Goal: Task Accomplishment & Management: Use online tool/utility

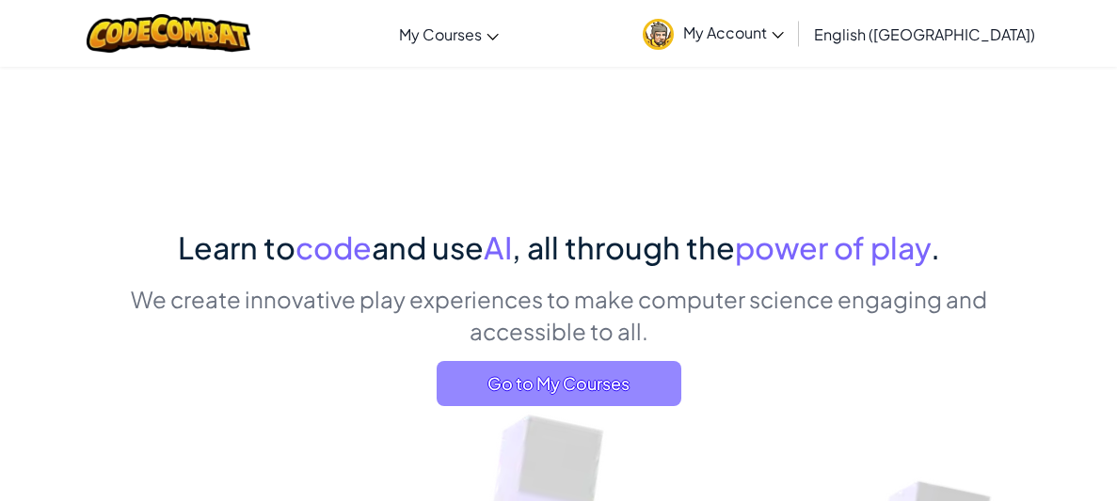
click at [527, 387] on span "Go to My Courses" at bounding box center [559, 383] width 245 height 45
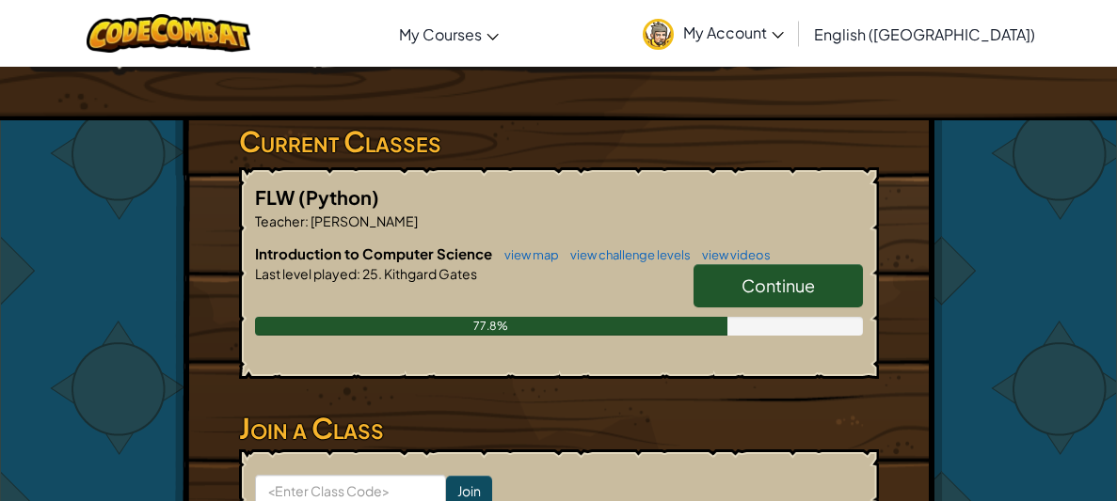
scroll to position [267, 0]
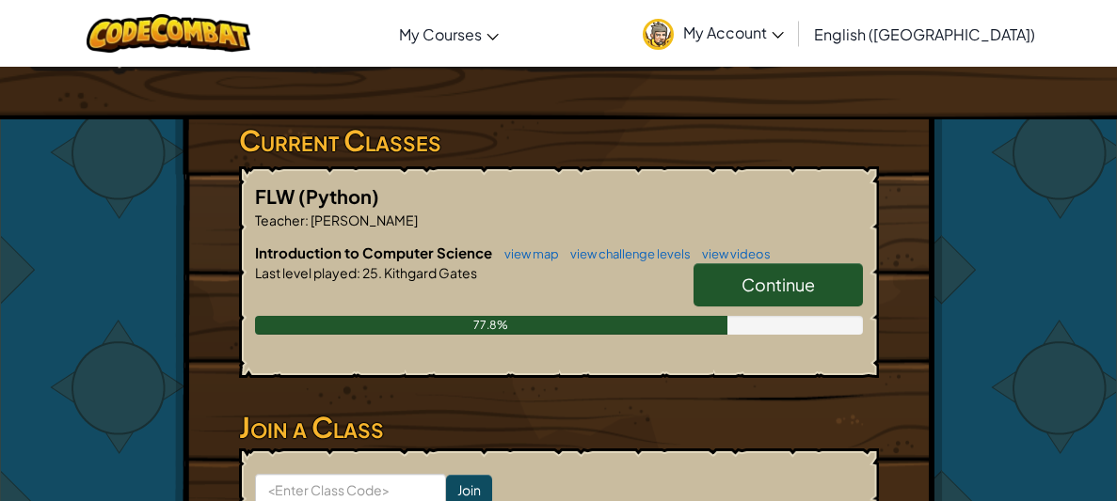
click at [702, 272] on link "Continue" at bounding box center [777, 284] width 169 height 43
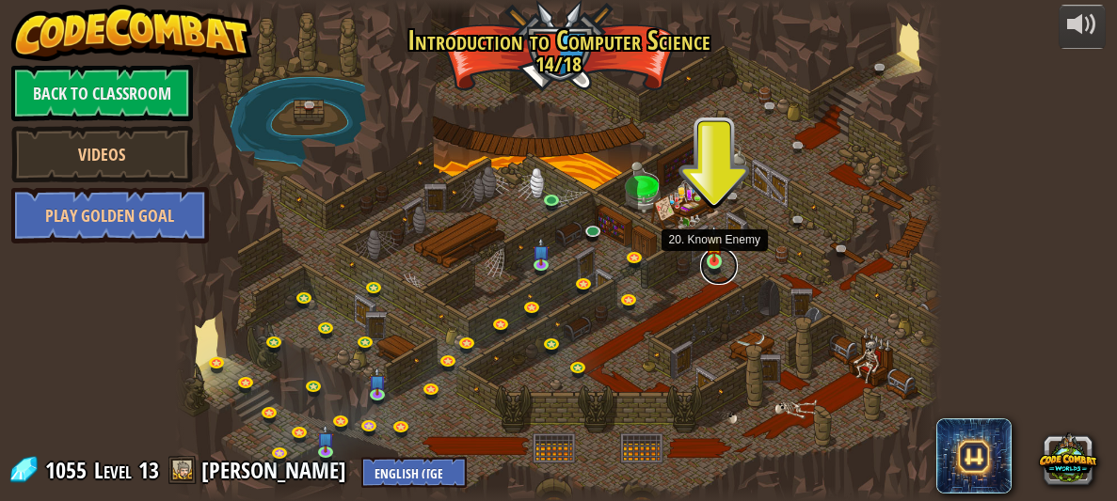
click at [710, 264] on link at bounding box center [719, 266] width 38 height 38
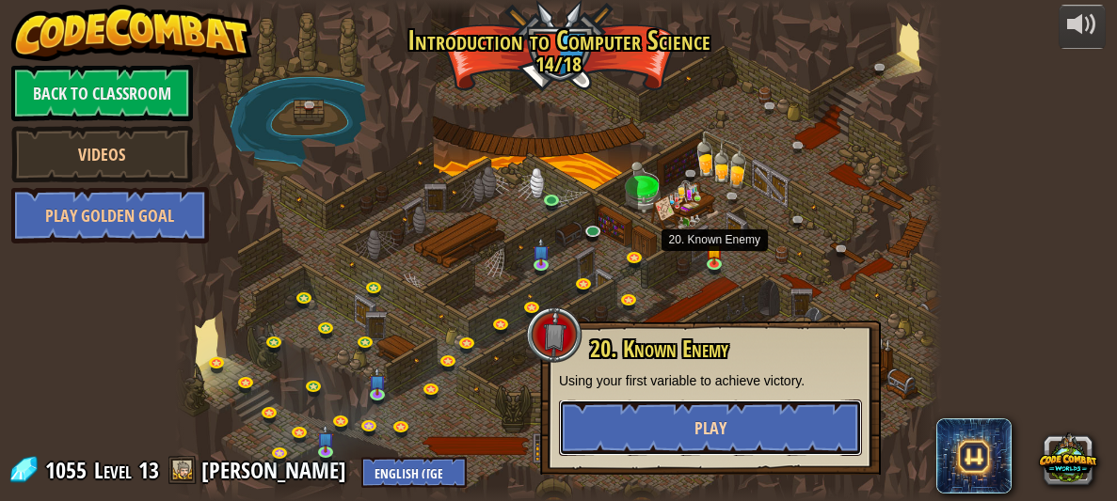
click at [699, 411] on button "Play" at bounding box center [710, 428] width 303 height 56
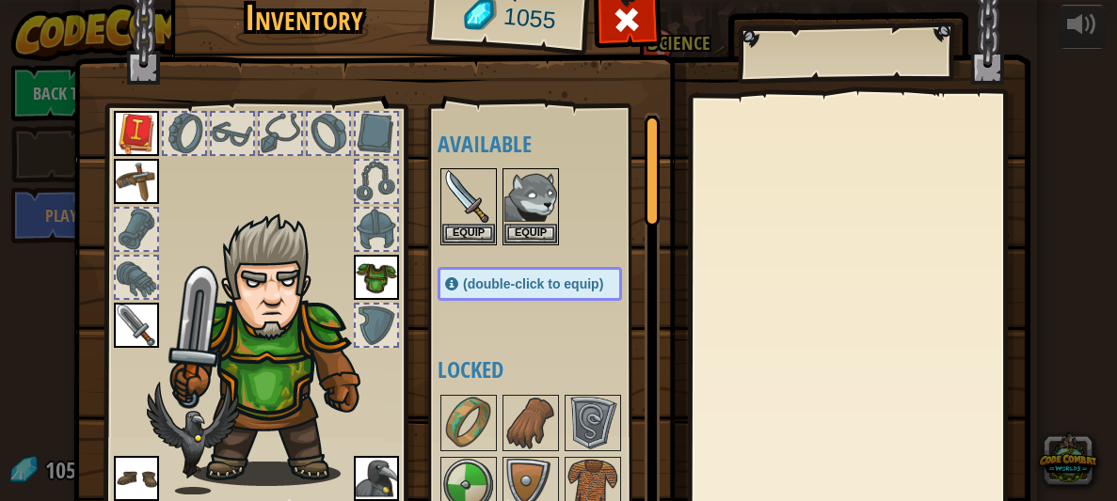
click at [699, 411] on div at bounding box center [858, 307] width 332 height 422
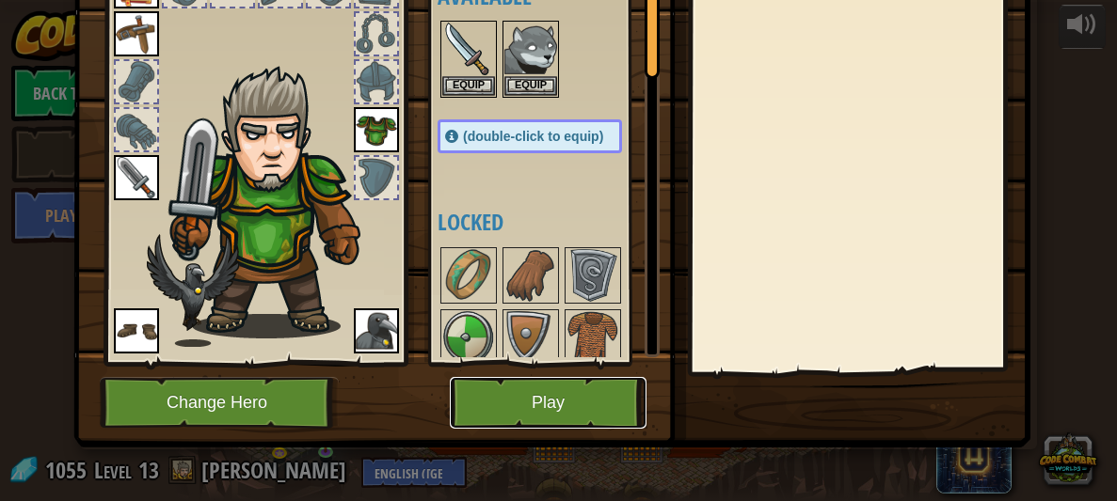
click at [575, 383] on button "Play" at bounding box center [548, 403] width 197 height 52
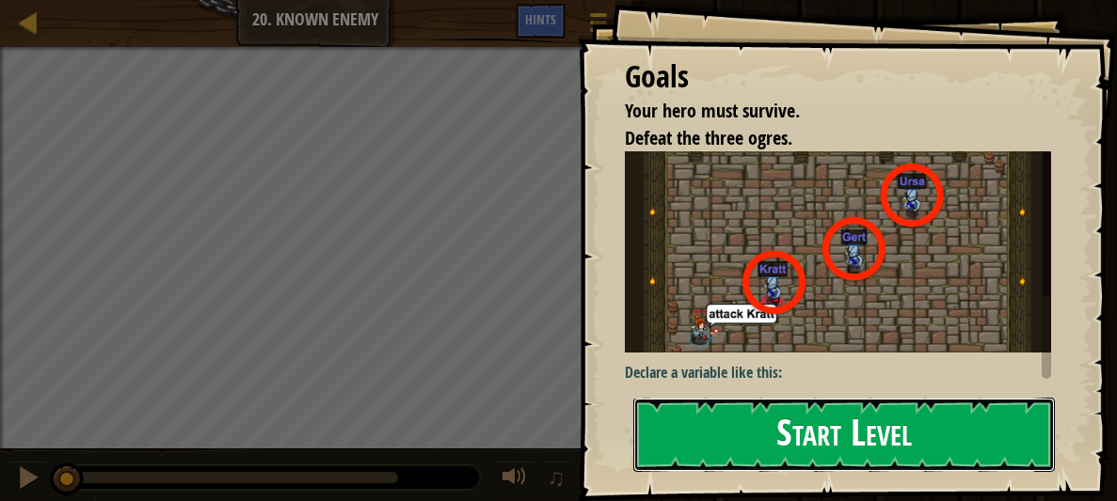
click at [677, 398] on button "Start Level" at bounding box center [844, 435] width 422 height 74
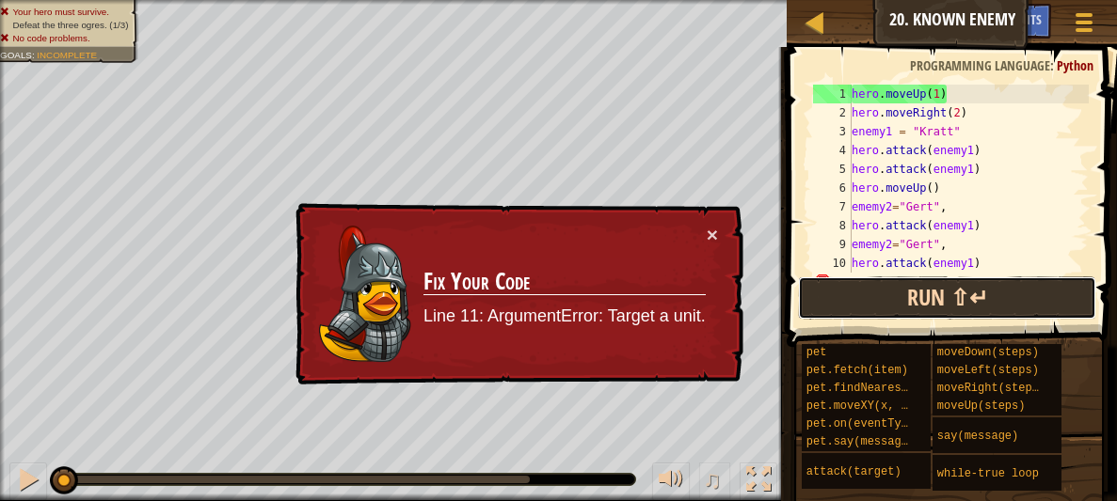
click at [832, 300] on button "Run ⇧↵" at bounding box center [947, 298] width 298 height 43
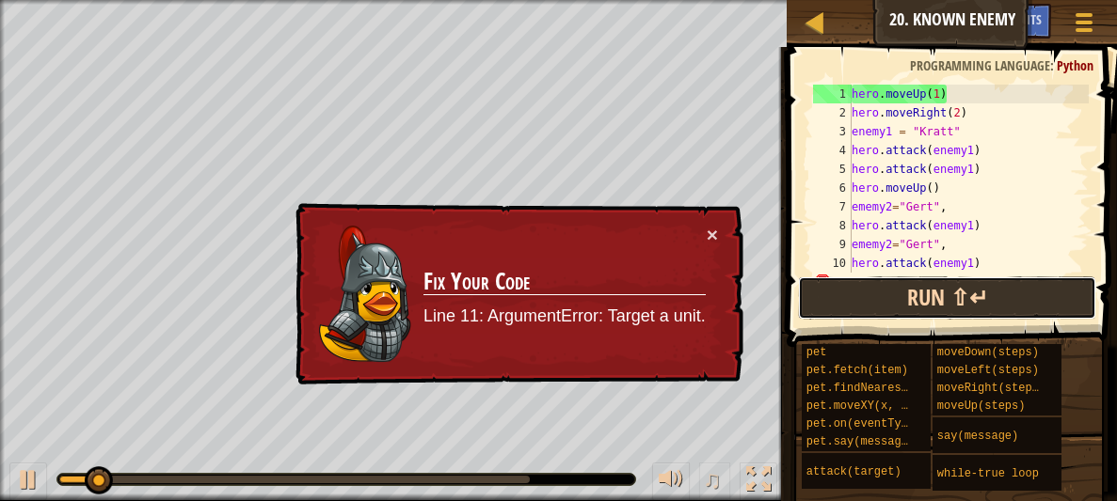
click at [832, 300] on button "Run ⇧↵" at bounding box center [947, 298] width 298 height 43
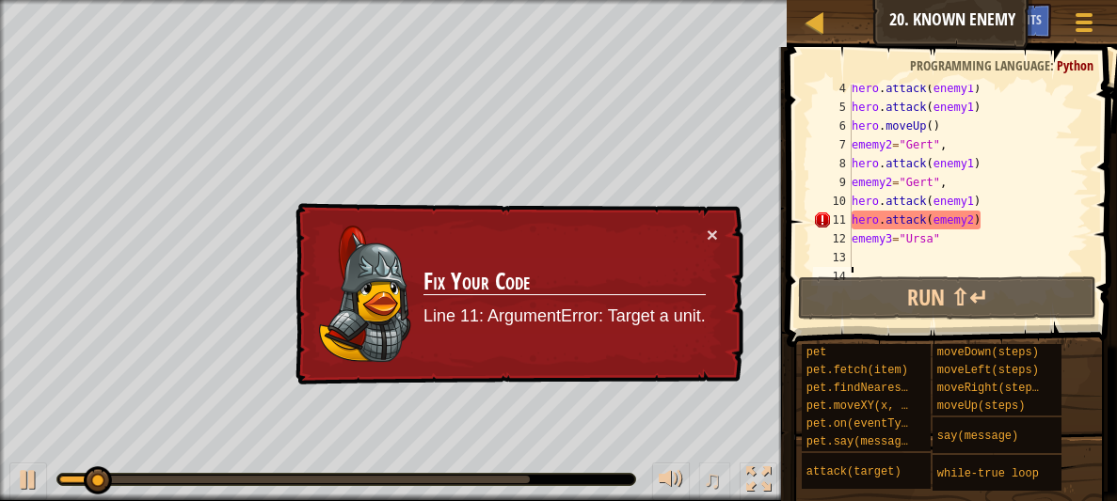
scroll to position [74, 0]
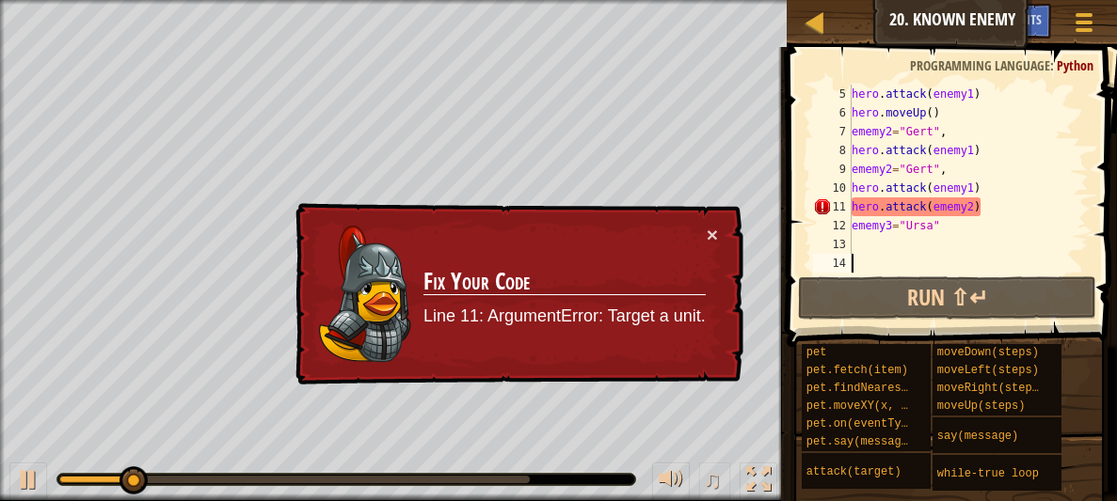
click at [974, 214] on div "hero . attack ( enemy1 ) hero . moveUp ( ) ememy2 = "[PERSON_NAME]" , hero . at…" at bounding box center [968, 198] width 241 height 226
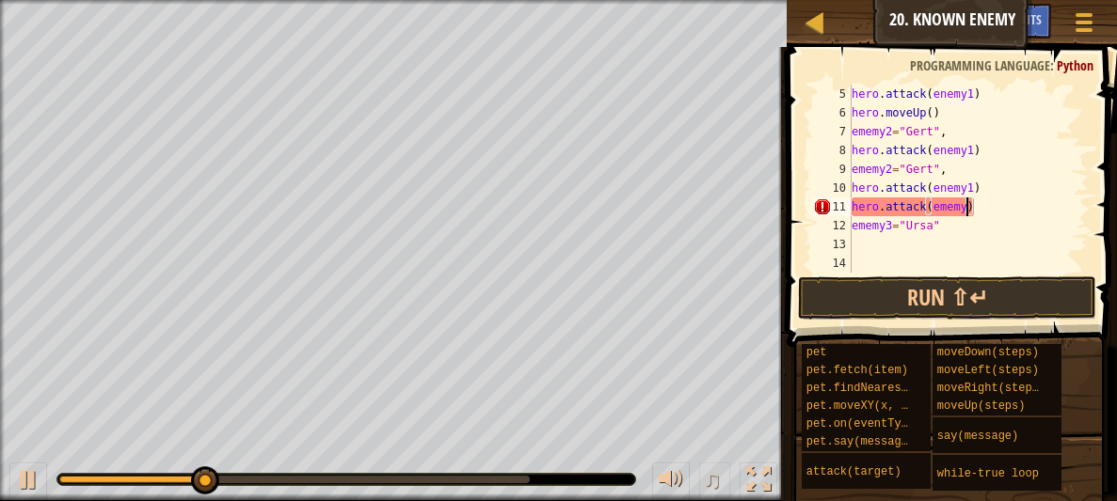
scroll to position [8, 9]
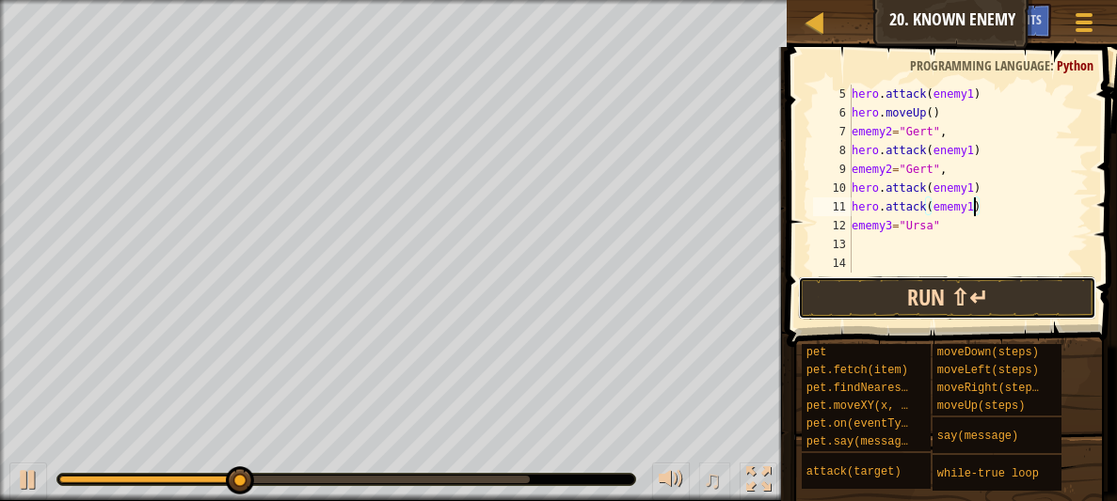
click at [938, 280] on button "Run ⇧↵" at bounding box center [947, 298] width 298 height 43
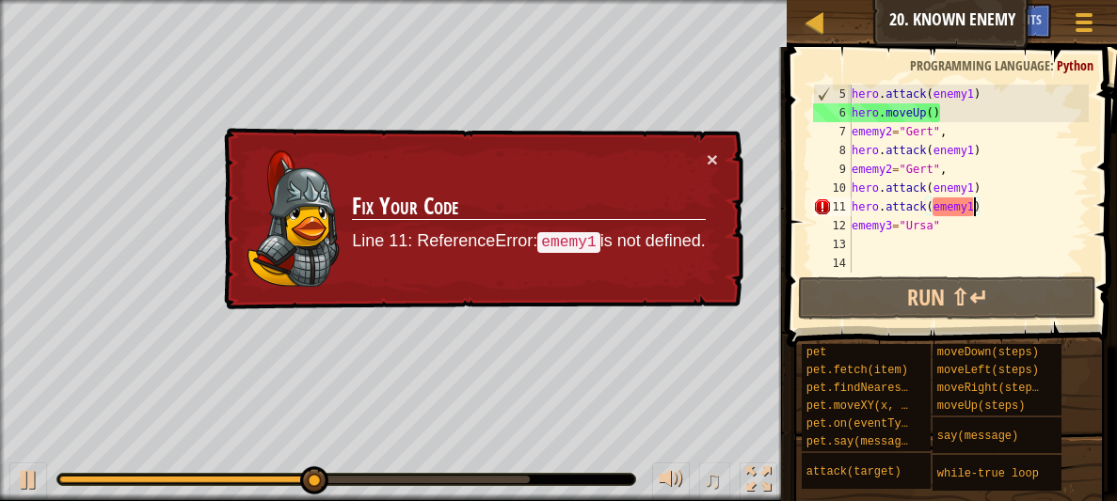
click at [708, 147] on div "× Fix Your Code Line 11: ReferenceError: ememy1 is not defined." at bounding box center [481, 219] width 523 height 183
click at [709, 150] on button "×" at bounding box center [712, 160] width 11 height 20
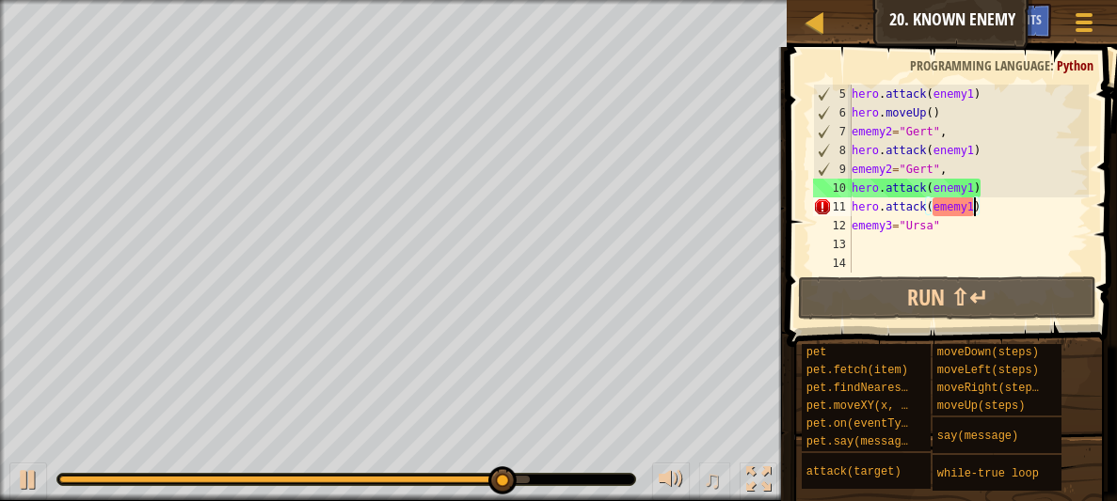
click at [979, 204] on div "hero . attack ( enemy1 ) hero . moveUp ( ) ememy2 = "[PERSON_NAME]" , hero . at…" at bounding box center [968, 198] width 241 height 226
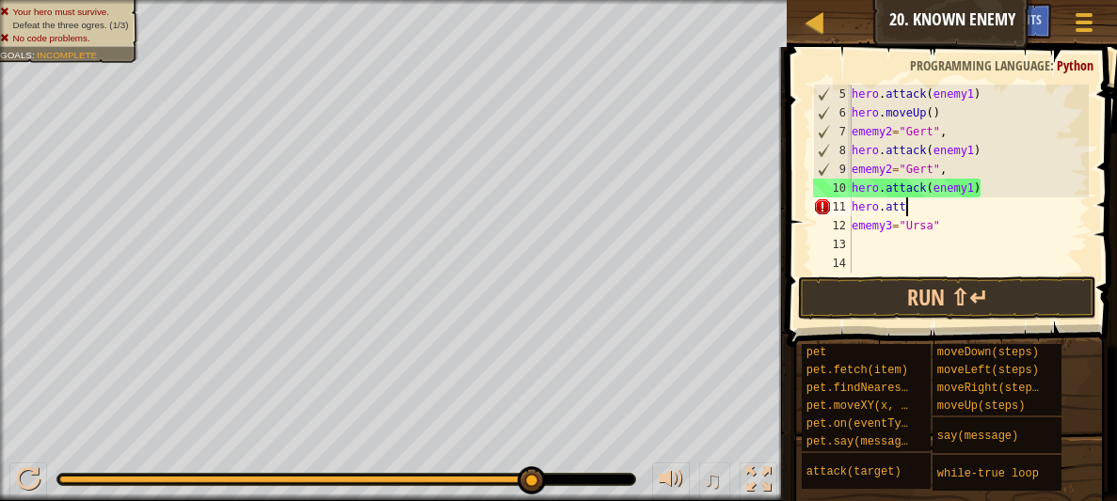
scroll to position [8, 2]
type textarea "h"
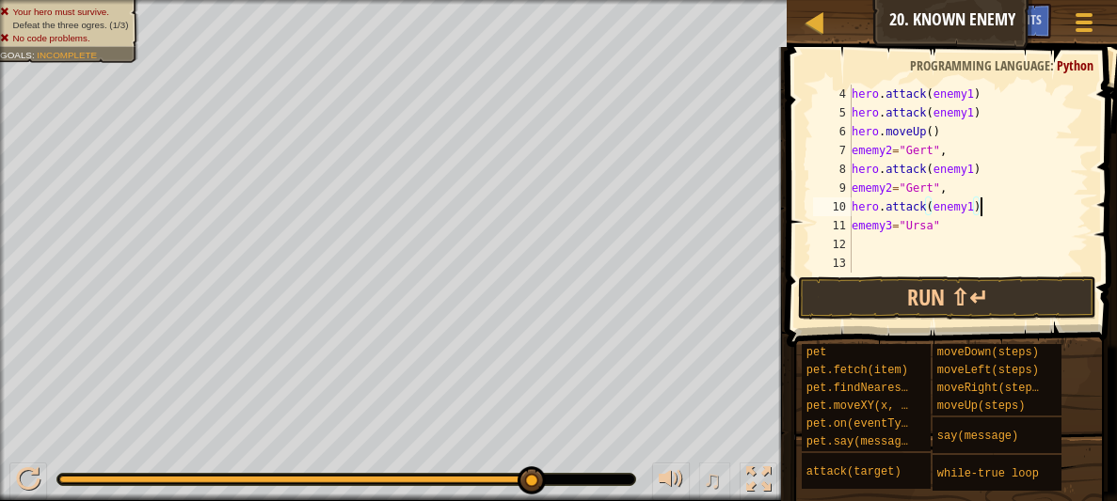
scroll to position [56, 0]
click at [940, 301] on button "Run ⇧↵" at bounding box center [947, 298] width 298 height 43
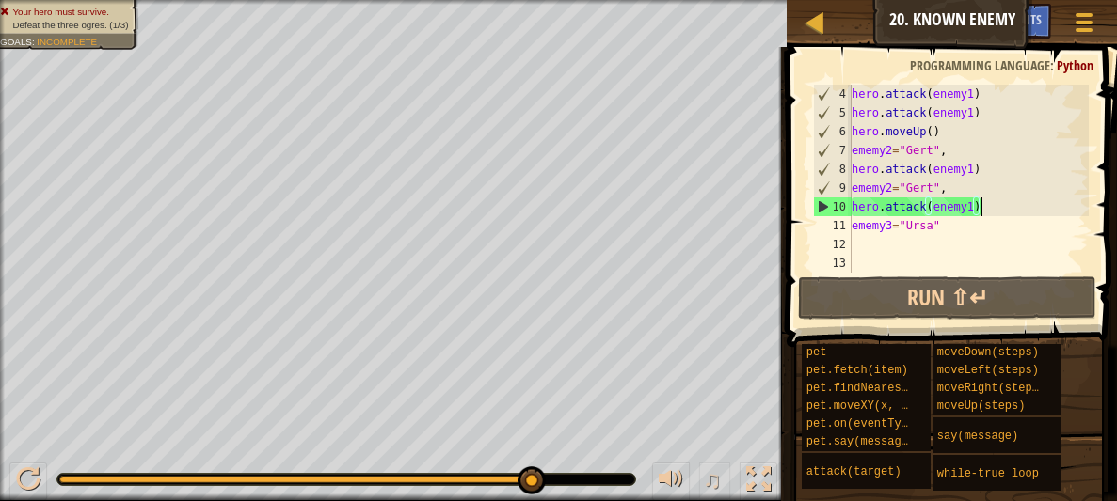
click at [930, 221] on div "hero . attack ( enemy1 ) hero . attack ( enemy1 ) hero . moveUp ( ) ememy2 = "[…" at bounding box center [968, 198] width 241 height 226
click at [947, 224] on div "hero . attack ( enemy1 ) hero . attack ( enemy1 ) hero . moveUp ( ) ememy2 = "[…" at bounding box center [968, 198] width 241 height 226
click at [892, 228] on div "hero . attack ( enemy1 ) hero . attack ( enemy1 ) hero . moveUp ( ) ememy2 = "[…" at bounding box center [968, 198] width 241 height 226
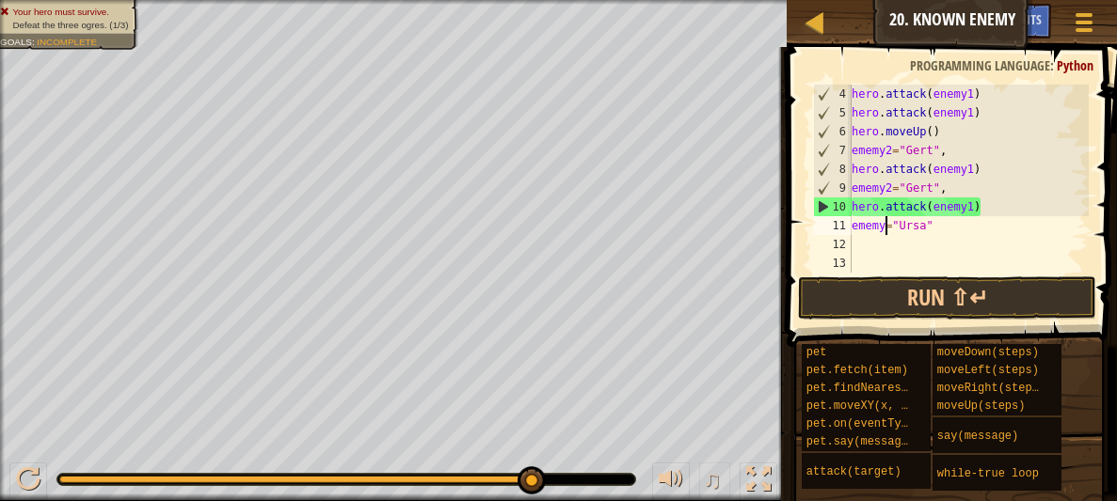
scroll to position [8, 4]
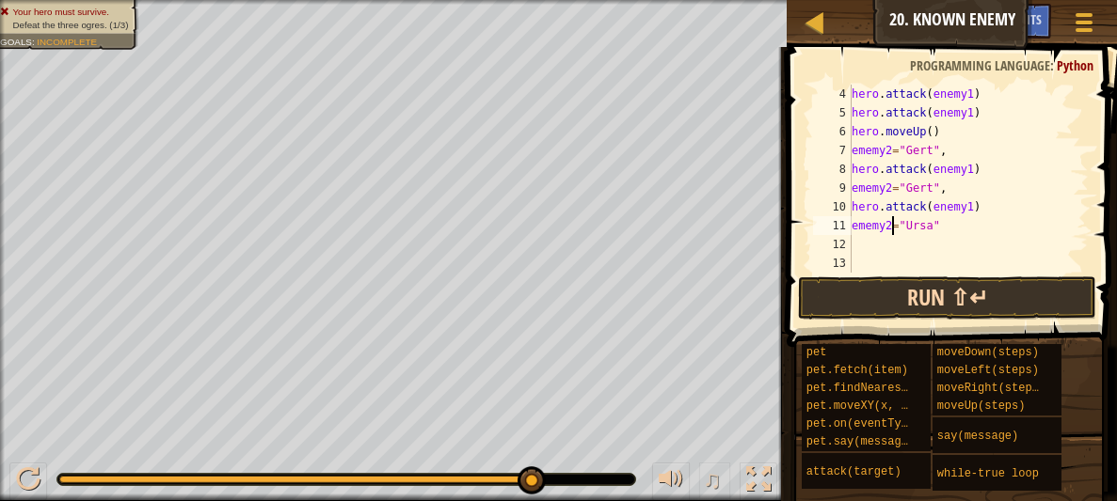
type textarea "ememy2="Ursa""
click at [910, 287] on button "Run ⇧↵" at bounding box center [947, 298] width 298 height 43
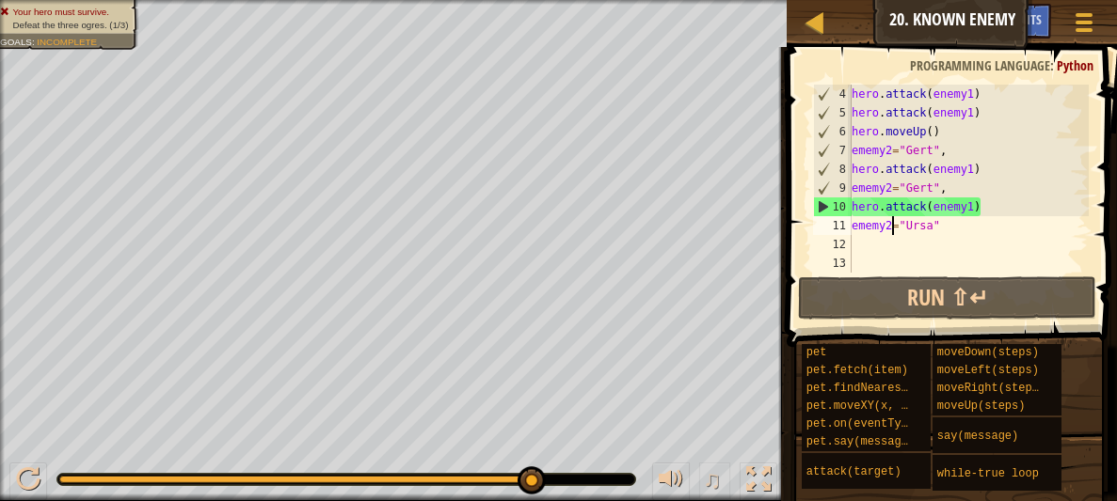
click at [895, 252] on div "hero . attack ( enemy1 ) hero . attack ( enemy1 ) hero . moveUp ( ) ememy2 = "[…" at bounding box center [968, 198] width 241 height 226
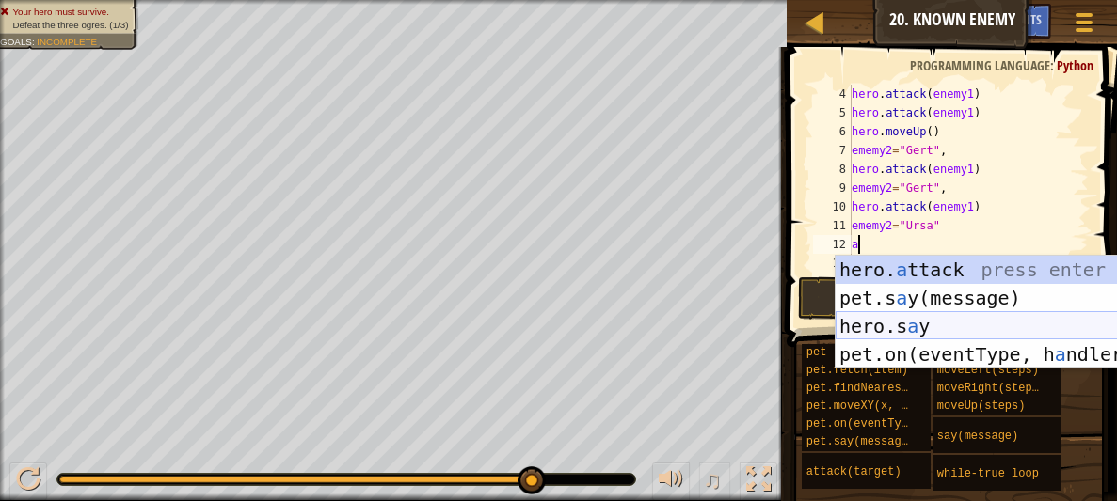
click at [907, 340] on div "hero. a ttack press enter pet.s a y(message) press enter hero.s a y press enter…" at bounding box center [1014, 340] width 356 height 169
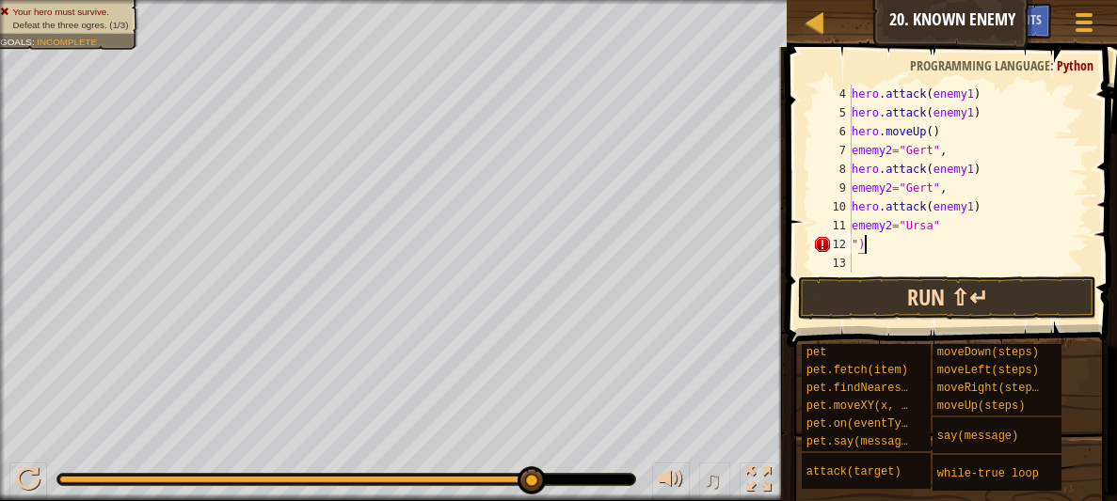
type textarea """
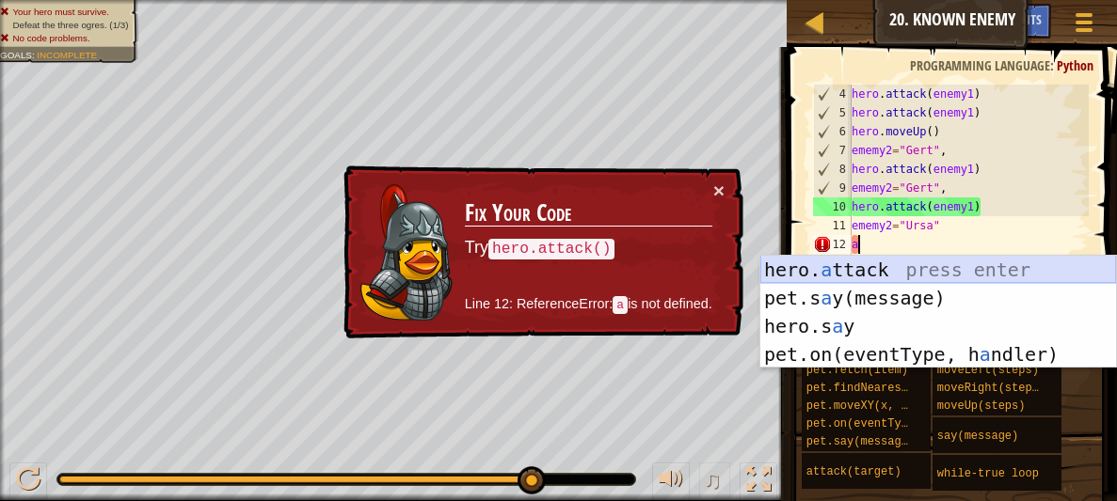
click at [951, 276] on div "hero. a ttack press enter pet.s a y(message) press enter hero.s a y press enter…" at bounding box center [938, 340] width 356 height 169
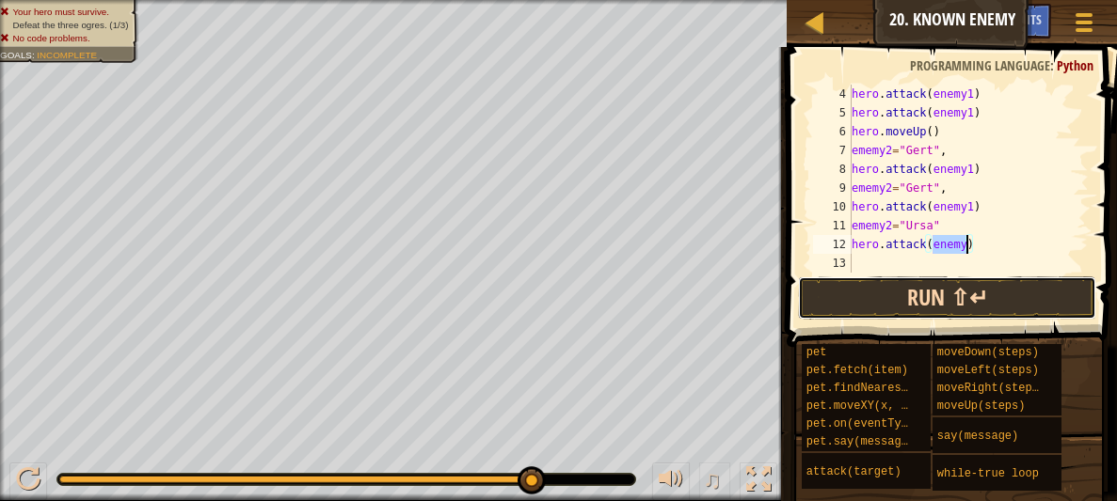
click at [963, 296] on button "Run ⇧↵" at bounding box center [947, 298] width 298 height 43
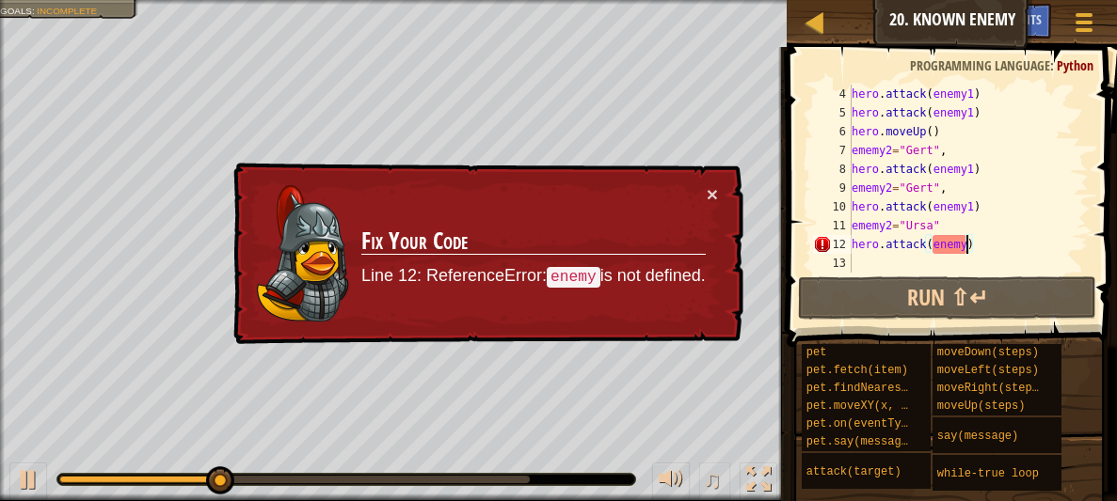
click at [963, 244] on div "hero . attack ( enemy1 ) hero . attack ( enemy1 ) hero . moveUp ( ) ememy2 = "[…" at bounding box center [968, 198] width 241 height 226
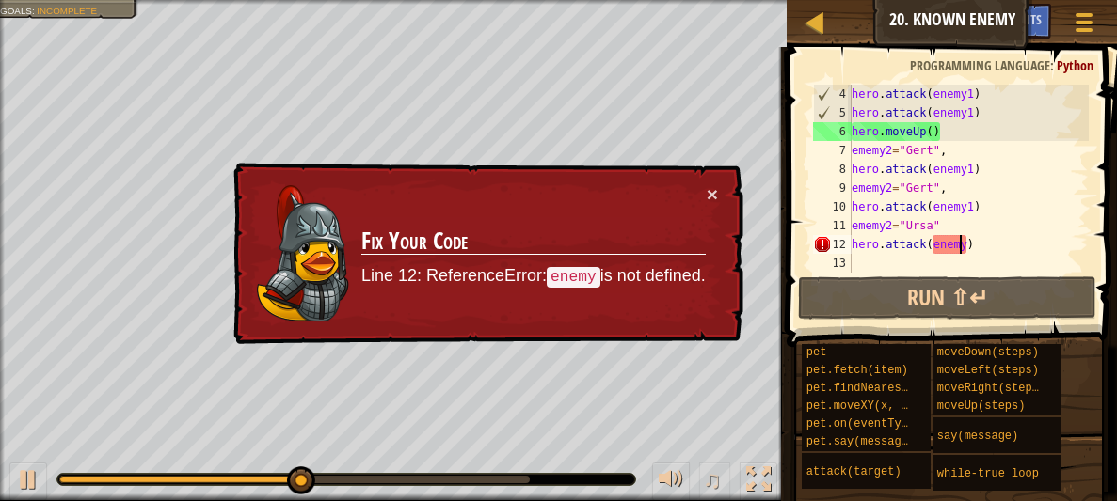
click at [967, 244] on div "hero . attack ( enemy1 ) hero . attack ( enemy1 ) hero . moveUp ( ) ememy2 = "[…" at bounding box center [968, 198] width 241 height 226
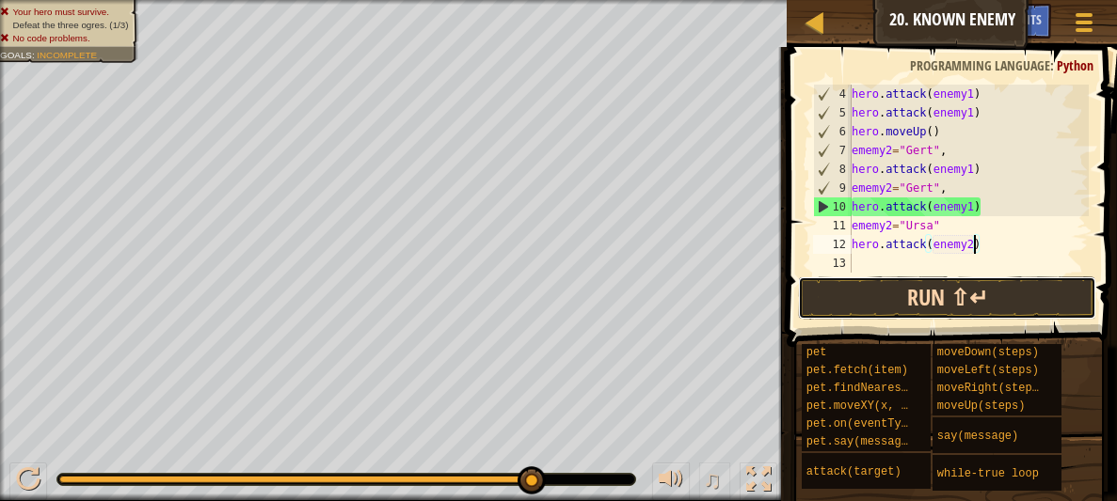
click at [941, 284] on button "Run ⇧↵" at bounding box center [947, 298] width 298 height 43
click at [935, 219] on div "hero . attack ( enemy1 ) hero . attack ( enemy1 ) hero . moveUp ( ) ememy2 = "[…" at bounding box center [968, 198] width 241 height 226
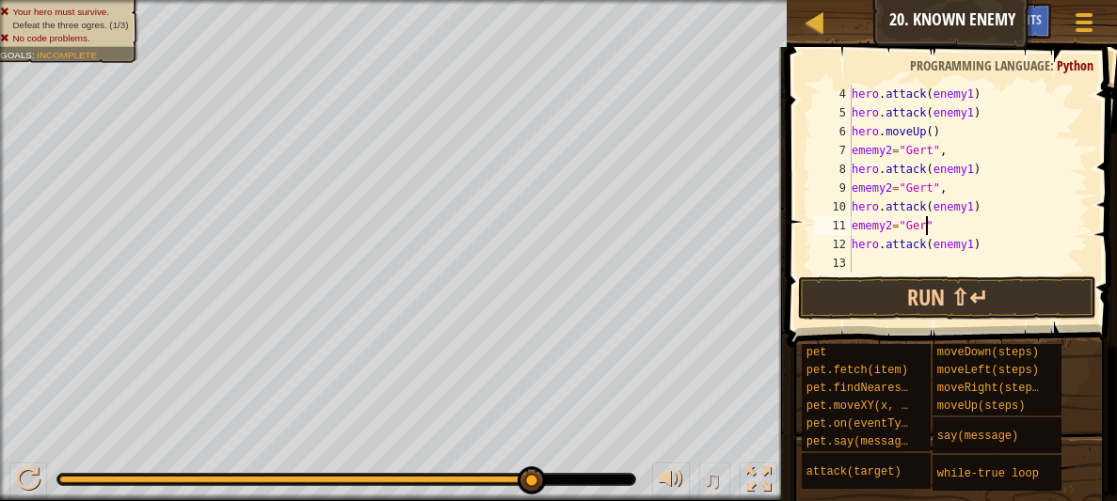
scroll to position [8, 6]
click at [947, 284] on button "Run ⇧↵" at bounding box center [947, 298] width 298 height 43
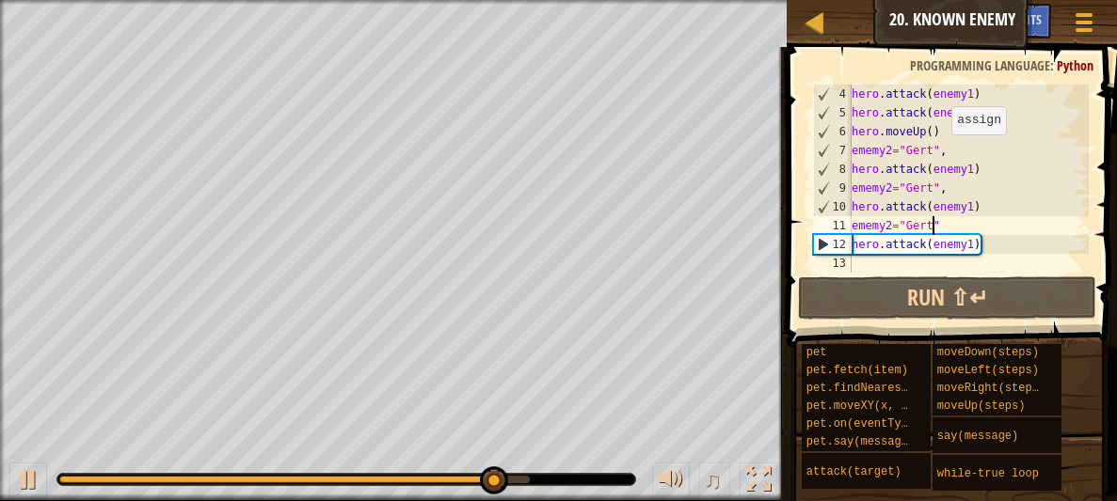
click at [943, 153] on div "hero . attack ( enemy1 ) hero . attack ( enemy1 ) hero . moveUp ( ) ememy2 = "[…" at bounding box center [968, 198] width 241 height 226
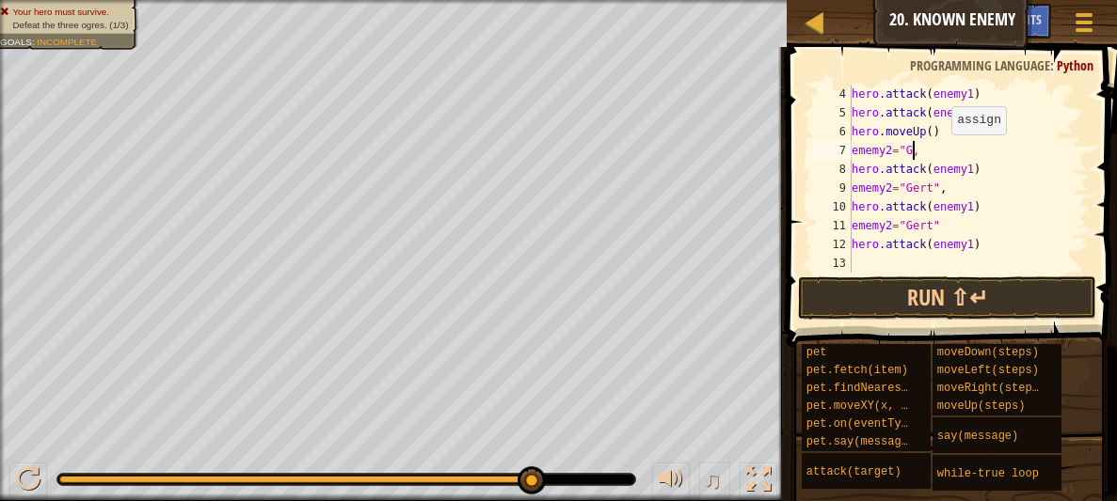
scroll to position [8, 4]
click at [67, 479] on div "0:00.3 Now: 0:16.4 Max: 0:16.4" at bounding box center [294, 480] width 470 height 8
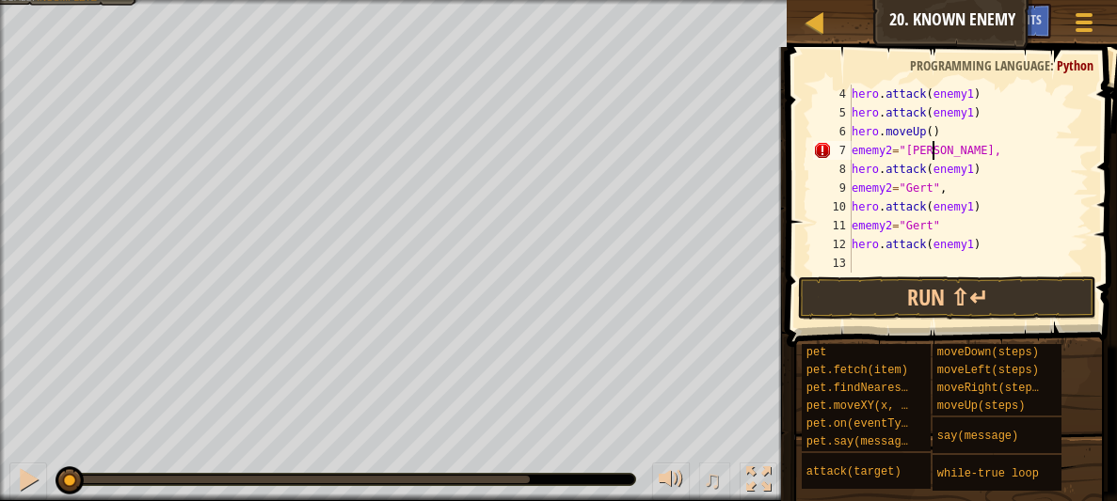
scroll to position [8, 6]
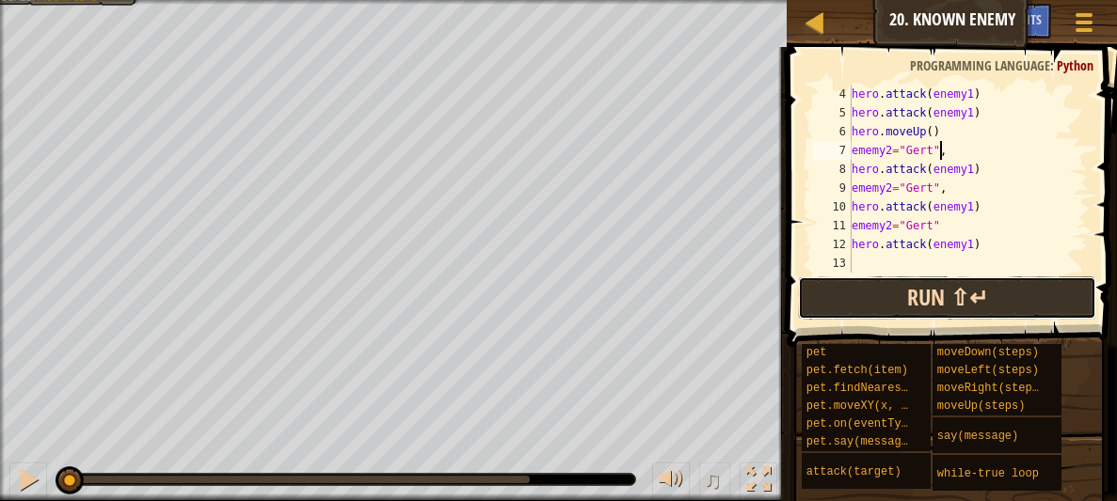
click at [901, 282] on button "Run ⇧↵" at bounding box center [947, 298] width 298 height 43
click at [890, 293] on button "Run ⇧↵" at bounding box center [947, 298] width 298 height 43
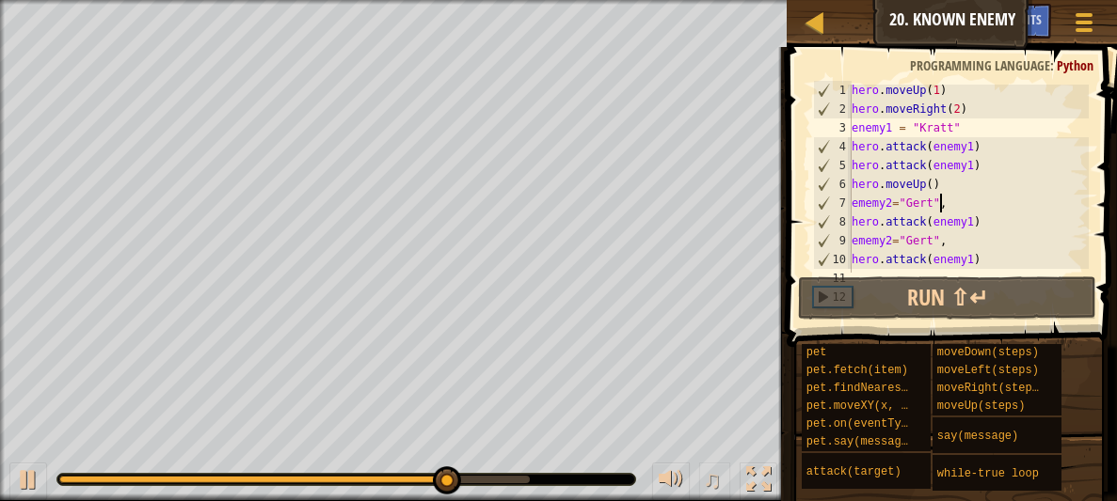
scroll to position [0, 0]
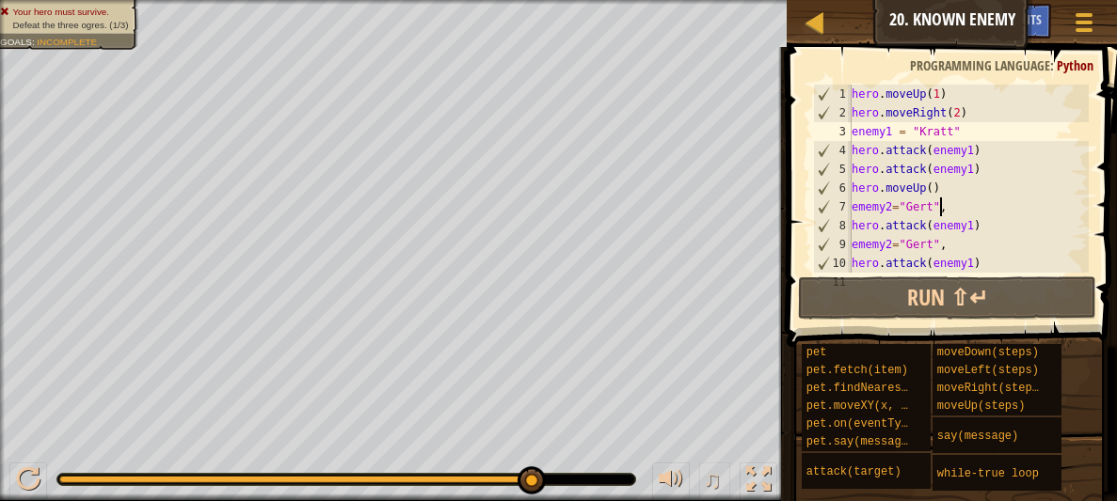
click at [953, 132] on div "hero . moveUp ( 1 ) hero . moveRight ( 2 ) enemy1 = "[PERSON_NAME]" hero . atta…" at bounding box center [968, 198] width 241 height 226
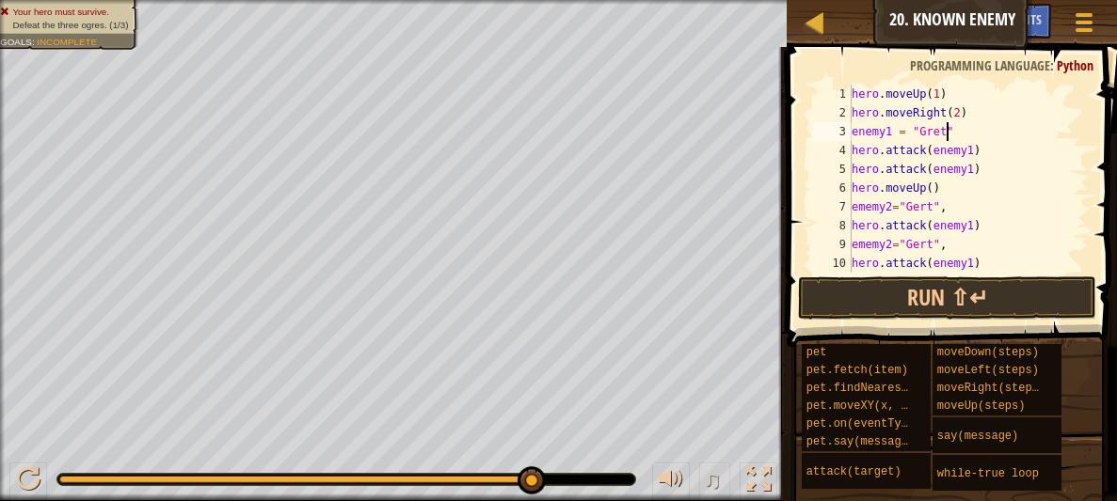
scroll to position [8, 7]
click at [950, 296] on button "Run ⇧↵" at bounding box center [947, 298] width 298 height 43
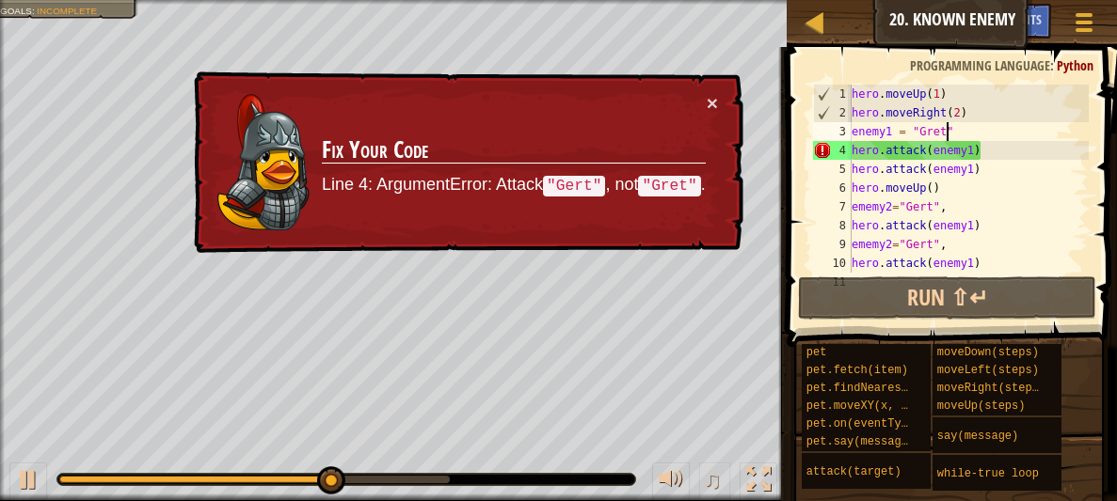
click at [973, 151] on div "hero . moveUp ( 1 ) hero . moveRight ( 2 ) enemy1 = "Gret" hero . attack ( enem…" at bounding box center [968, 198] width 241 height 226
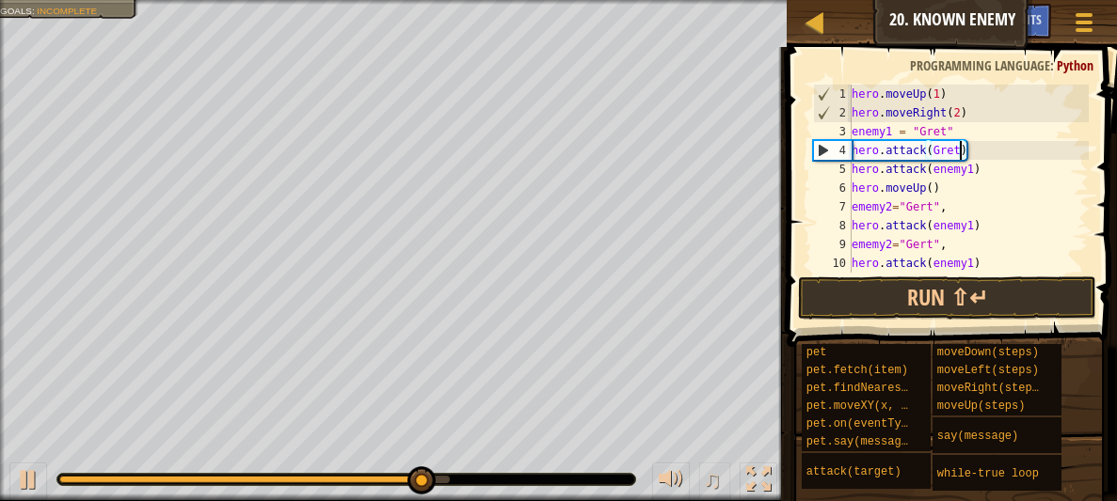
scroll to position [8, 8]
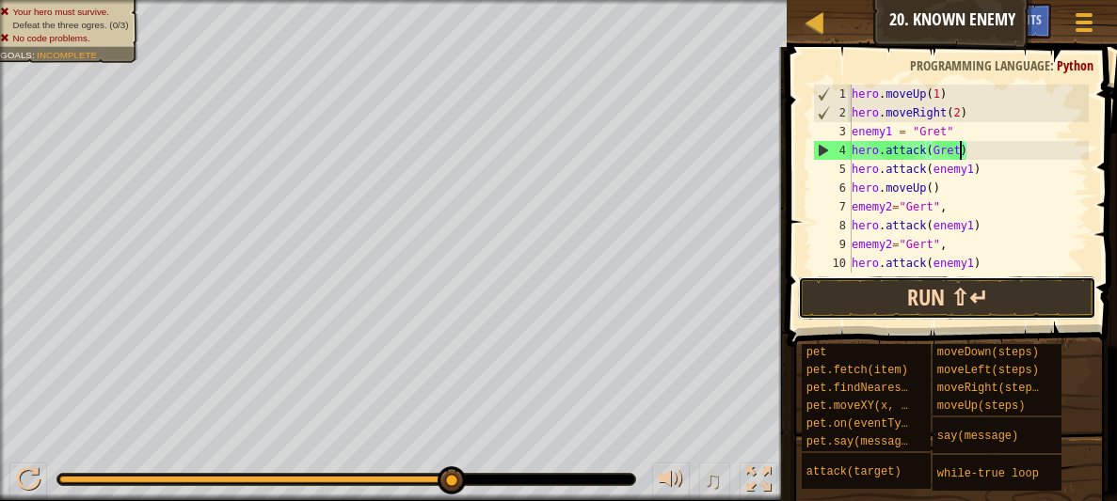
click at [967, 282] on button "Run ⇧↵" at bounding box center [947, 298] width 298 height 43
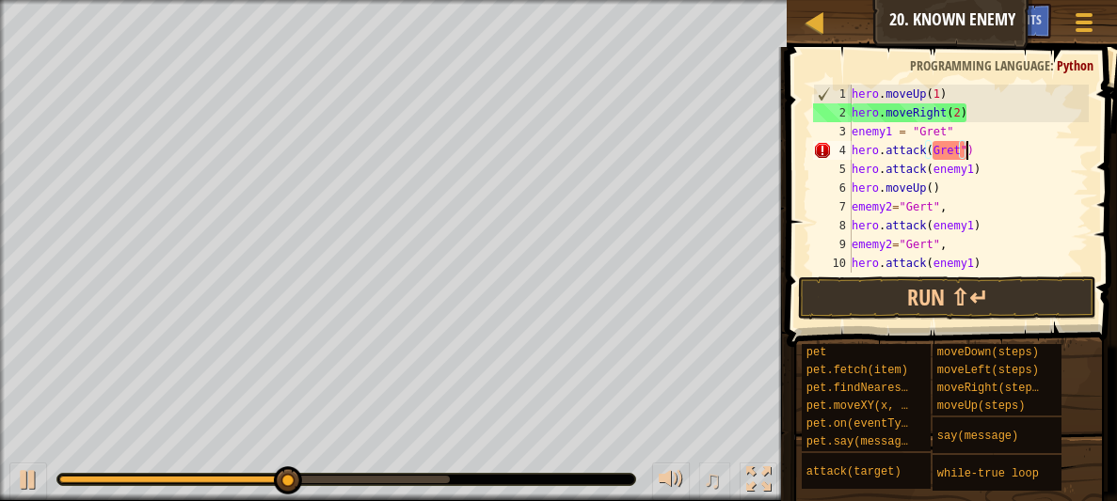
scroll to position [8, 8]
click at [931, 150] on div "hero . moveUp ( 1 ) hero . moveRight ( 2 ) enemy1 = "Gret" hero . attack ( Gret…" at bounding box center [968, 198] width 241 height 226
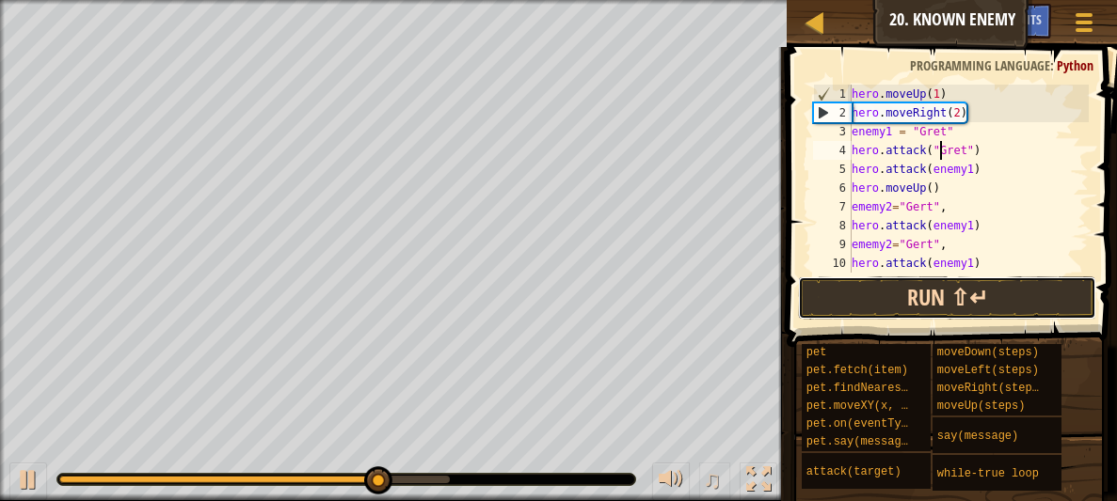
click at [974, 300] on button "Run ⇧↵" at bounding box center [947, 298] width 298 height 43
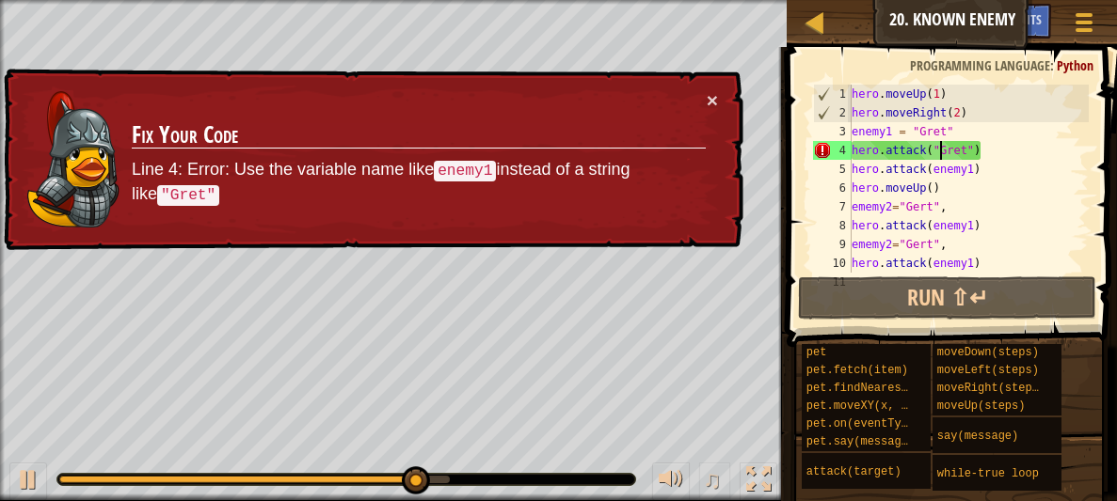
click at [985, 151] on div "hero . moveUp ( 1 ) hero . moveRight ( 2 ) enemy1 = "Gret" hero . attack ( "Gre…" at bounding box center [968, 198] width 241 height 226
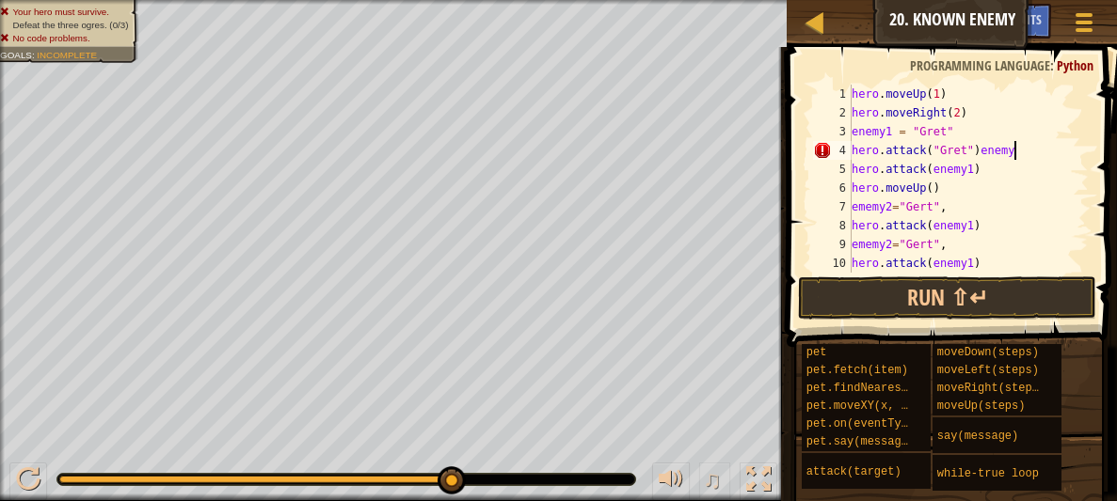
scroll to position [8, 12]
type textarea "hero.attack("Gret")enemy1"
click at [970, 299] on button "Run ⇧↵" at bounding box center [947, 298] width 298 height 43
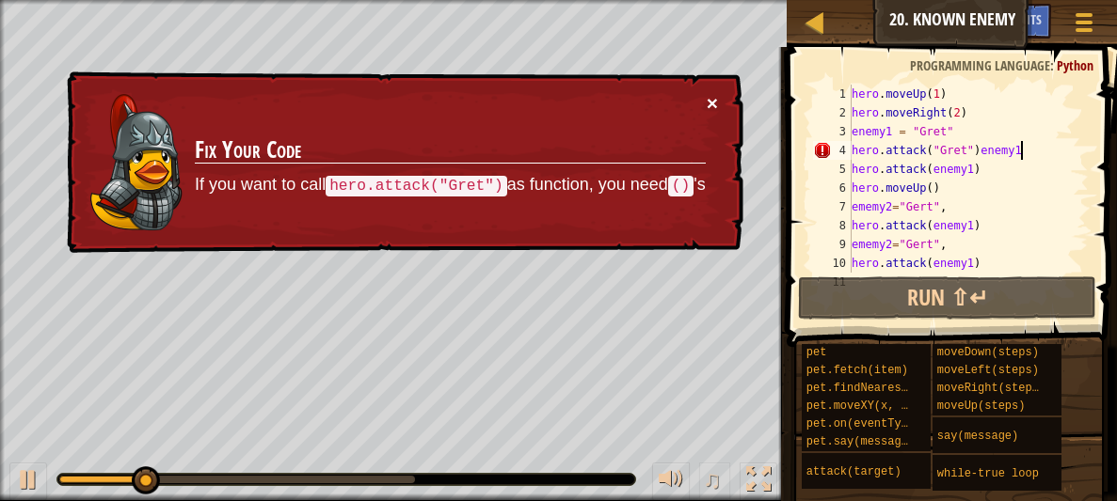
click at [712, 103] on button "×" at bounding box center [712, 103] width 11 height 20
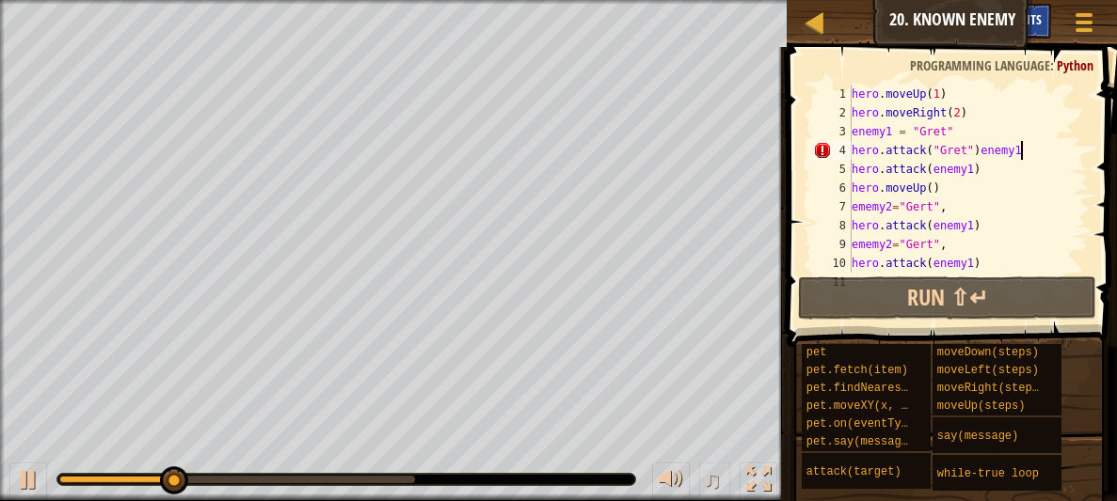
click at [1034, 16] on span "Hints" at bounding box center [1026, 19] width 31 height 18
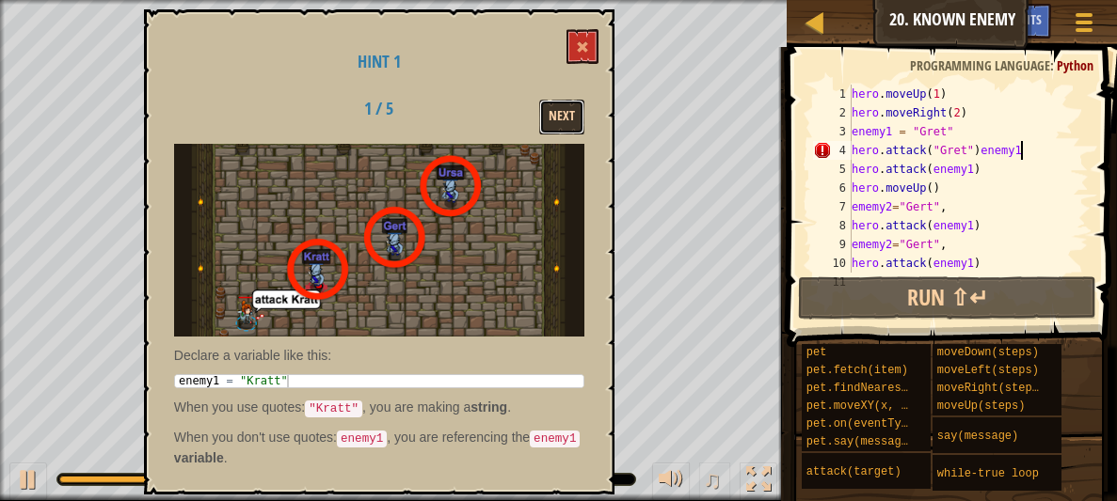
click at [567, 109] on button "Next" at bounding box center [561, 117] width 45 height 35
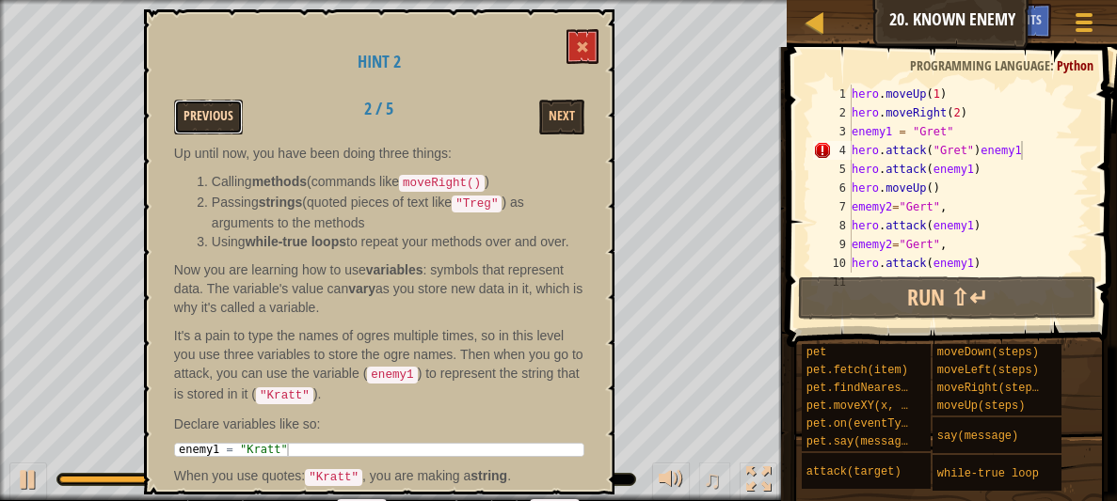
click at [220, 111] on button "Previous" at bounding box center [208, 117] width 69 height 35
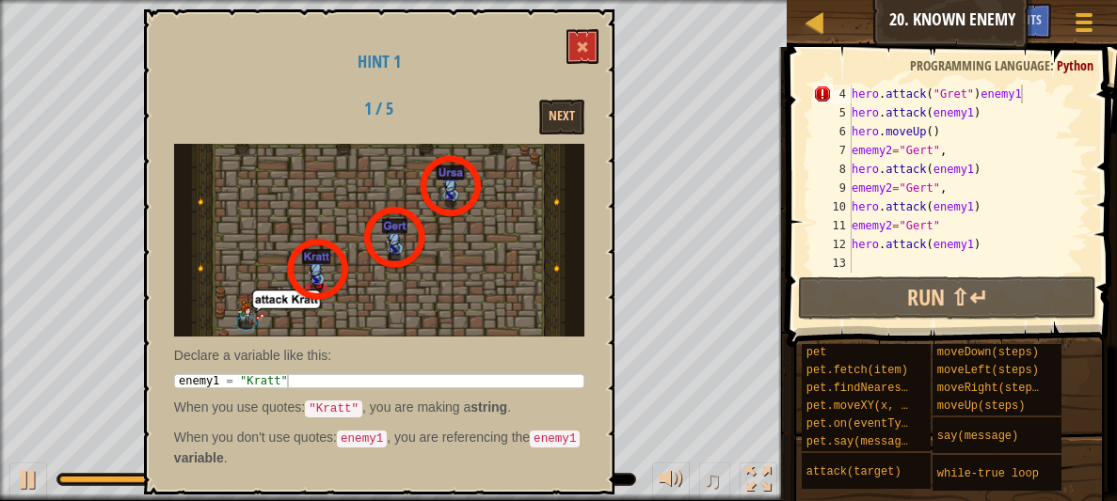
scroll to position [56, 0]
click at [979, 261] on div "hero . attack ( "Gret" ) enemy1 hero . attack ( enemy1 ) hero . moveUp ( ) emem…" at bounding box center [968, 198] width 241 height 226
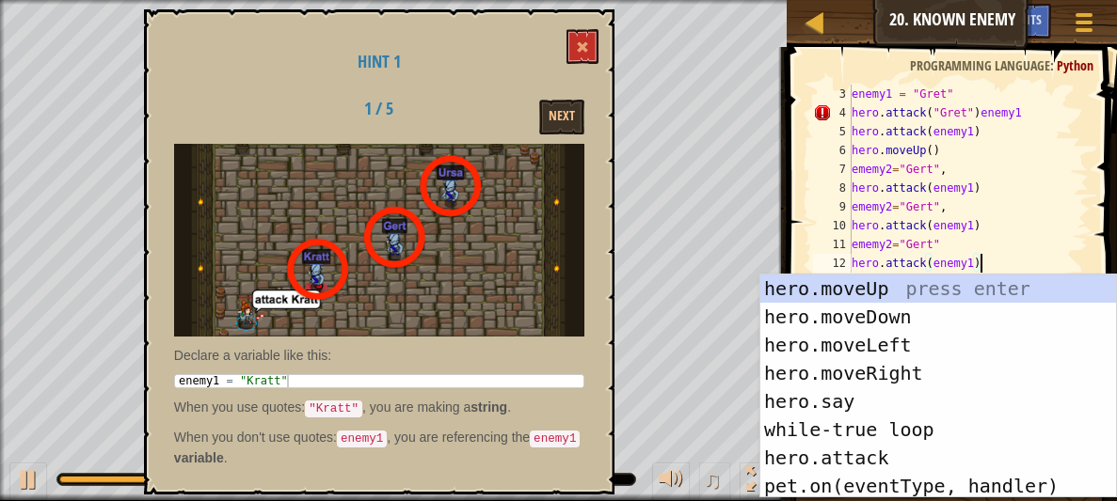
scroll to position [37, 0]
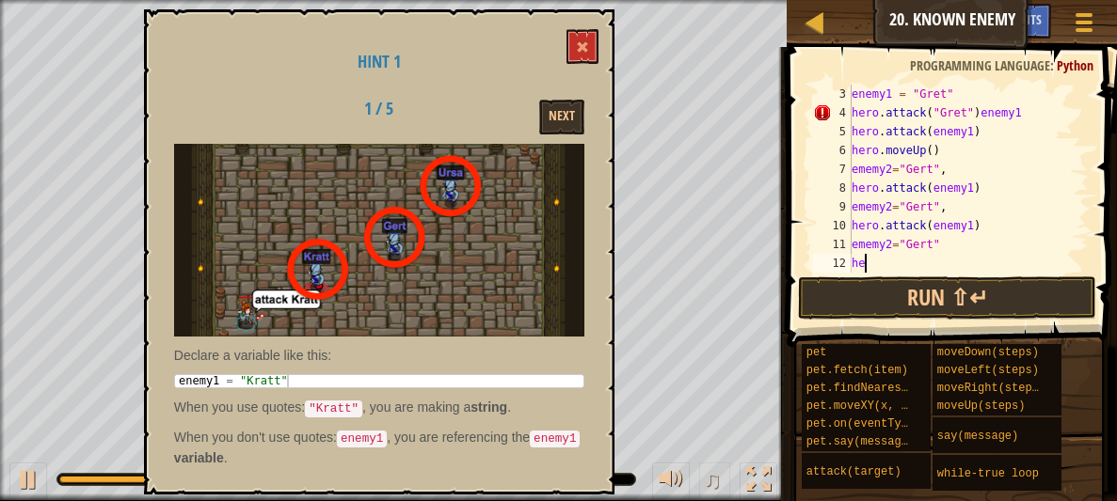
type textarea "h"
type textarea "e"
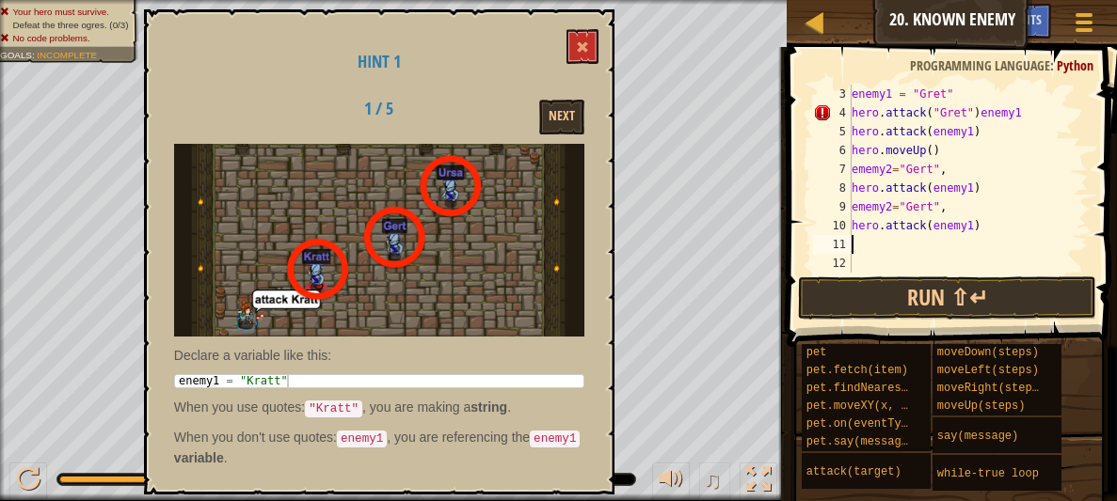
scroll to position [18, 0]
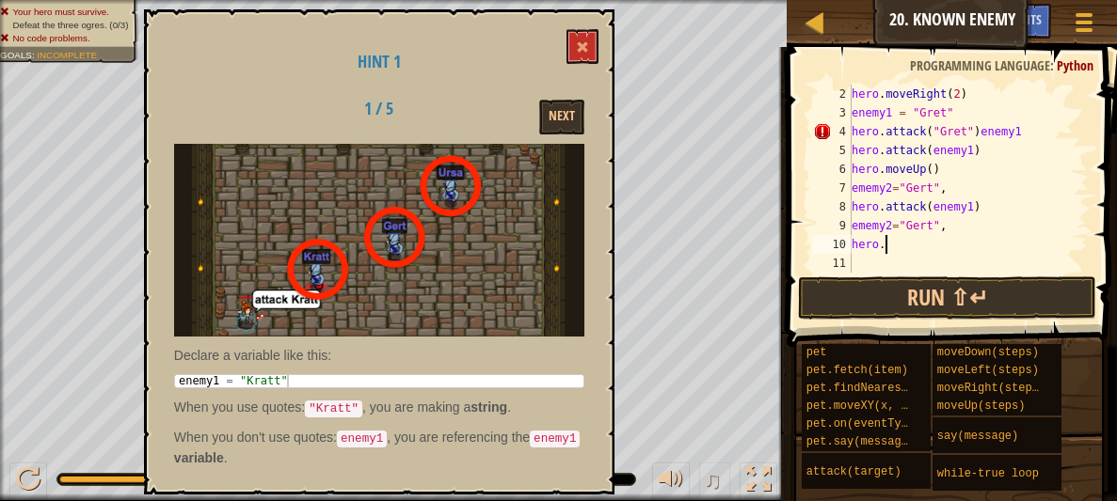
type textarea "h"
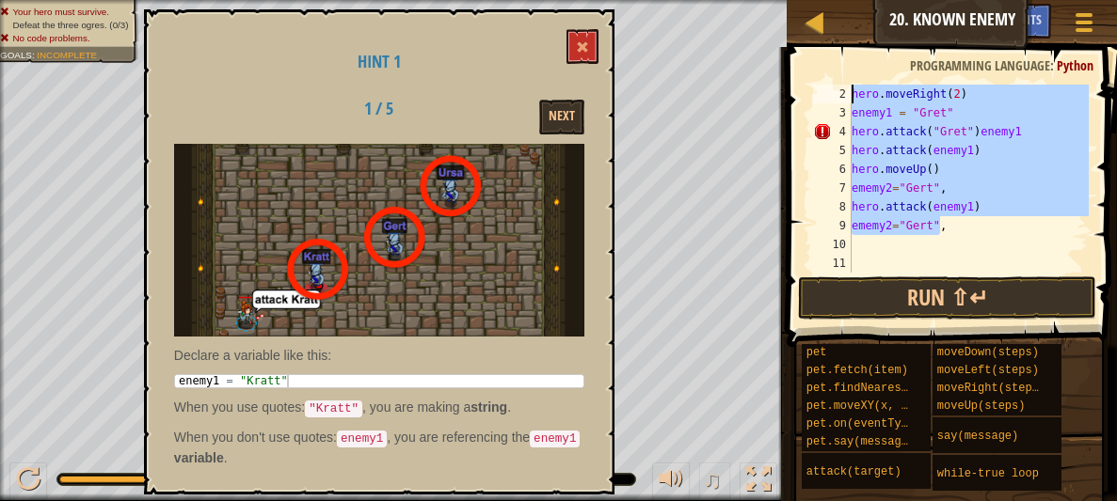
drag, startPoint x: 940, startPoint y: 228, endPoint x: 832, endPoint y: 95, distance: 171.2
click at [832, 95] on div "2 3 4 5 6 7 8 9 10 11 hero . moveRight ( 2 ) enemy1 = "Gret" hero . attack ( "G…" at bounding box center [948, 179] width 279 height 188
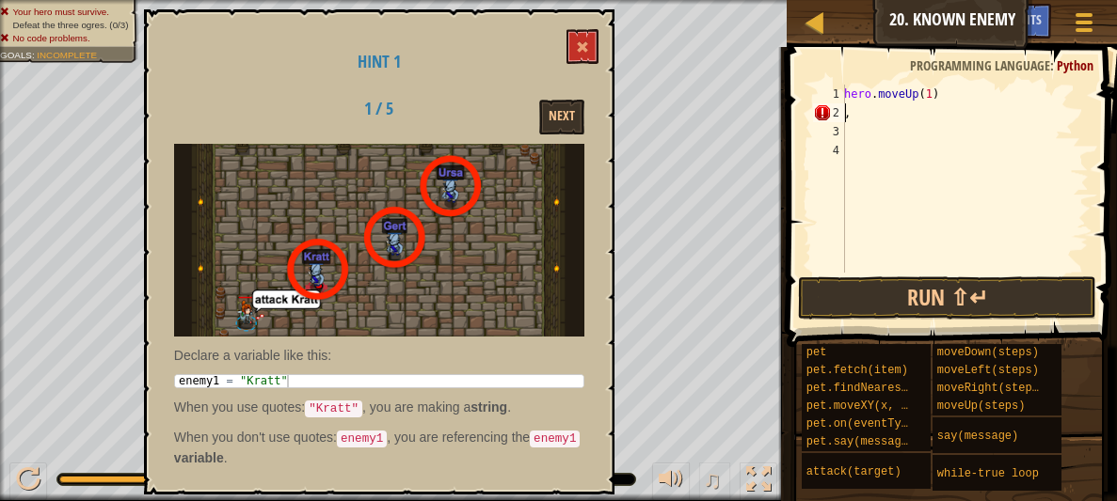
click at [533, 113] on div "Next" at bounding box center [526, 117] width 146 height 35
click at [579, 136] on div "Hint 1 1 / 5 Next Declare a variable like this: 1 enemy1 = "[PERSON_NAME]" הההה…" at bounding box center [379, 251] width 470 height 485
click at [569, 127] on button "Next" at bounding box center [561, 117] width 45 height 35
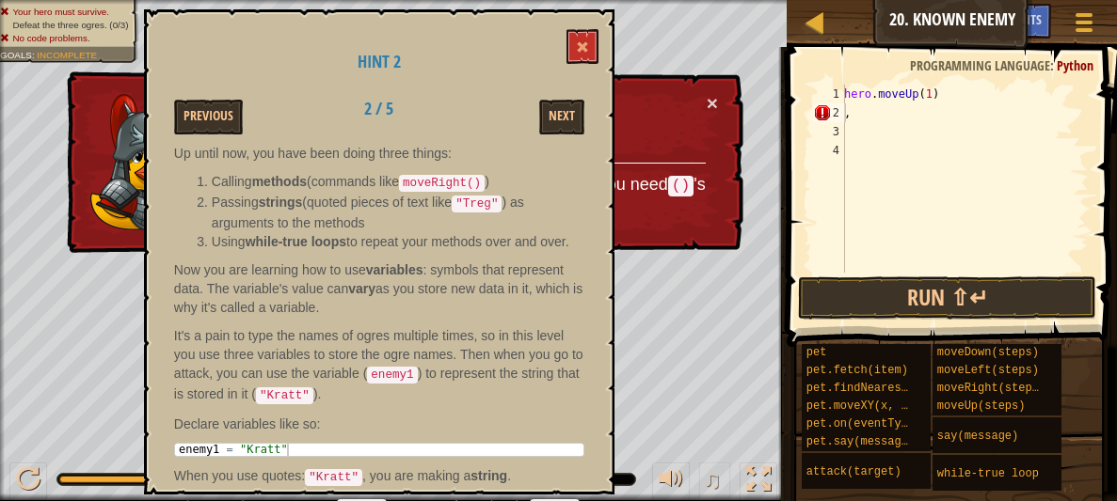
click at [954, 101] on div "hero . moveUp ( 1 ) ," at bounding box center [964, 198] width 248 height 226
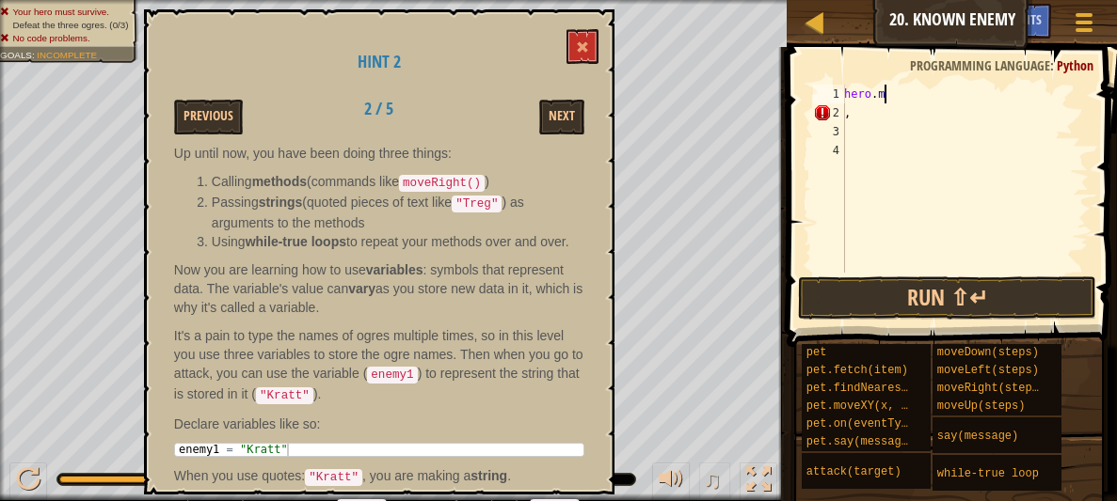
type textarea "h"
type textarea "m"
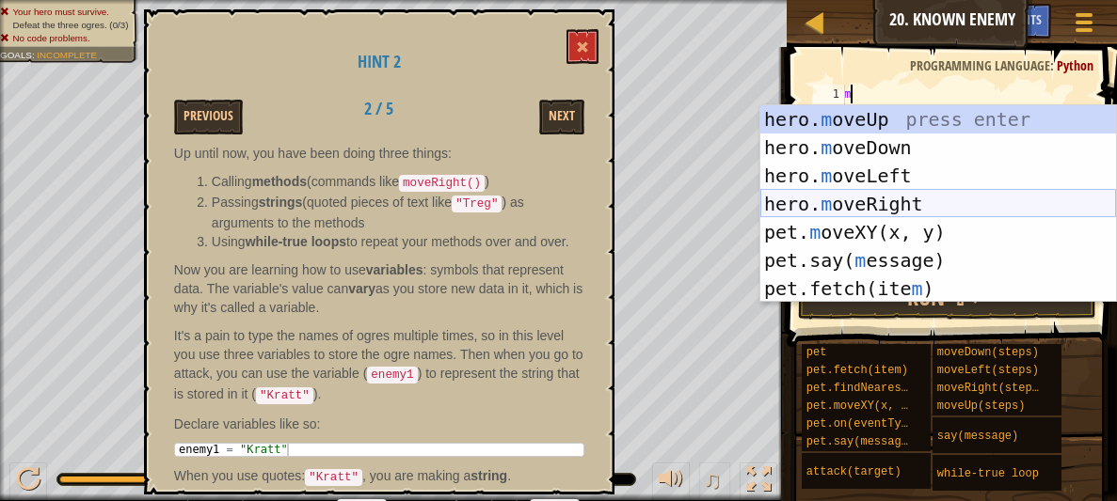
click at [966, 192] on div "hero. m oveUp press enter hero. m oveDown press enter hero. m oveLeft press ent…" at bounding box center [938, 232] width 356 height 254
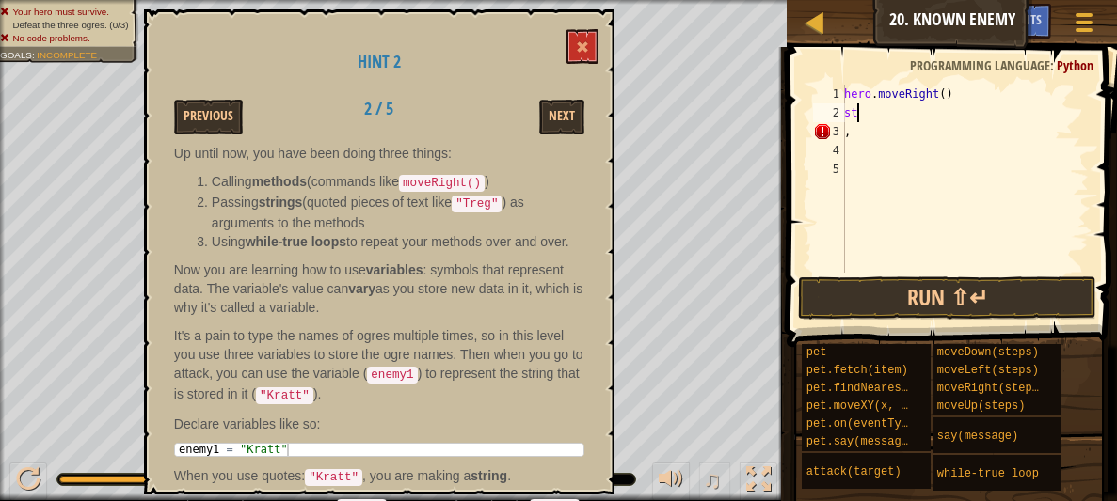
type textarea "s"
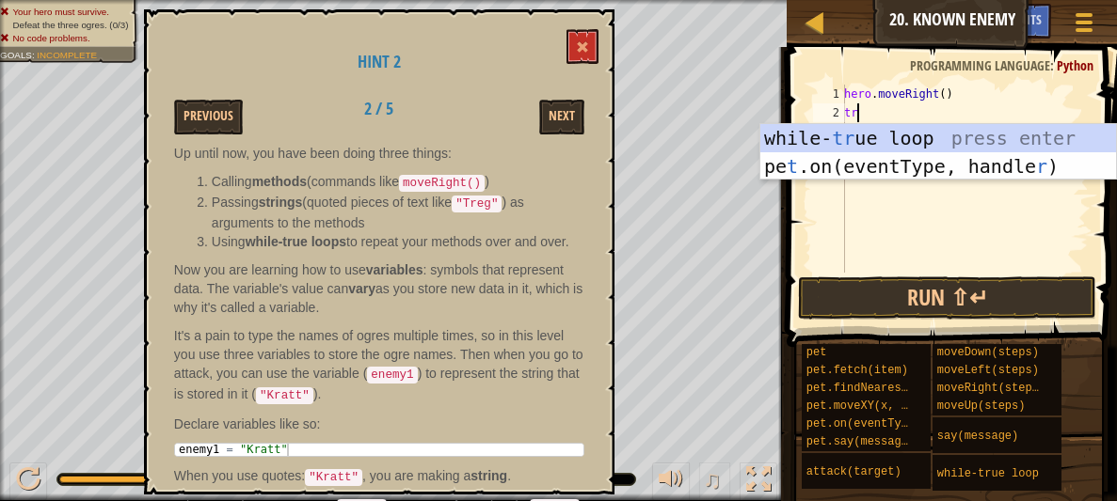
type textarea "t"
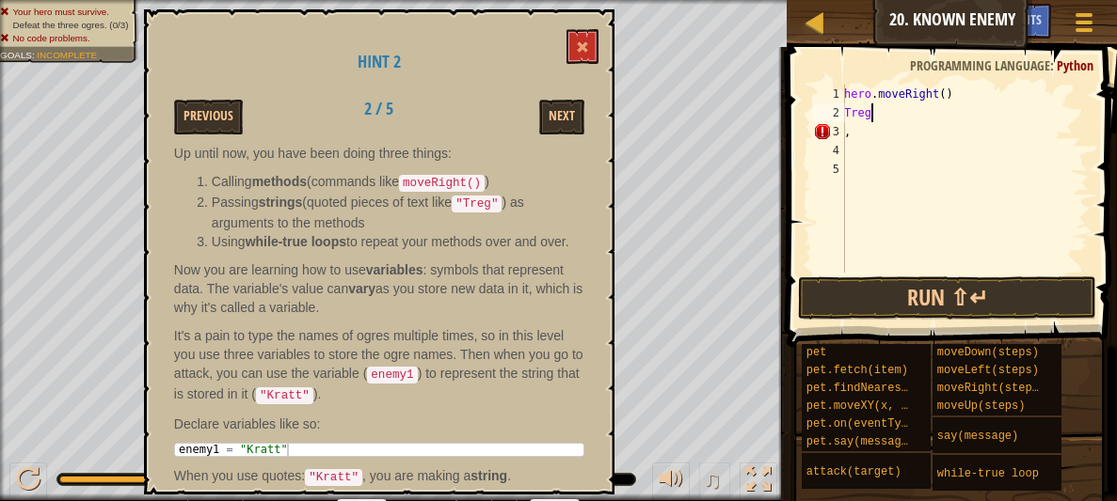
scroll to position [33, 0]
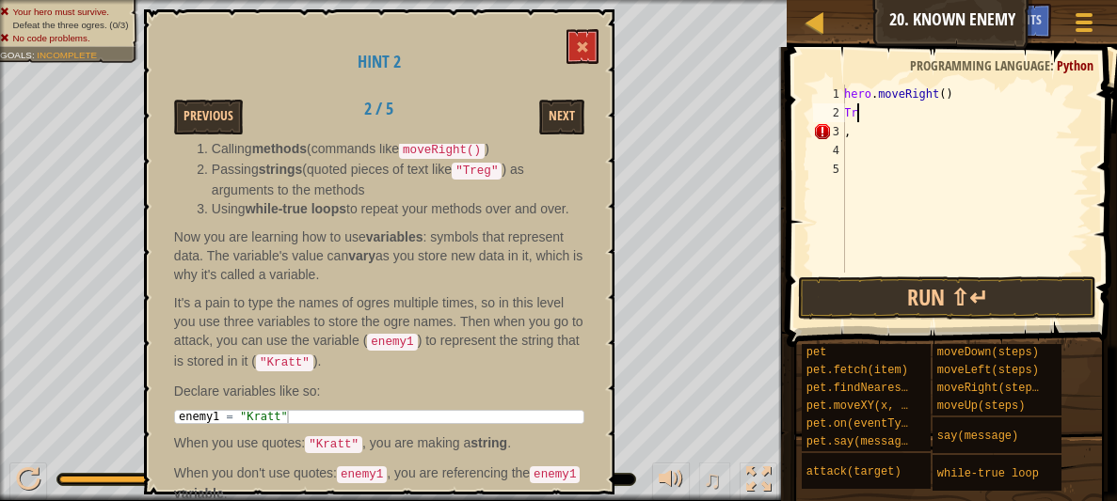
type textarea "T"
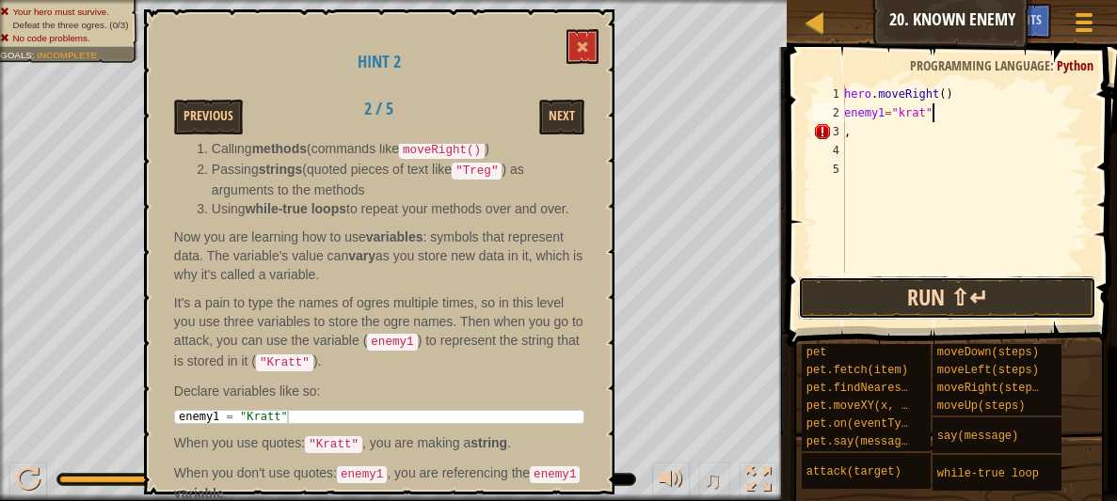
click at [908, 277] on button "Run ⇧↵" at bounding box center [947, 298] width 298 height 43
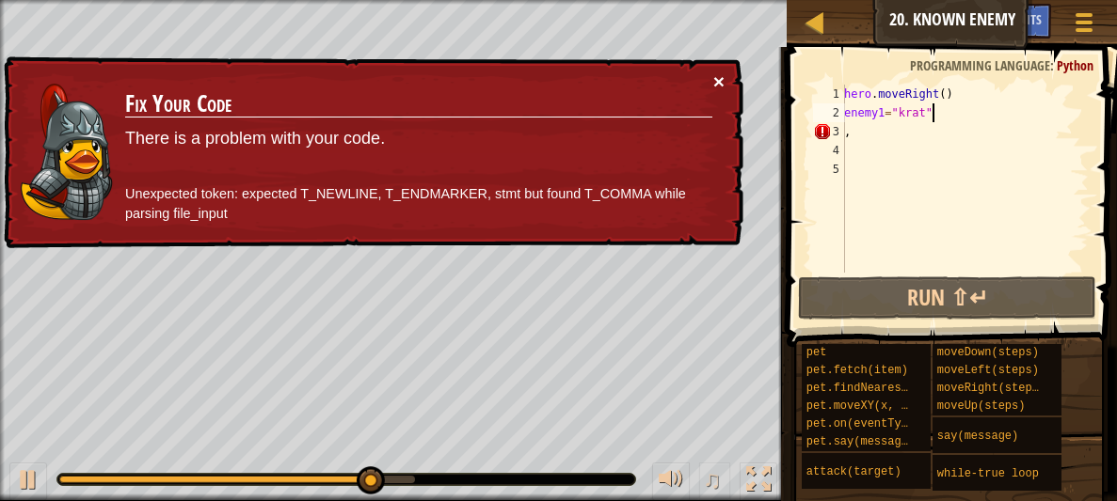
click at [713, 82] on button "×" at bounding box center [718, 82] width 11 height 20
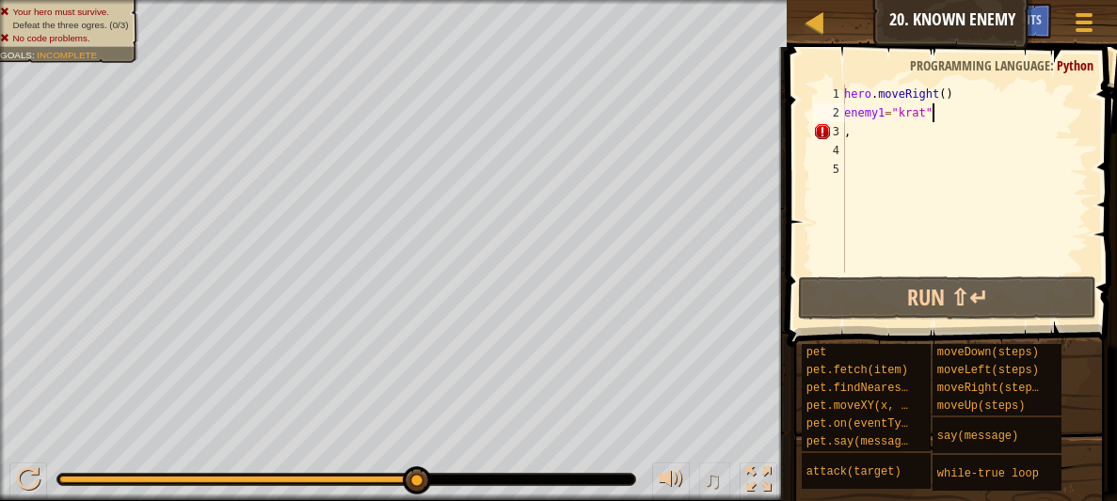
click at [857, 132] on div "hero . moveRight ( ) enemy1 = "krat" ," at bounding box center [964, 198] width 248 height 226
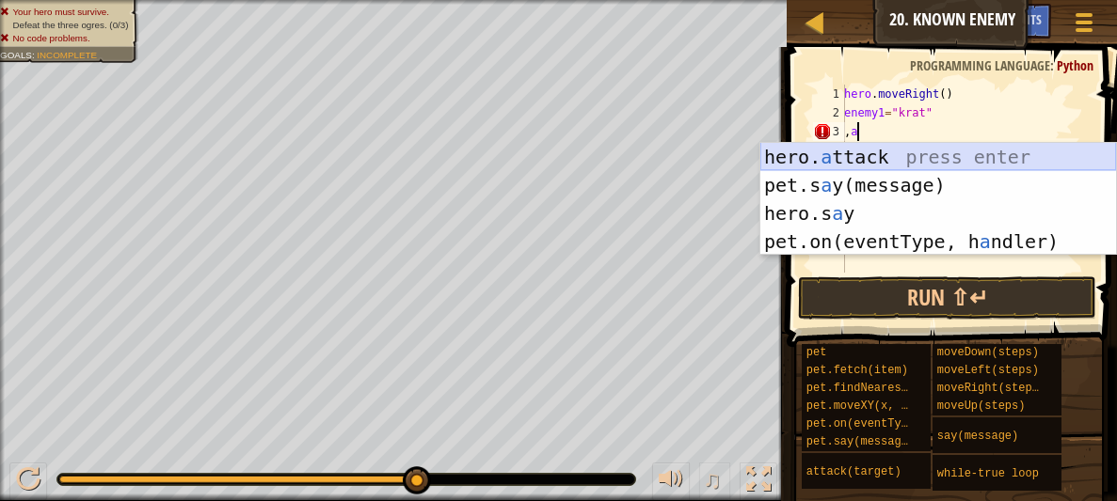
click at [864, 151] on div "hero. a ttack press enter pet.s a y(message) press enter hero.s a y press enter…" at bounding box center [938, 227] width 356 height 169
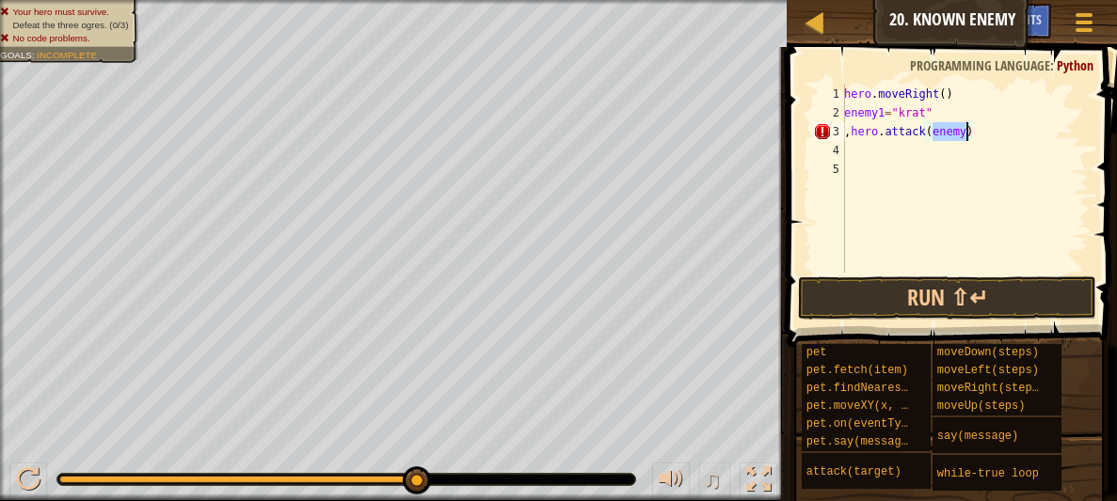
click at [963, 130] on div "hero . moveRight ( ) enemy1 = "krat" , hero . attack ( enemy )" at bounding box center [964, 179] width 248 height 188
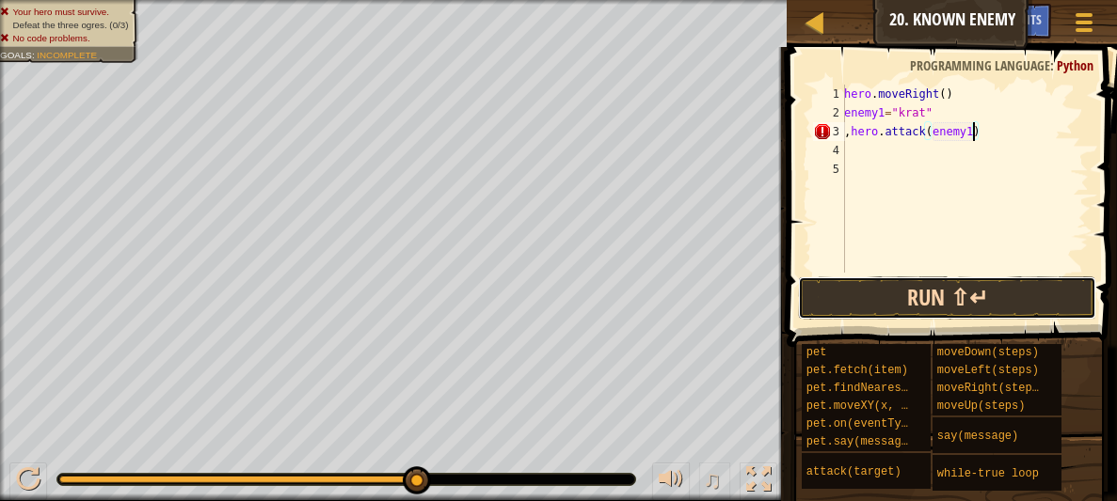
click at [953, 286] on button "Run ⇧↵" at bounding box center [947, 298] width 298 height 43
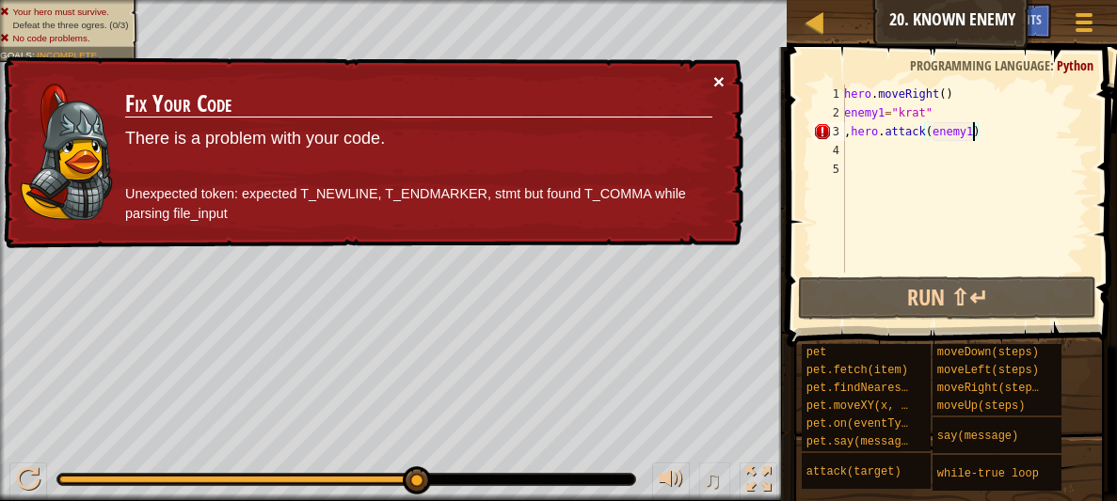
click at [720, 86] on button "×" at bounding box center [718, 83] width 11 height 20
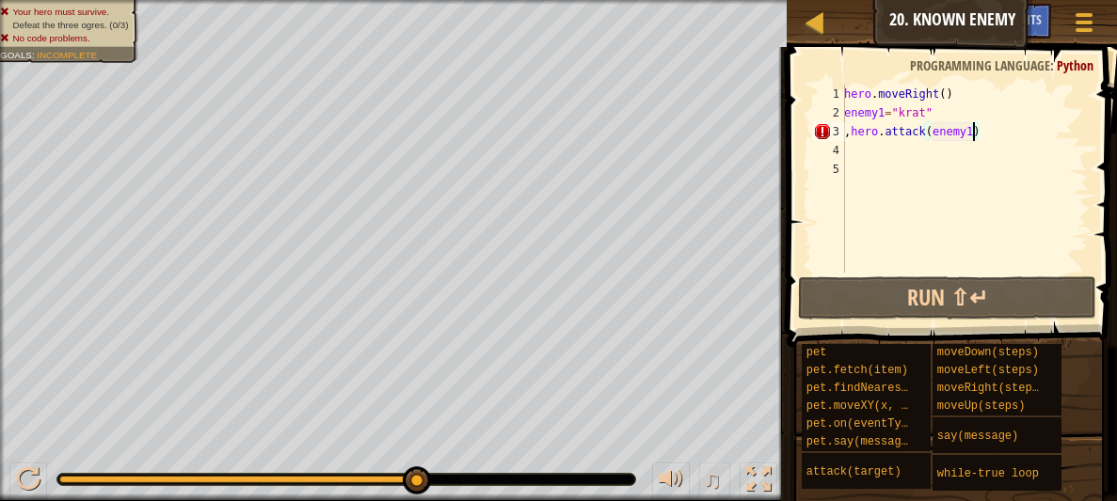
click at [946, 89] on div "hero . moveRight ( ) enemy1 = "krat" , hero . attack ( enemy1 )" at bounding box center [964, 198] width 248 height 226
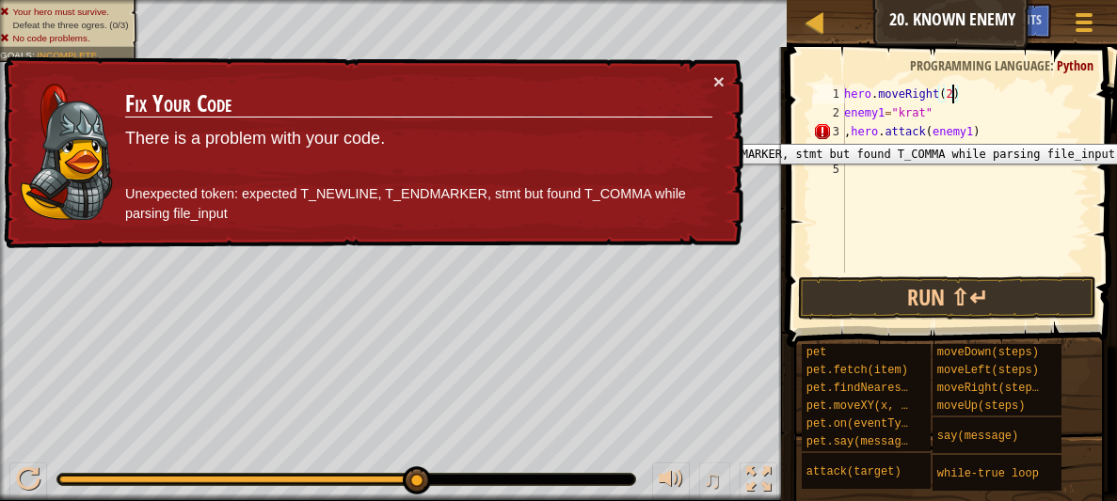
click at [814, 130] on div "3" at bounding box center [829, 131] width 32 height 19
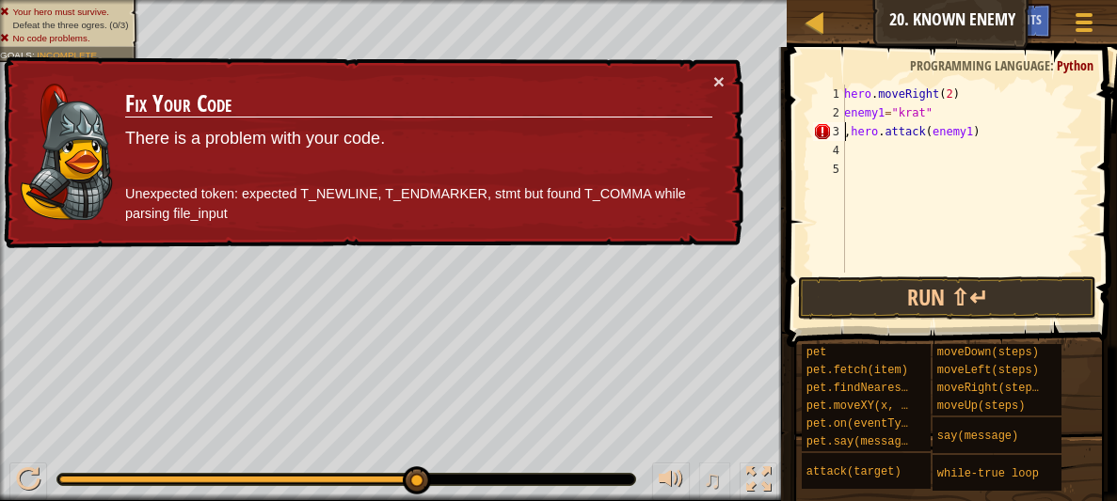
click at [976, 131] on div "hero . moveRight ( 2 ) enemy1 = "krat" , hero . attack ( enemy1 )" at bounding box center [964, 198] width 248 height 226
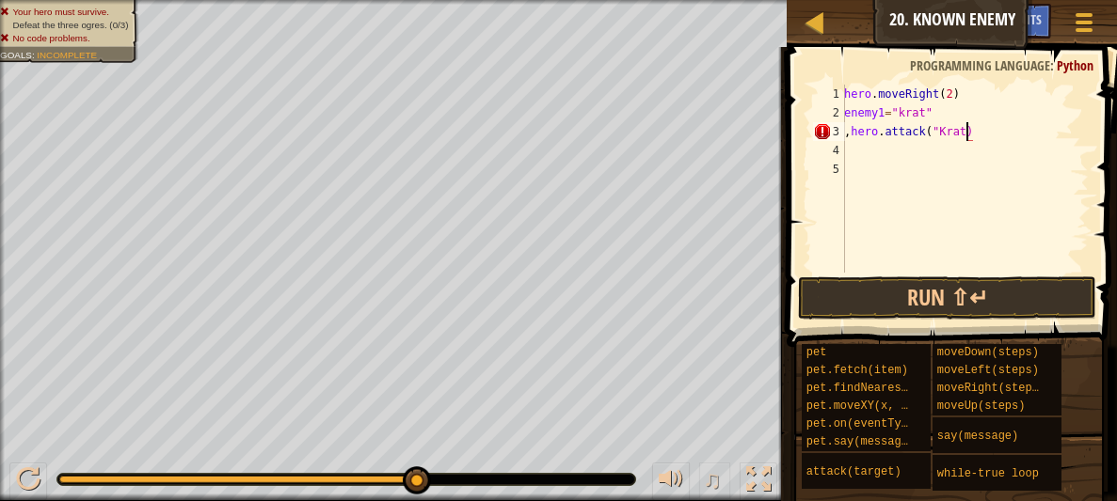
scroll to position [8, 10]
type textarea ",hero.attack("Krat")"
click at [948, 289] on button "Run ⇧↵" at bounding box center [947, 298] width 298 height 43
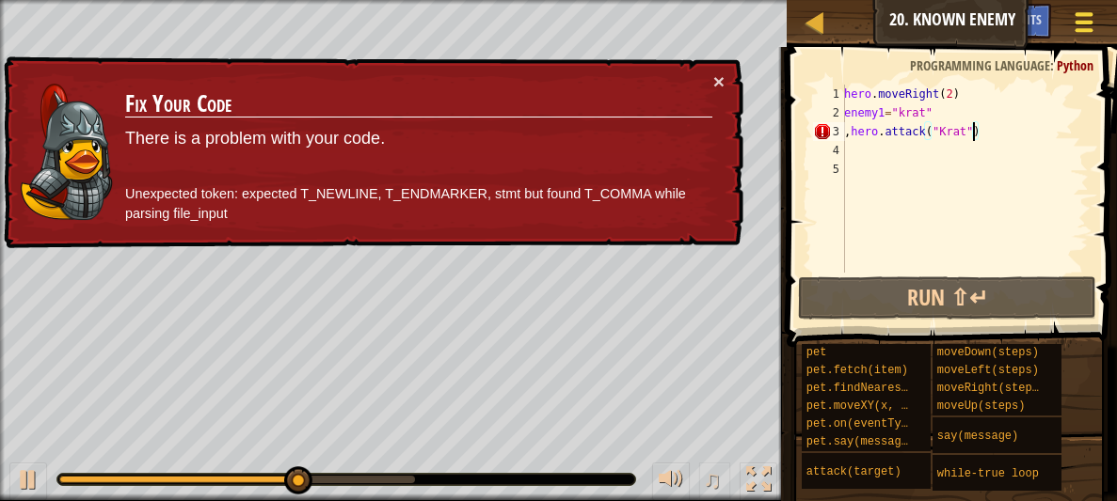
click at [1086, 19] on div at bounding box center [1083, 21] width 25 height 27
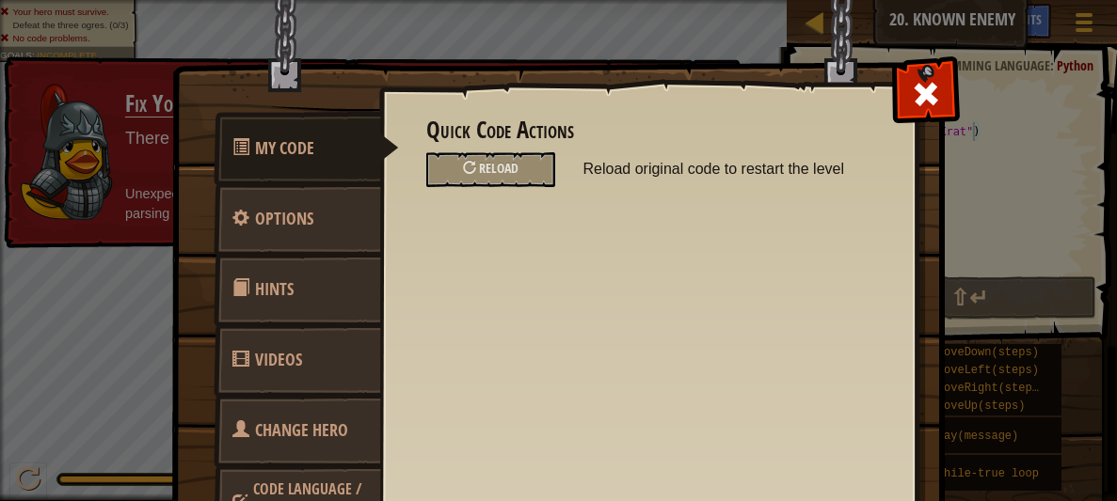
scroll to position [102, 0]
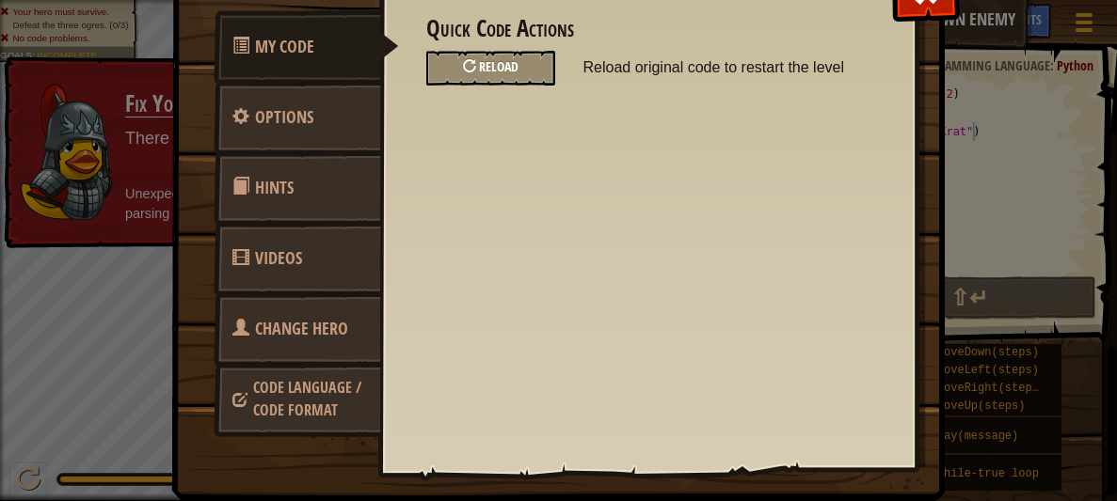
click at [527, 61] on div "Reload" at bounding box center [490, 68] width 129 height 35
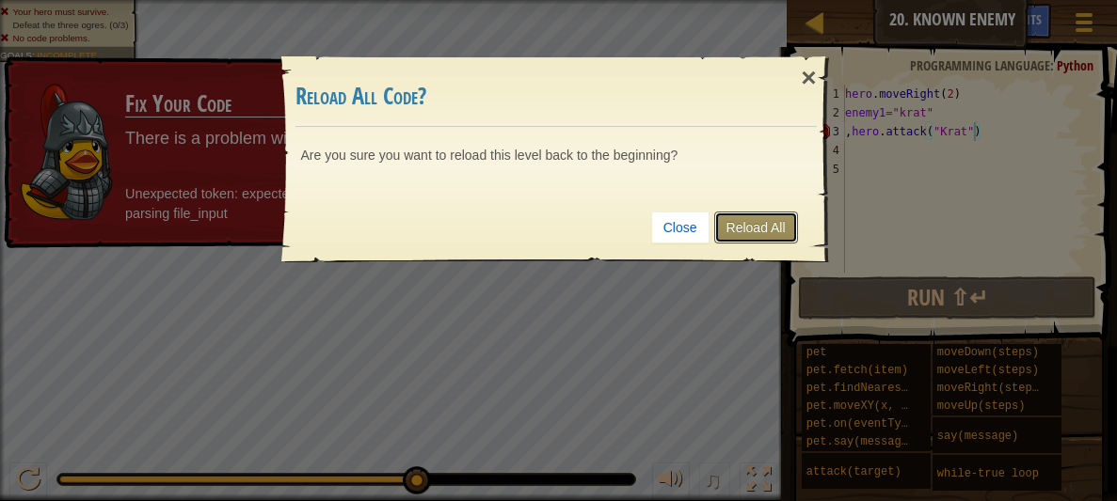
click at [731, 219] on link "Reload All" at bounding box center [756, 228] width 84 height 32
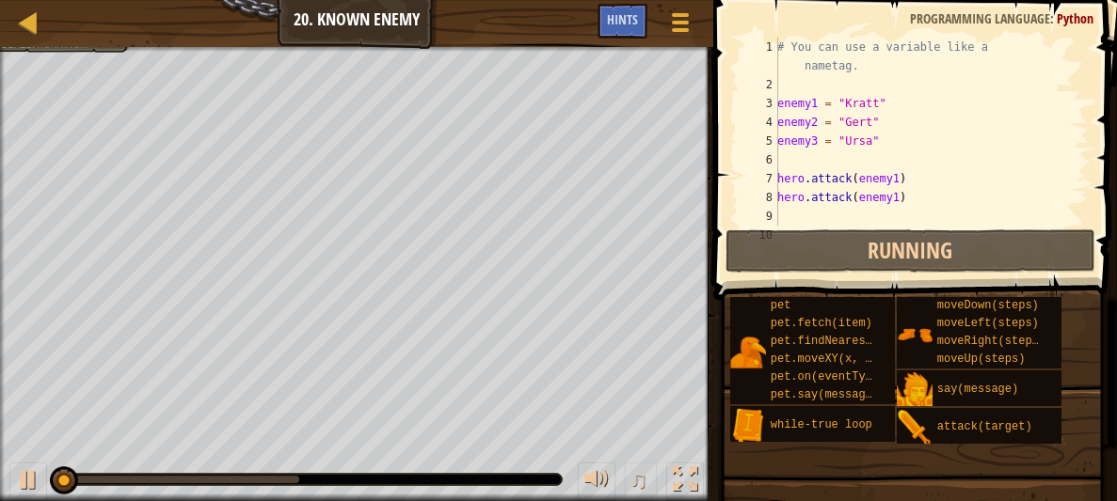
scroll to position [8, 0]
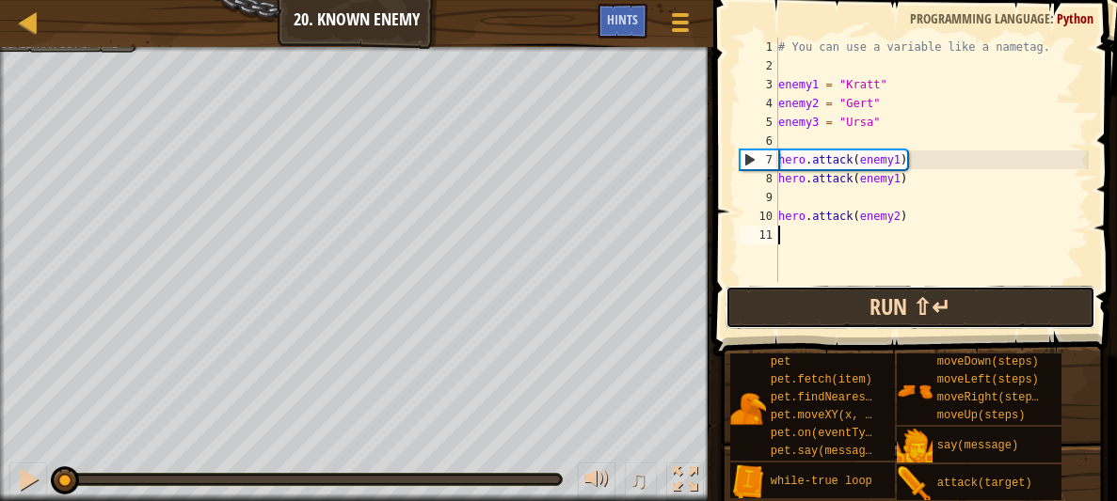
click at [844, 307] on button "Run ⇧↵" at bounding box center [910, 307] width 370 height 43
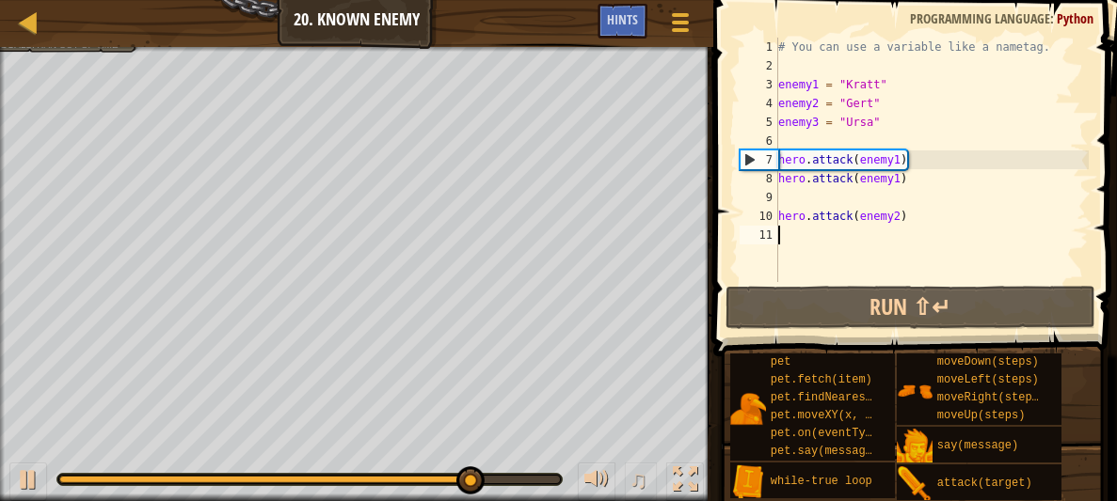
click at [72, 478] on div at bounding box center [263, 480] width 409 height 8
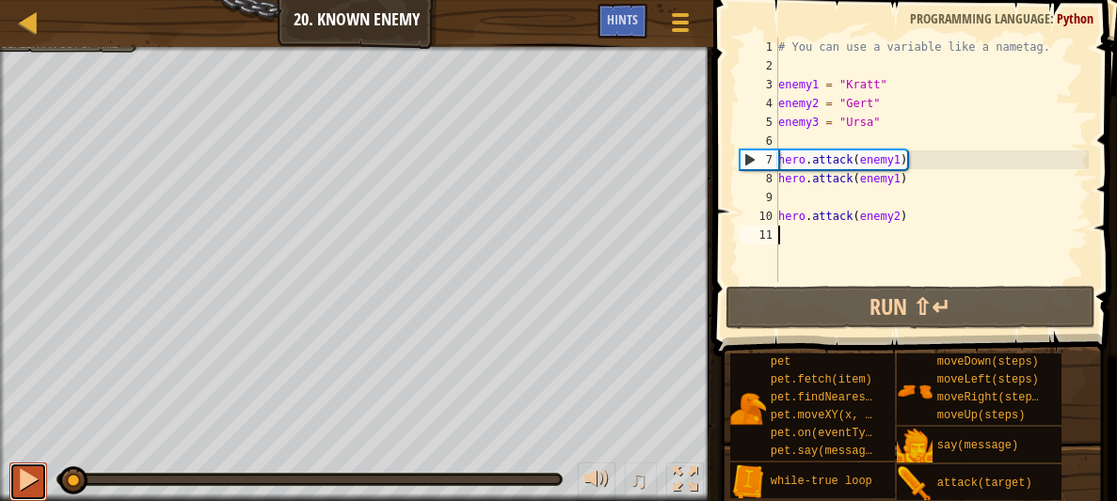
click at [38, 473] on div at bounding box center [28, 480] width 24 height 24
click at [39, 473] on div at bounding box center [28, 480] width 24 height 24
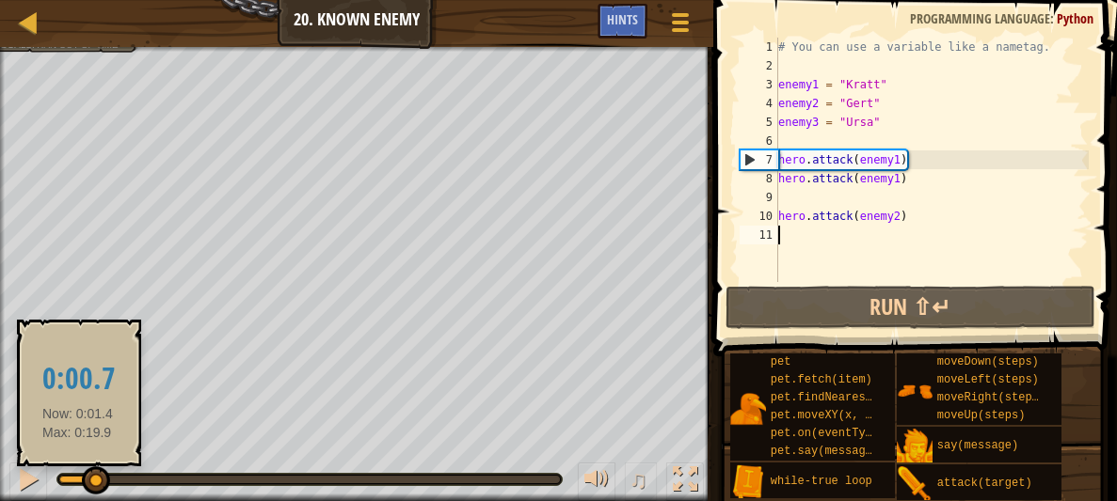
click at [77, 476] on div at bounding box center [76, 480] width 35 height 8
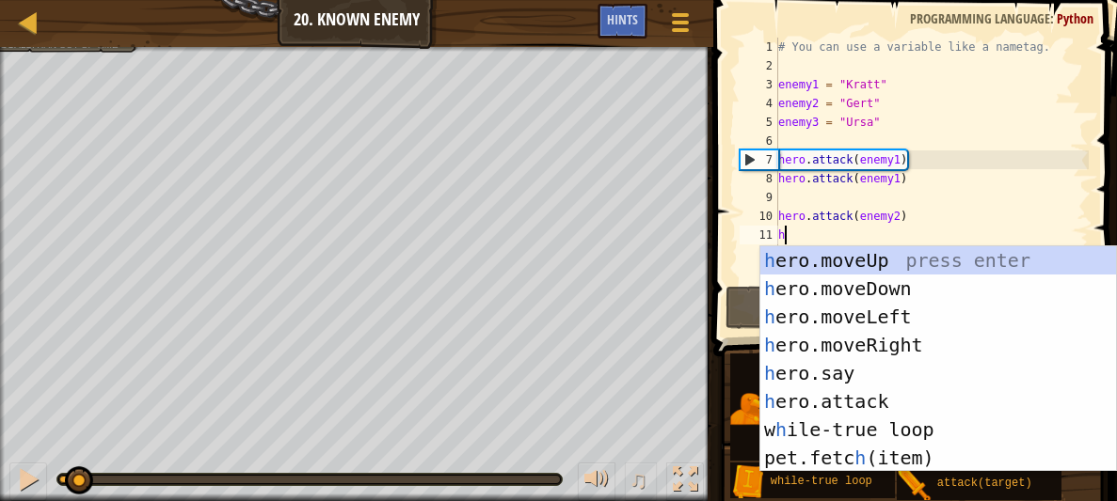
scroll to position [8, 0]
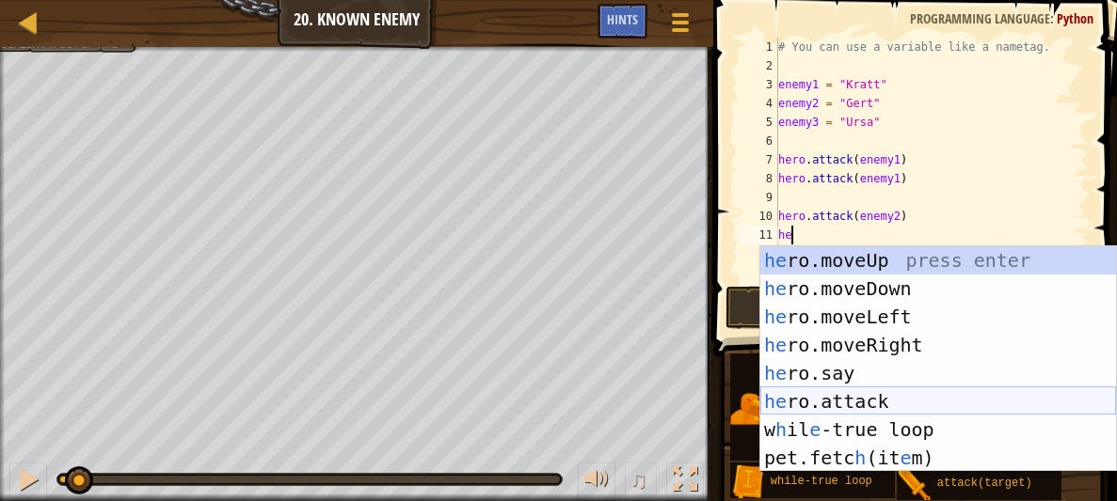
click at [849, 388] on div "he ro.moveUp press enter he ro.moveDown press enter he ro.moveLeft press enter …" at bounding box center [938, 388] width 356 height 282
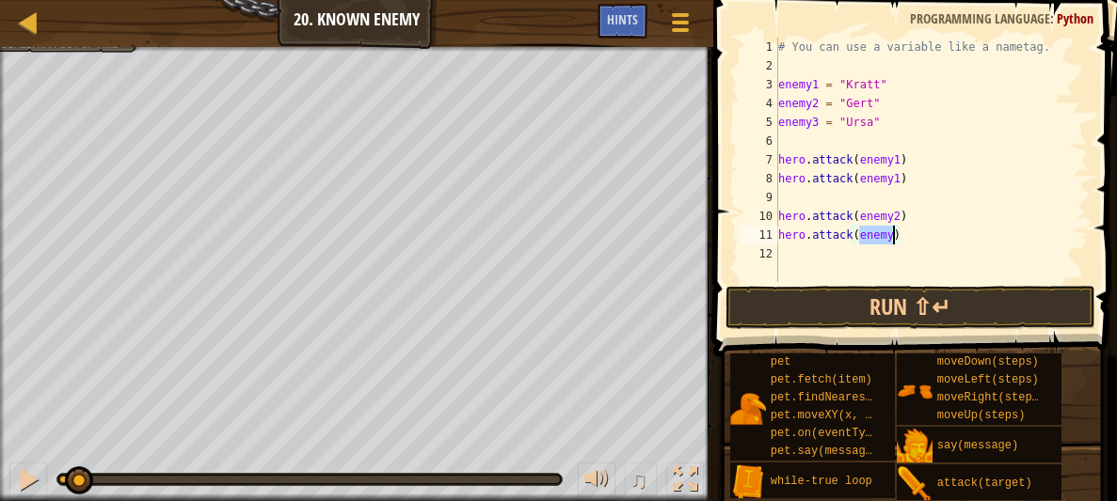
click at [892, 238] on div "# You can use a variable like a nametag. enemy1 = "[PERSON_NAME]" enemy2 = "[PE…" at bounding box center [931, 160] width 314 height 245
type textarea "hero.attack(enemy2)"
click at [870, 252] on div "# You can use a variable like a nametag. enemy1 = "[PERSON_NAME]" enemy2 = "[PE…" at bounding box center [931, 179] width 314 height 282
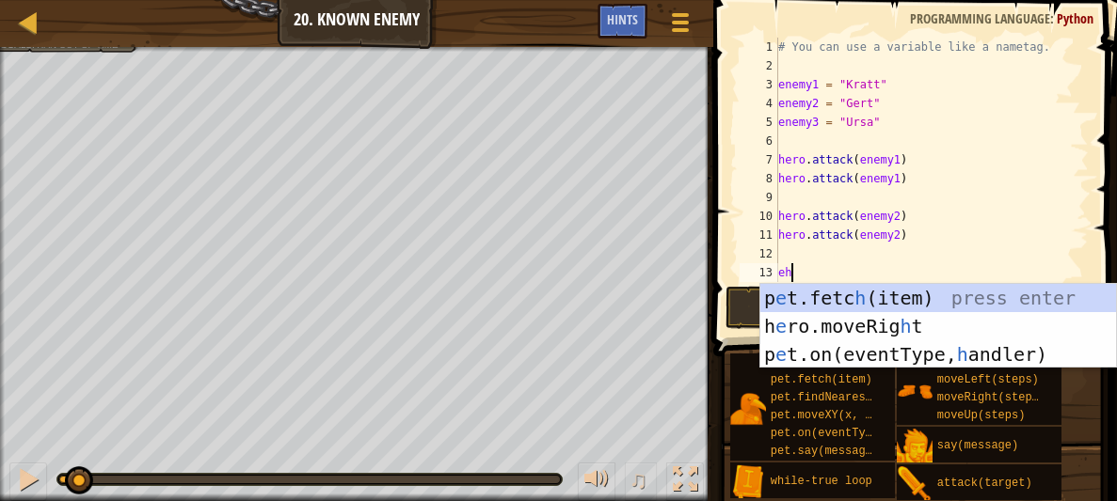
type textarea "e"
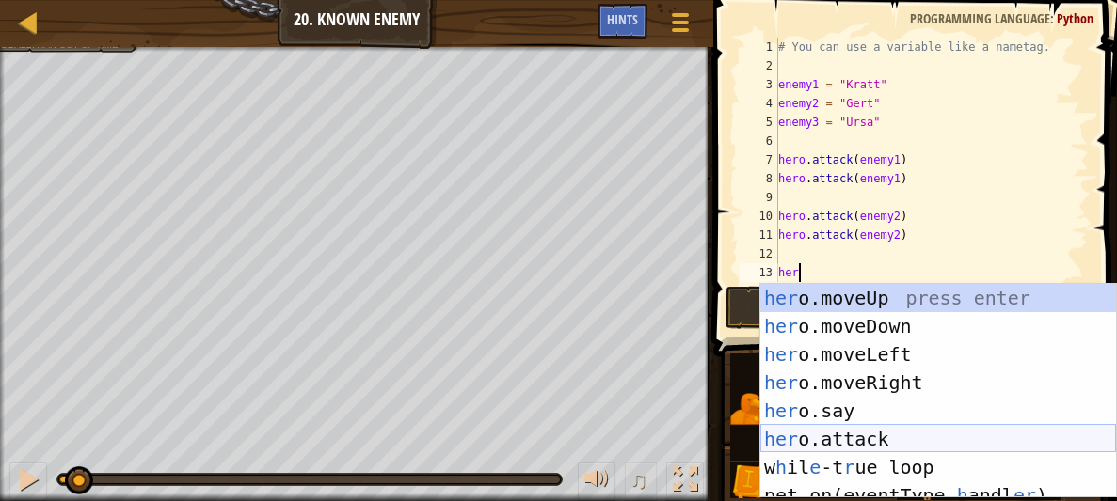
click at [872, 431] on div "her o.moveUp press enter her o.moveDown press enter her o.moveLeft press enter …" at bounding box center [938, 419] width 356 height 271
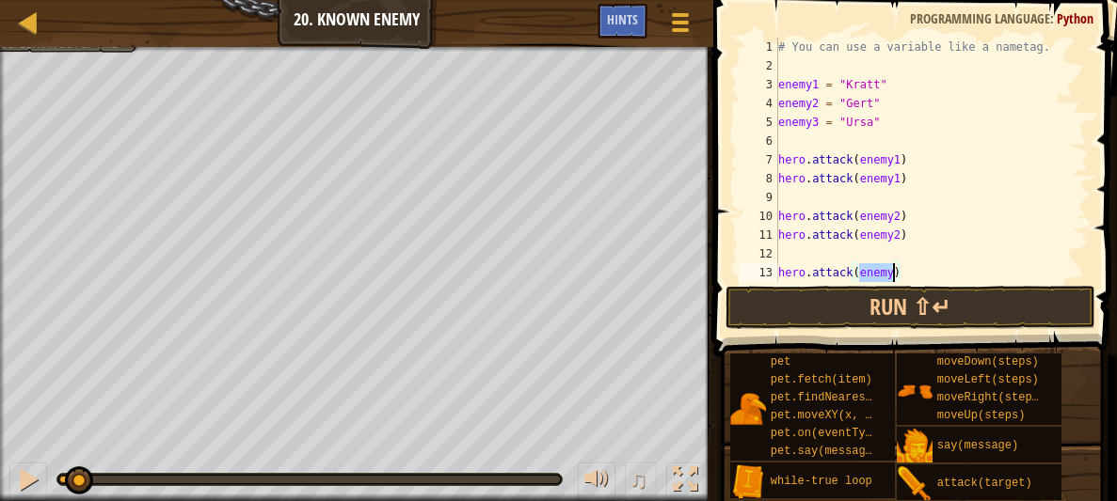
click at [893, 269] on div "# You can use a variable like a nametag. enemy1 = "[PERSON_NAME]" enemy2 = "[PE…" at bounding box center [931, 160] width 314 height 245
click at [903, 268] on div "# You can use a variable like a nametag. enemy1 = "[PERSON_NAME]" enemy2 = "[PE…" at bounding box center [931, 179] width 314 height 282
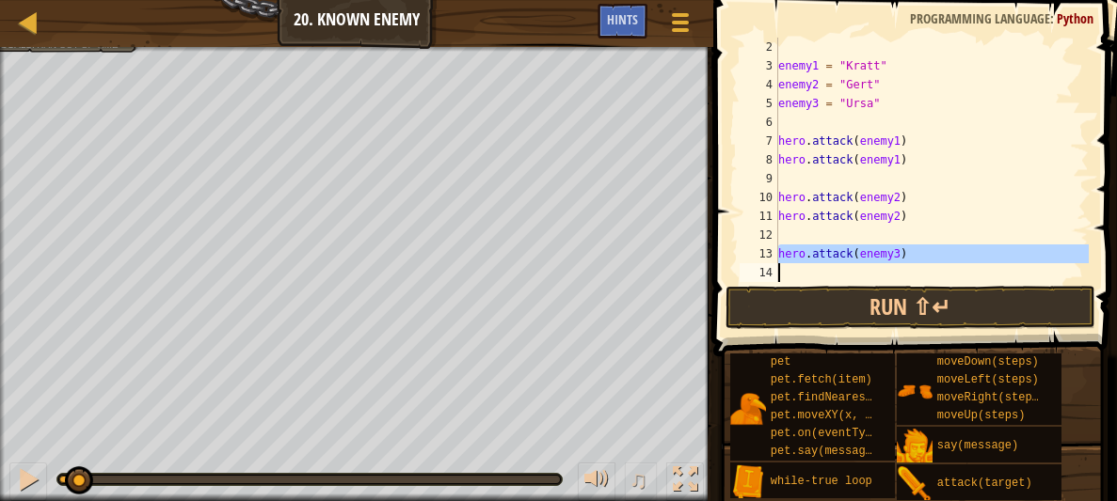
scroll to position [18, 0]
type textarea "hero.attack(enemy3)"
click at [898, 276] on div "enemy1 = "[PERSON_NAME]" enemy2 = "[PERSON_NAME]" enemy3 = "Ursa" hero . attack…" at bounding box center [931, 160] width 314 height 245
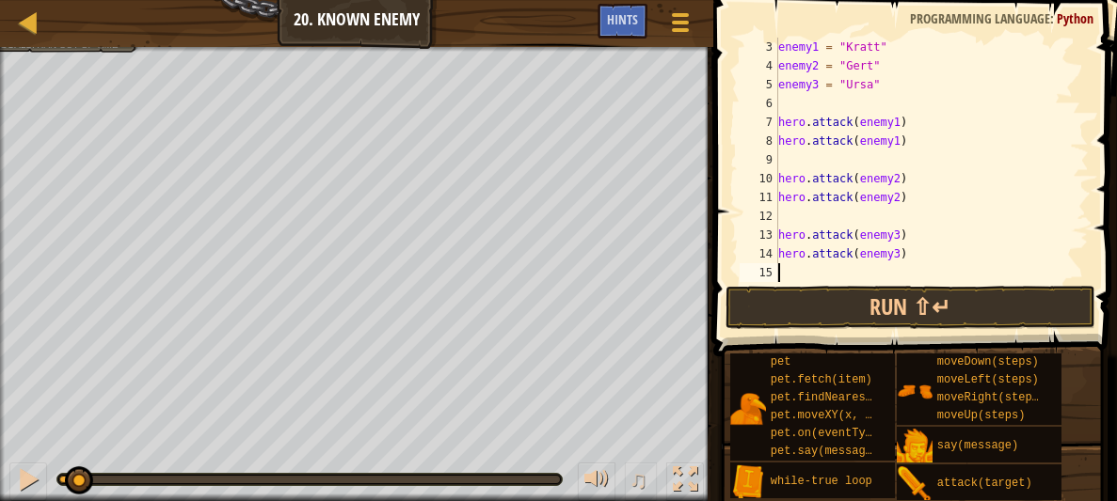
scroll to position [37, 0]
click at [893, 304] on button "Run ⇧↵" at bounding box center [910, 307] width 370 height 43
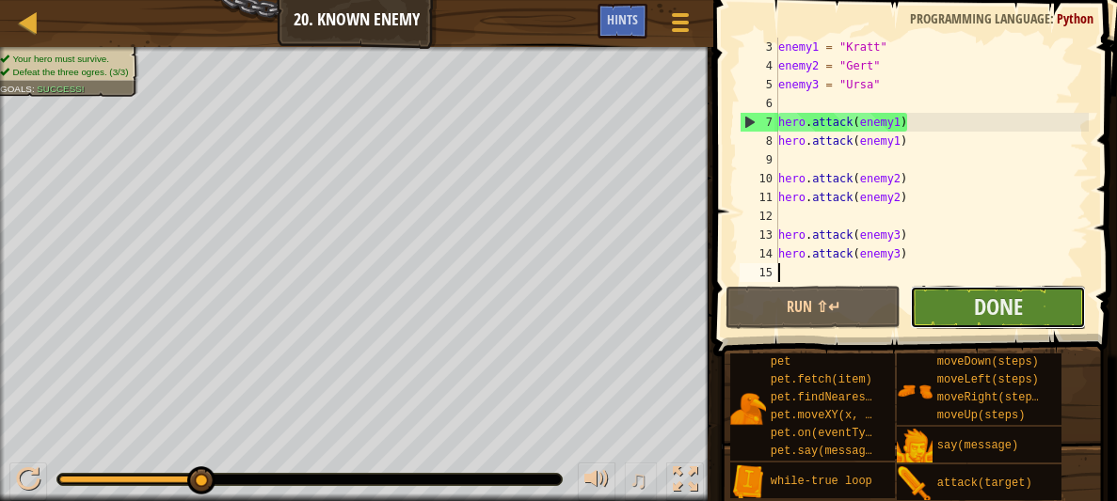
click at [940, 306] on button "Done" at bounding box center [998, 307] width 176 height 43
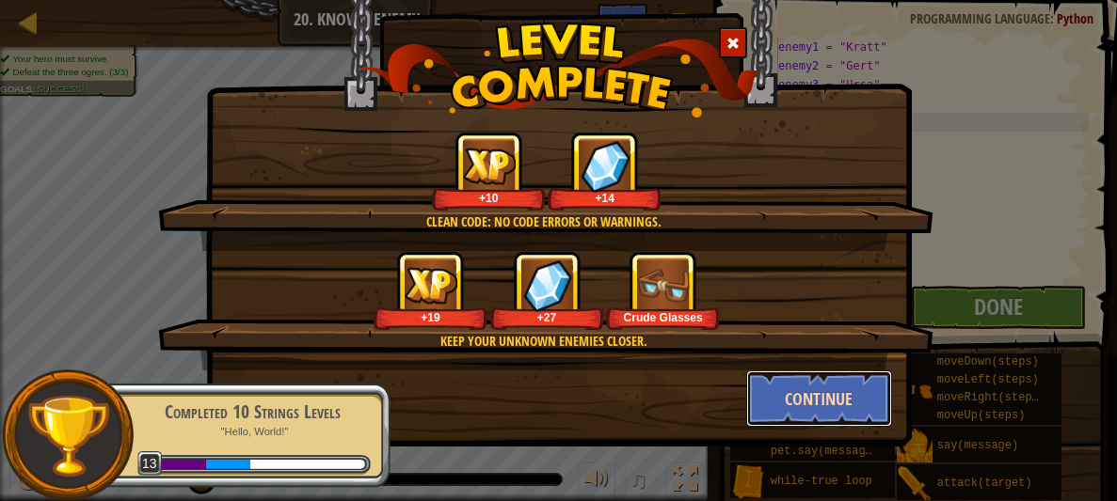
click at [841, 381] on button "Continue" at bounding box center [819, 399] width 146 height 56
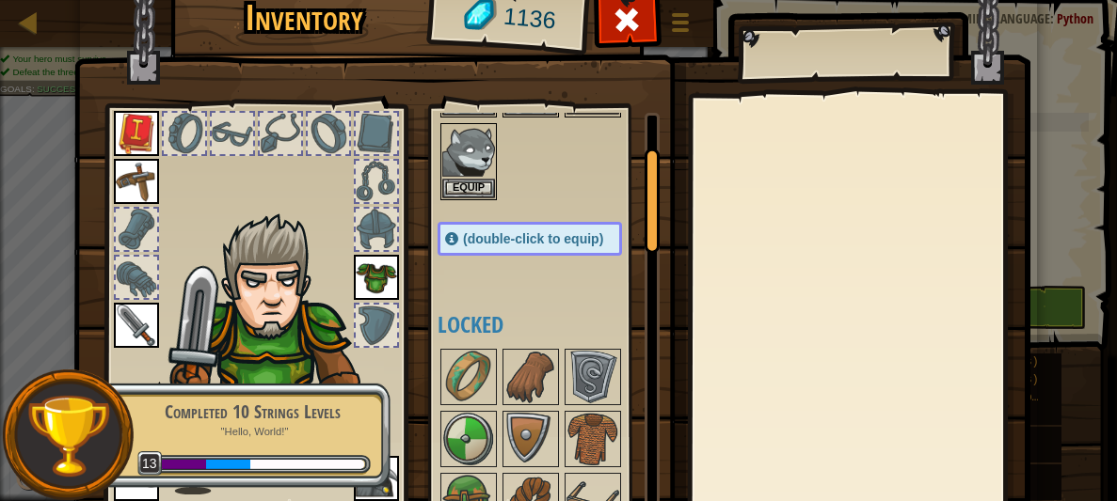
scroll to position [127, 0]
click at [613, 211] on div "Available Equip Equip Equip Equip Equip Equip Equip Equip Equip Equip (double-c…" at bounding box center [549, 309] width 222 height 392
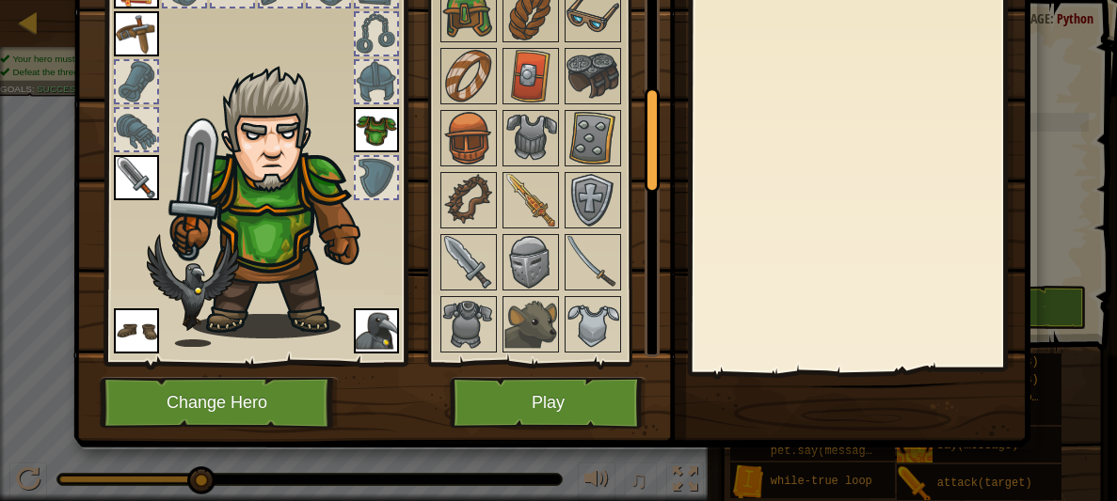
scroll to position [144, 0]
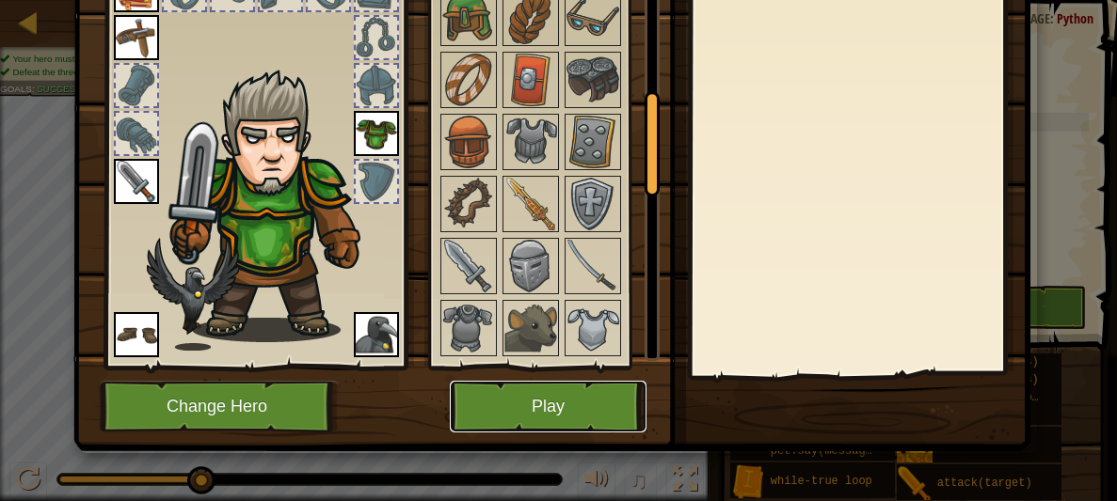
click at [547, 383] on button "Play" at bounding box center [548, 407] width 197 height 52
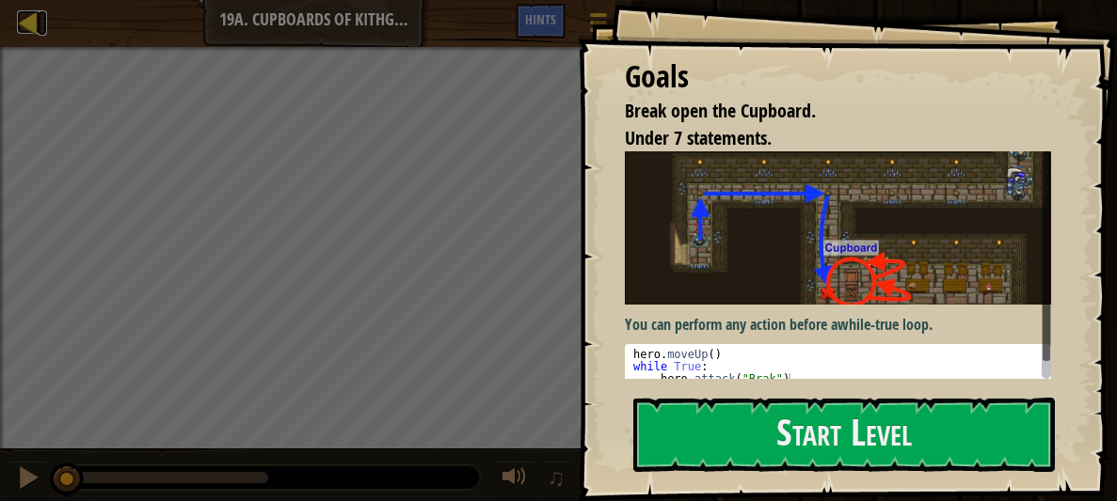
click at [43, 18] on link "Map" at bounding box center [42, 22] width 9 height 25
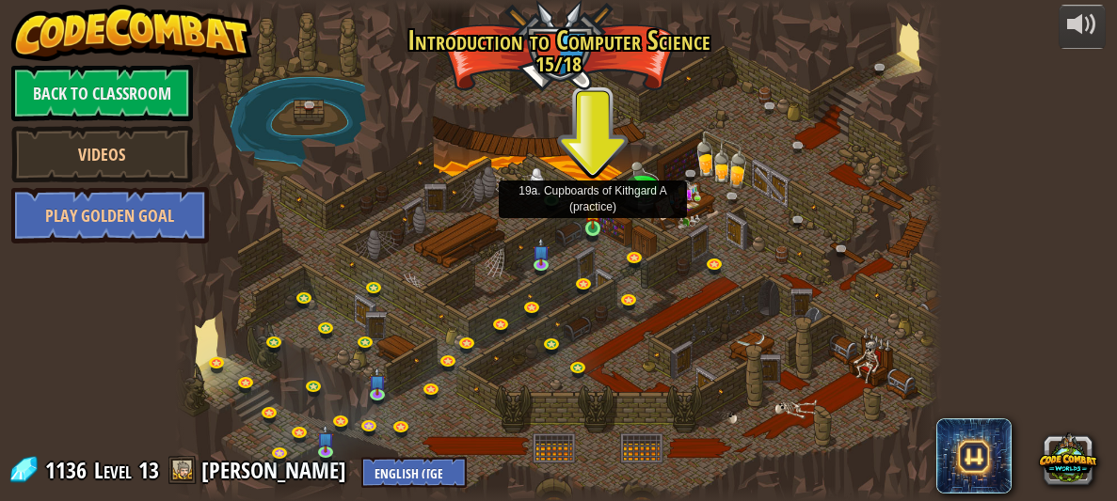
click at [590, 221] on img at bounding box center [592, 211] width 17 height 38
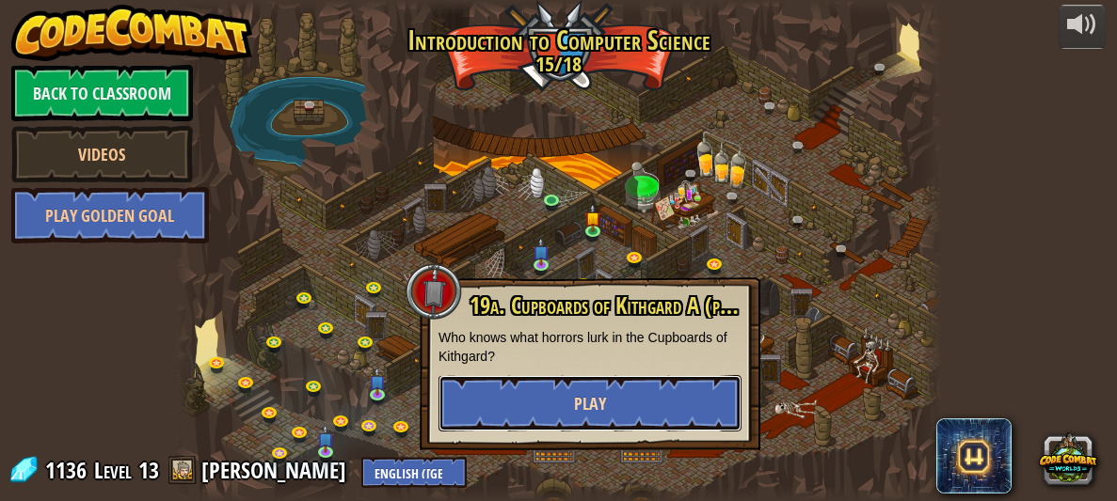
click at [592, 381] on button "Play" at bounding box center [589, 403] width 303 height 56
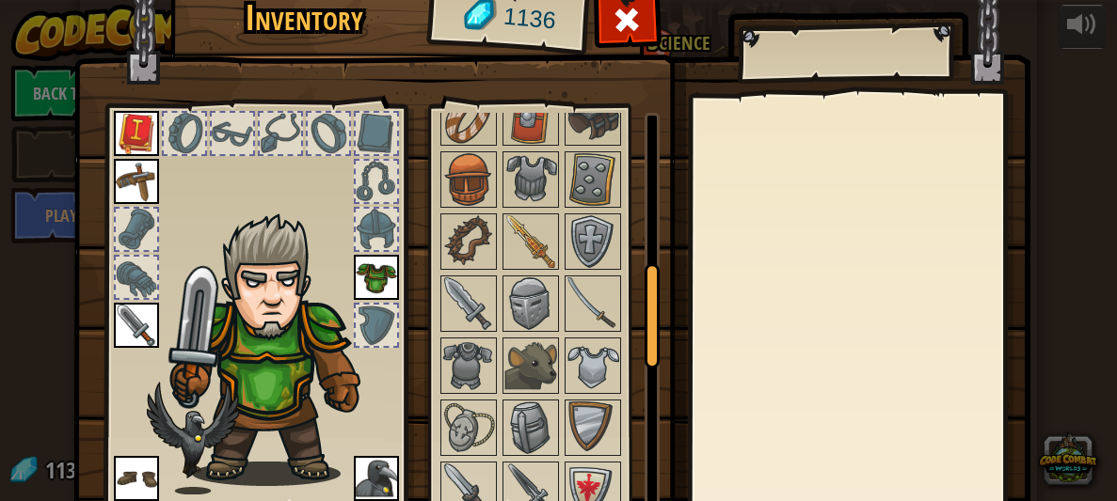
scroll to position [594, 0]
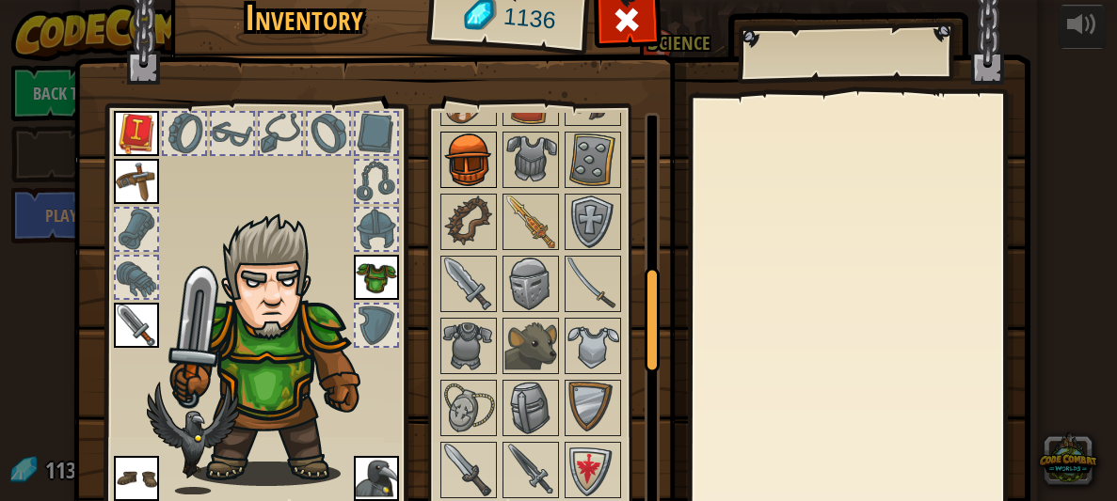
click at [469, 165] on img at bounding box center [468, 160] width 53 height 53
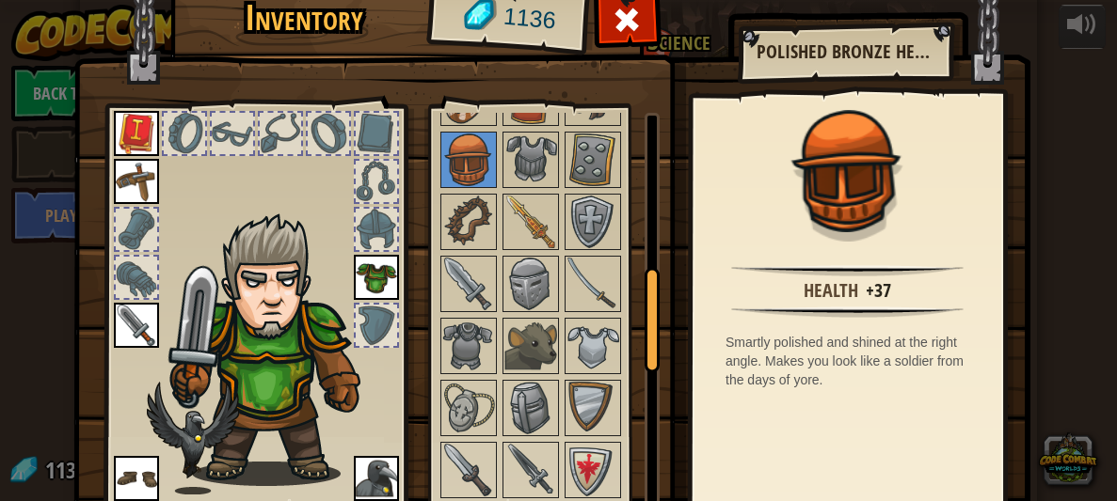
scroll to position [148, 0]
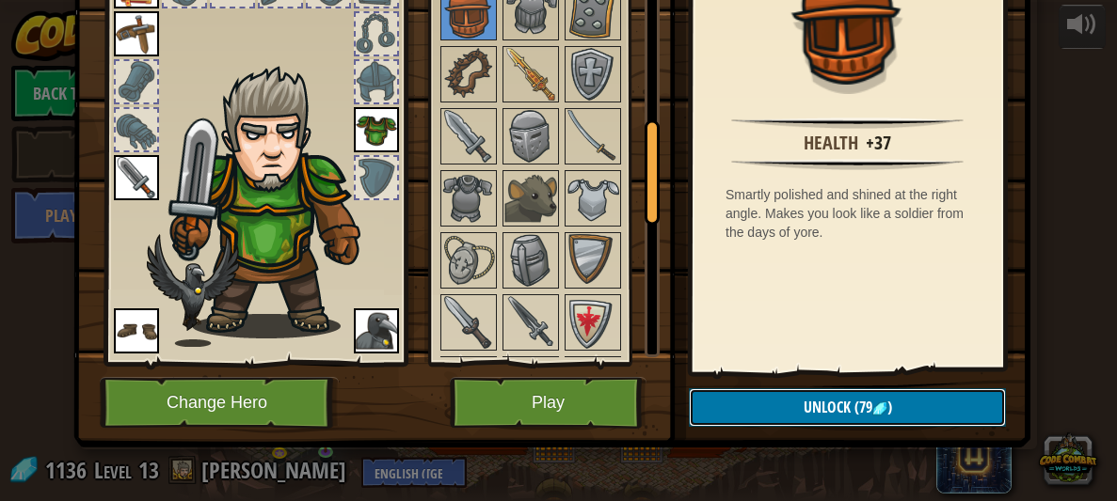
click at [820, 390] on button "Unlock (79 )" at bounding box center [847, 408] width 317 height 39
click at [820, 390] on button "Confirm" at bounding box center [847, 408] width 317 height 39
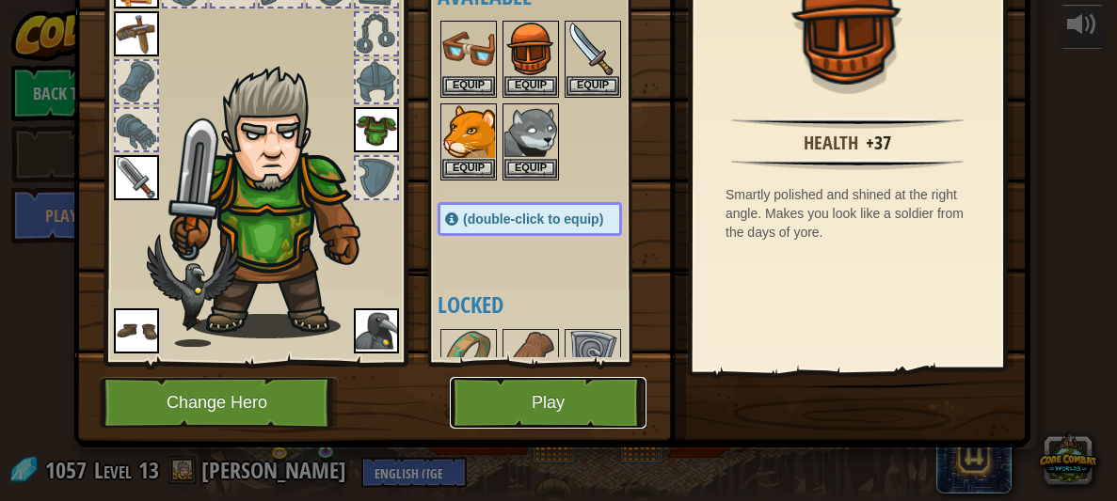
click at [578, 402] on button "Play" at bounding box center [548, 403] width 197 height 52
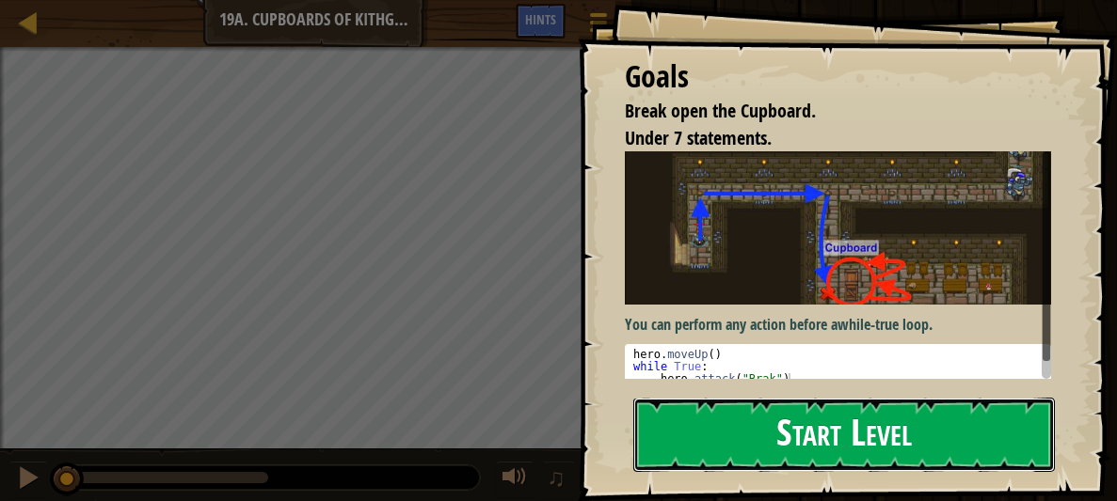
click at [774, 422] on button "Start Level" at bounding box center [844, 435] width 422 height 74
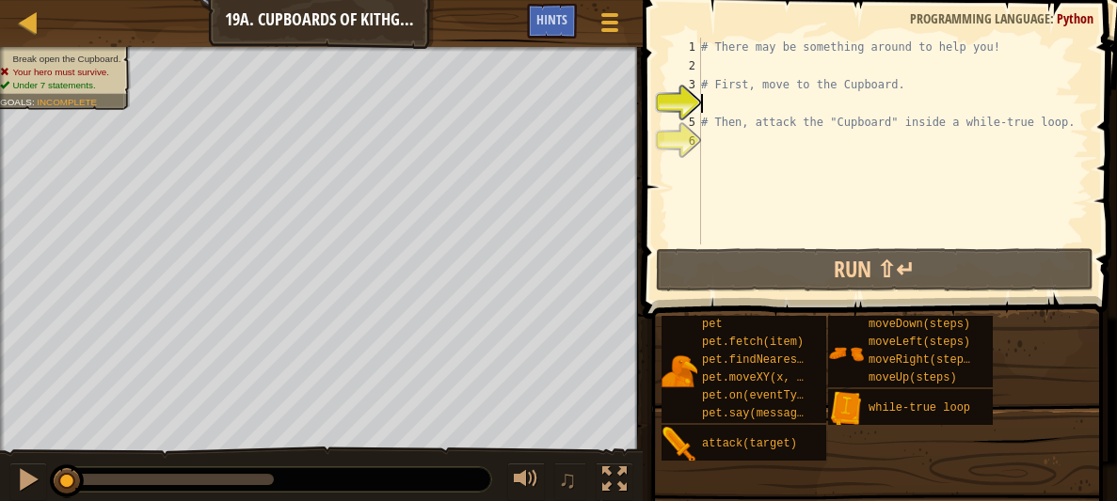
type textarea "m"
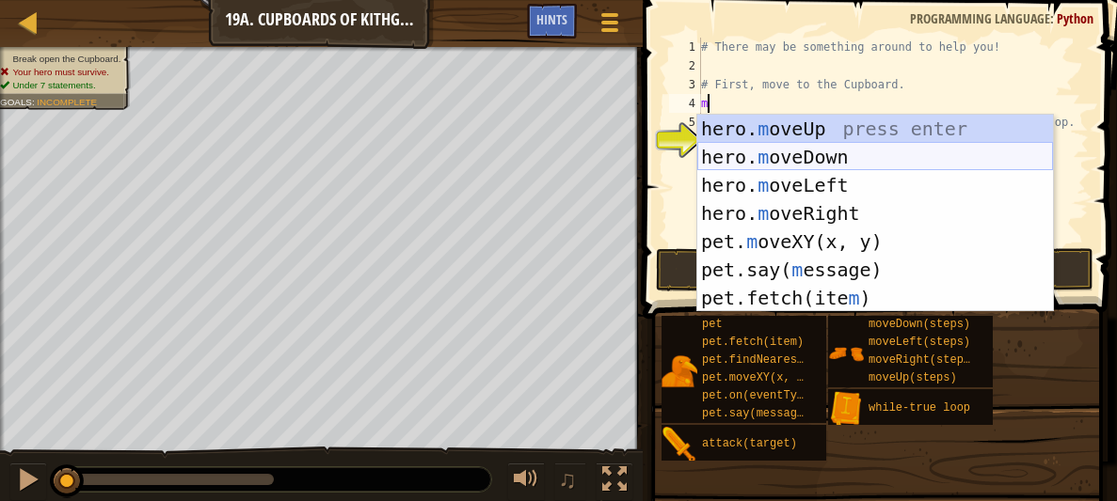
click at [758, 160] on div "hero. m oveUp press enter hero. m oveDown press enter hero. m oveLeft press ent…" at bounding box center [875, 242] width 356 height 254
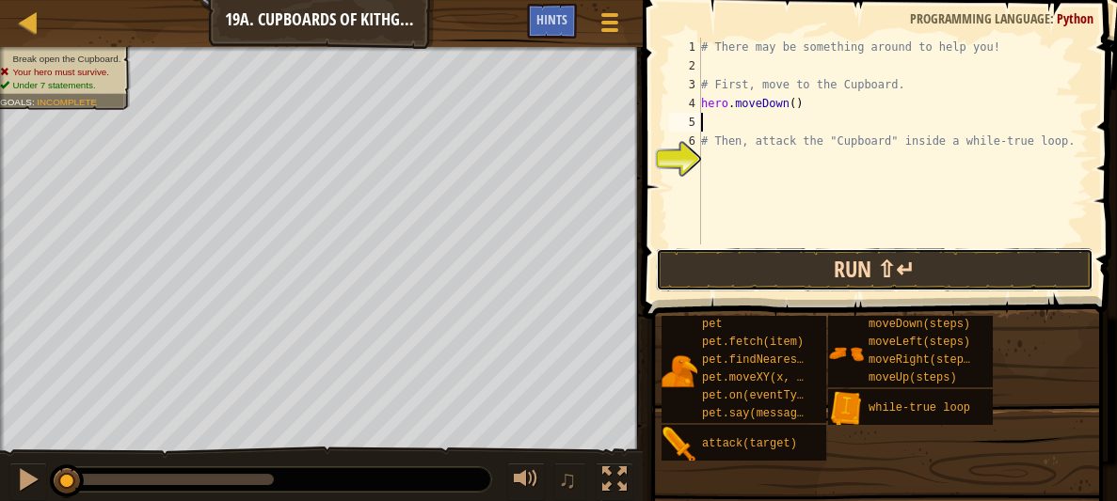
click at [780, 266] on button "Run ⇧↵" at bounding box center [875, 269] width 438 height 43
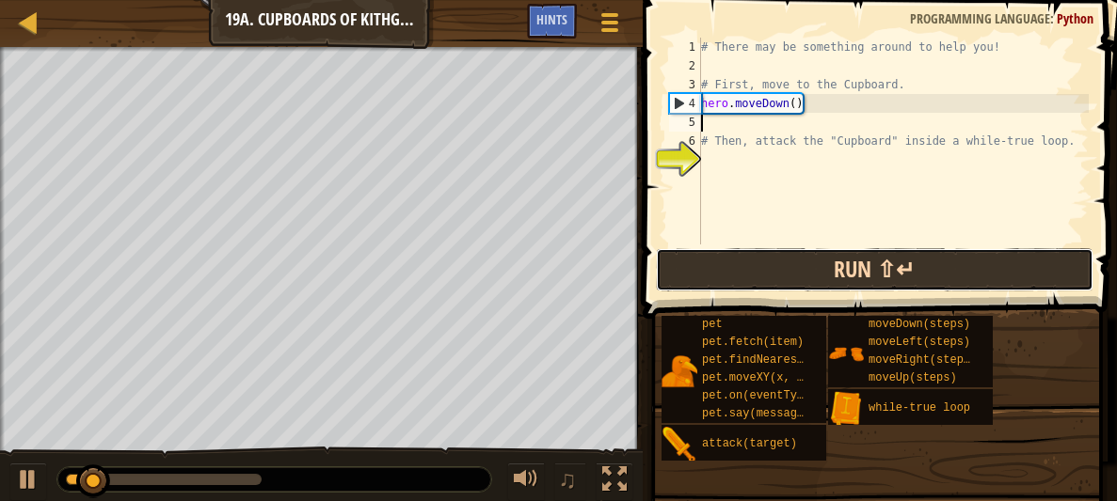
click at [780, 266] on button "Run ⇧↵" at bounding box center [875, 269] width 438 height 43
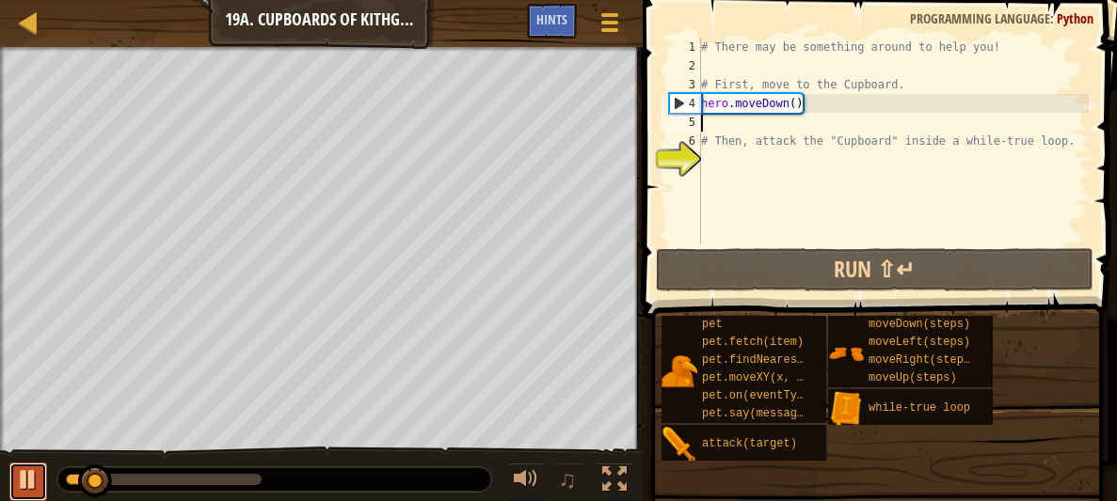
click at [17, 484] on div at bounding box center [28, 480] width 24 height 24
type textarea "c"
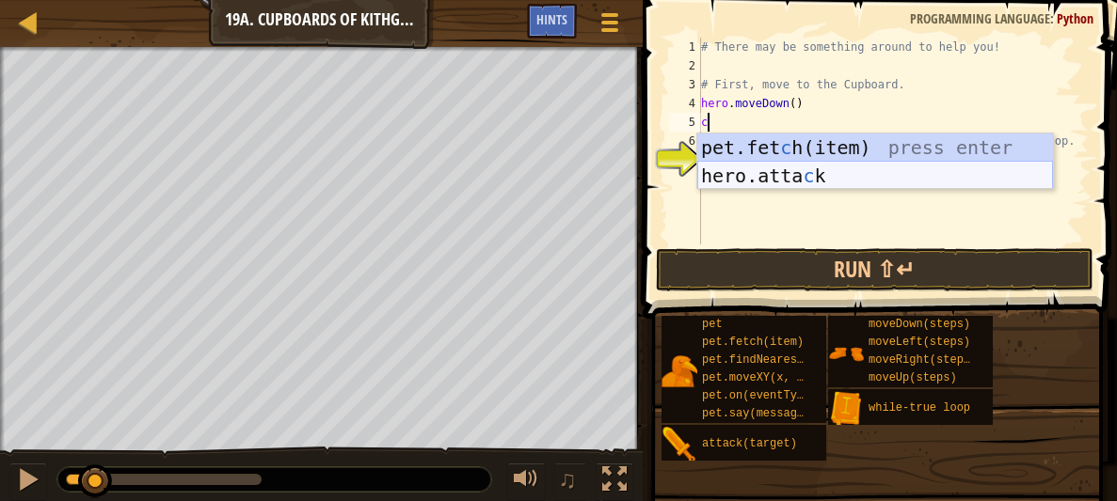
click at [753, 168] on div "pet.fet c h(item) press enter hero.[PERSON_NAME] press enter" at bounding box center [875, 190] width 356 height 113
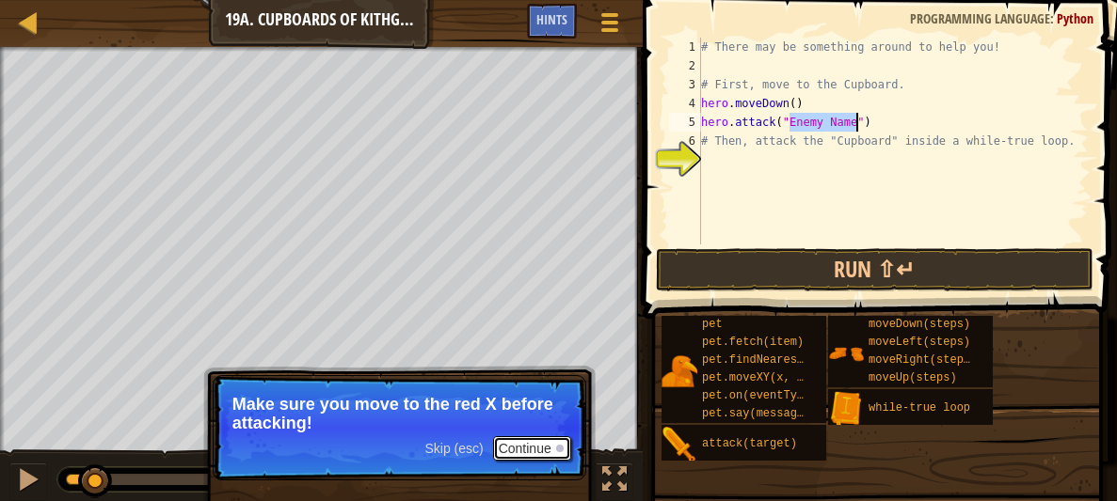
click at [540, 438] on button "Continue" at bounding box center [532, 449] width 78 height 24
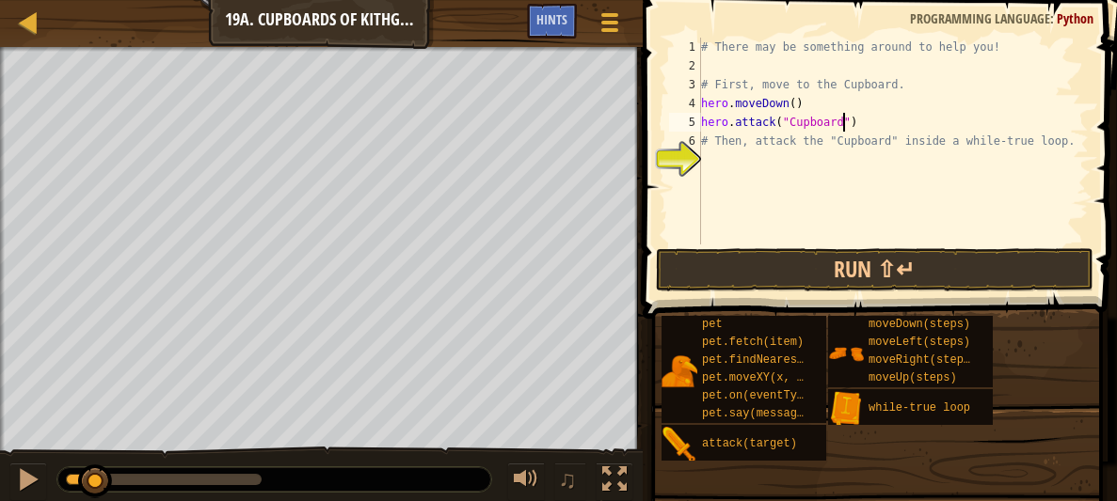
scroll to position [8, 11]
click at [798, 263] on button "Run ⇧↵" at bounding box center [875, 269] width 438 height 43
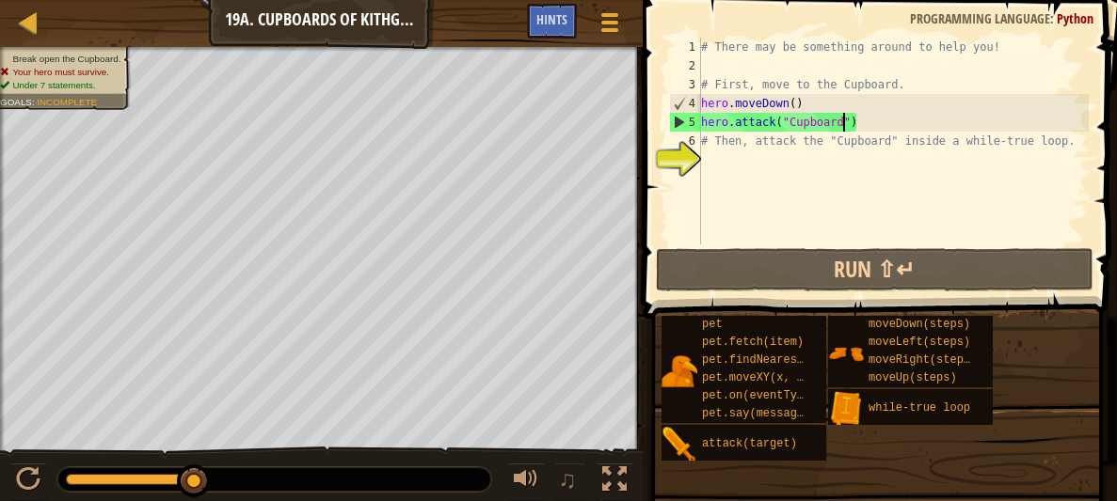
click at [814, 103] on div "# There may be something around to help you! # First, move to the Cupboard. her…" at bounding box center [892, 160] width 391 height 245
type textarea "hero.moveDown()"
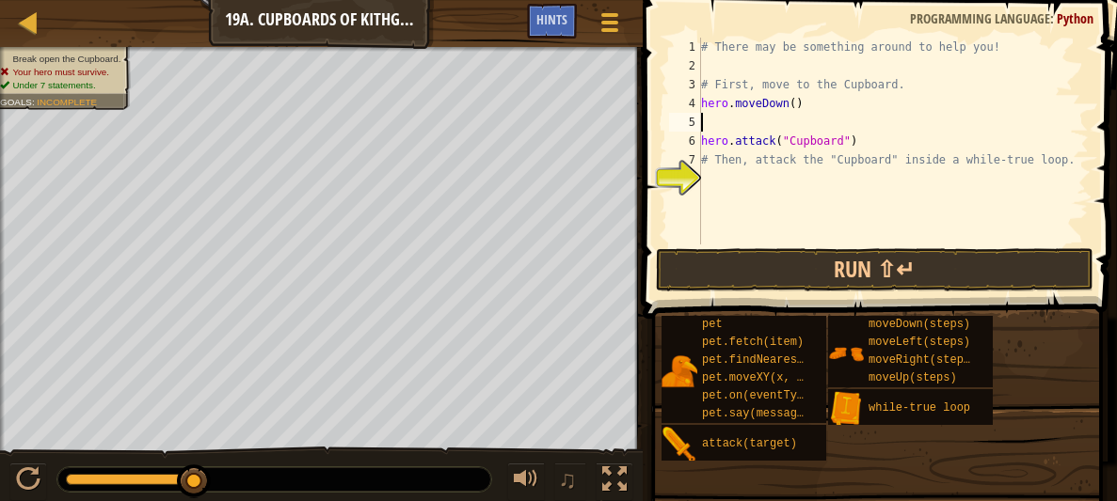
type textarea "m"
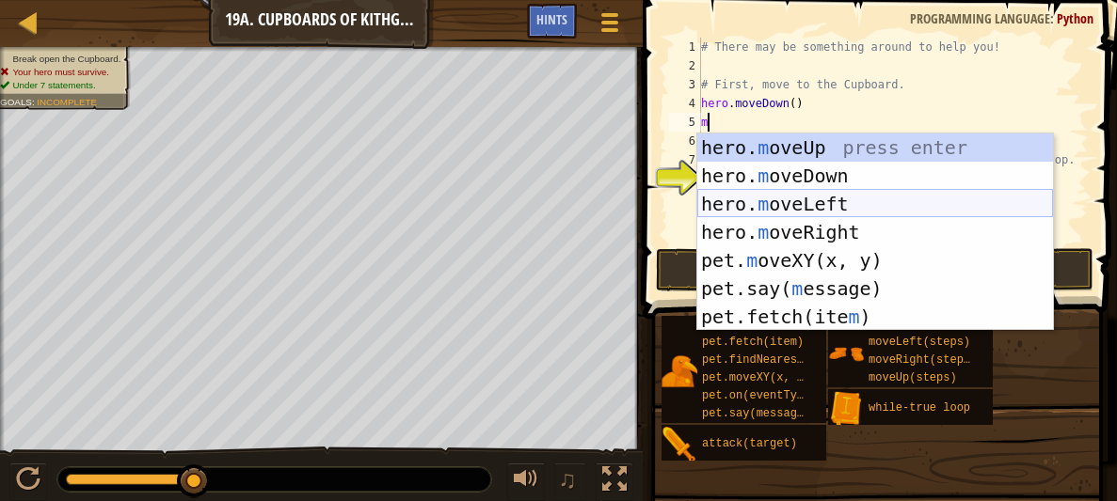
click at [835, 194] on div "hero. m oveUp press enter hero. m oveDown press enter hero. m oveLeft press ent…" at bounding box center [875, 261] width 356 height 254
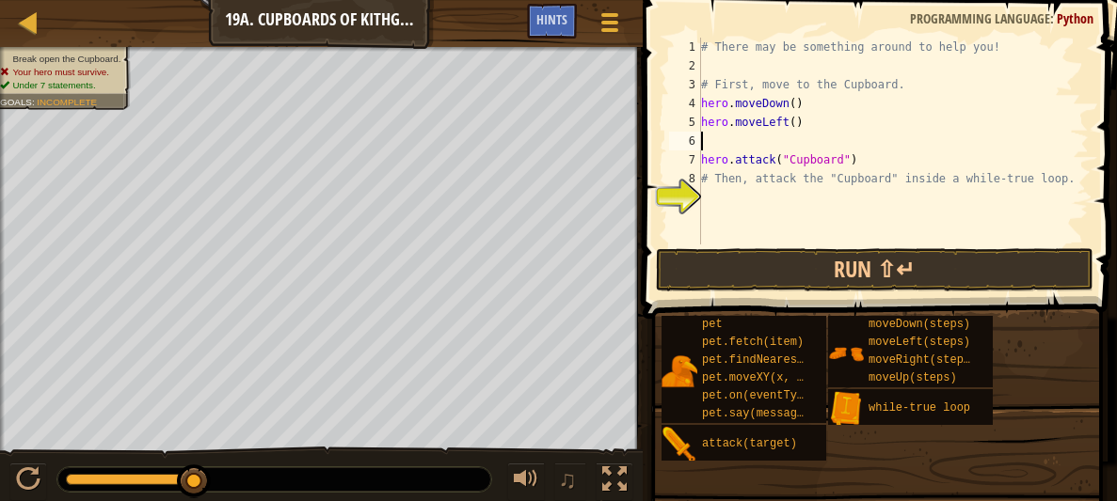
click at [796, 115] on div "# There may be something around to help you! # First, move to the Cupboard. her…" at bounding box center [892, 160] width 391 height 245
type textarea "hero.moveLeft(2)"
click at [755, 149] on div "# There may be something around to help you! # First, move to the Cupboard. her…" at bounding box center [892, 160] width 391 height 245
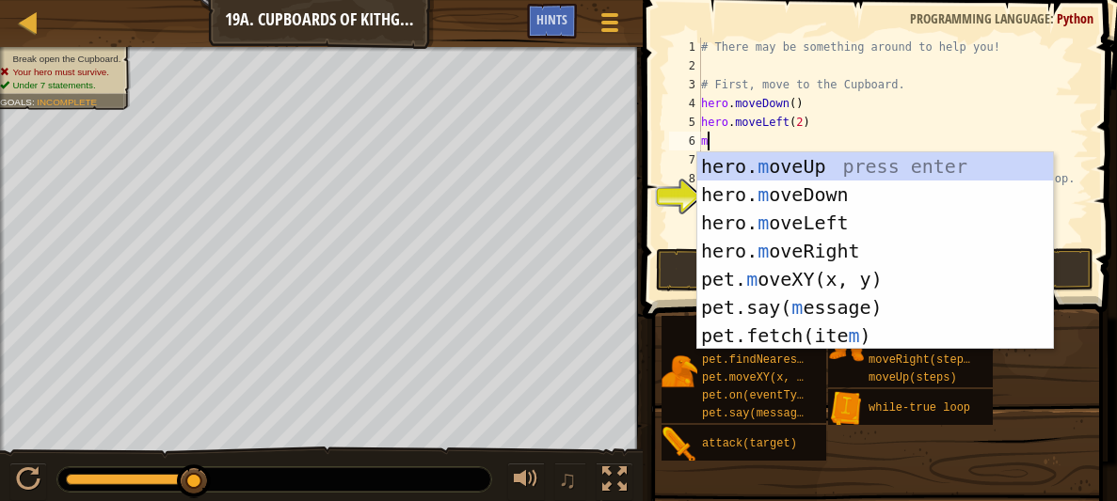
scroll to position [8, 0]
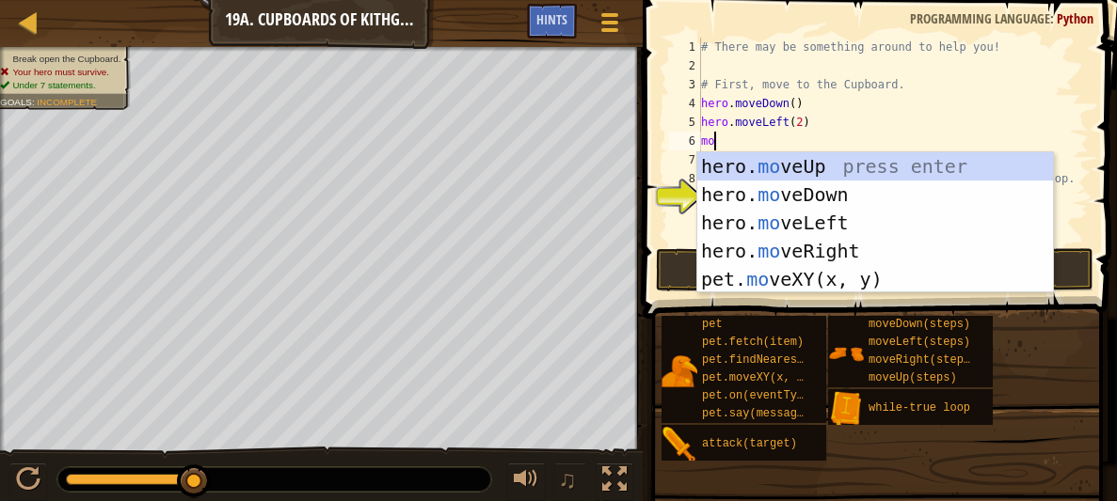
type textarea "mov"
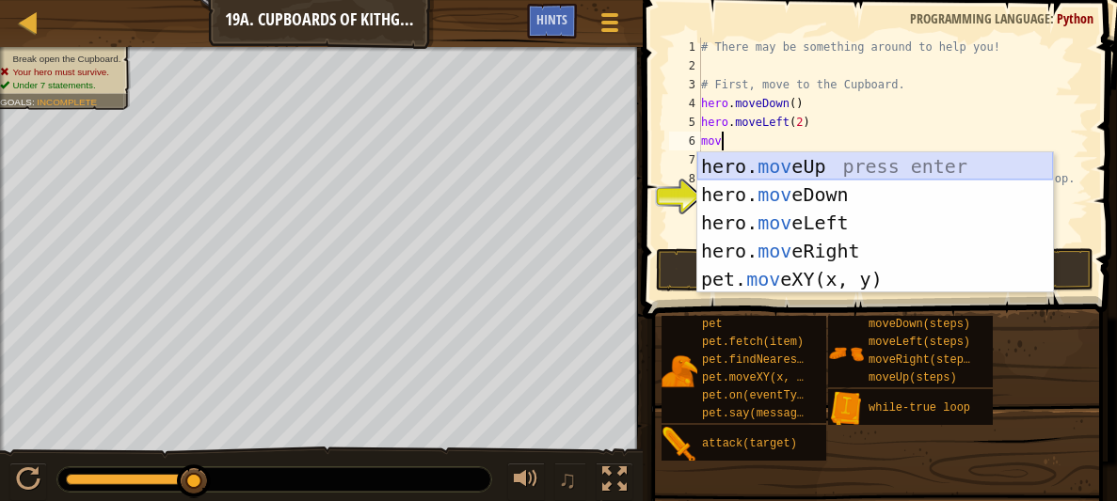
click at [771, 162] on div "hero. mov eUp press enter hero. mov eDown press enter hero. mov eLeft press ent…" at bounding box center [875, 251] width 356 height 198
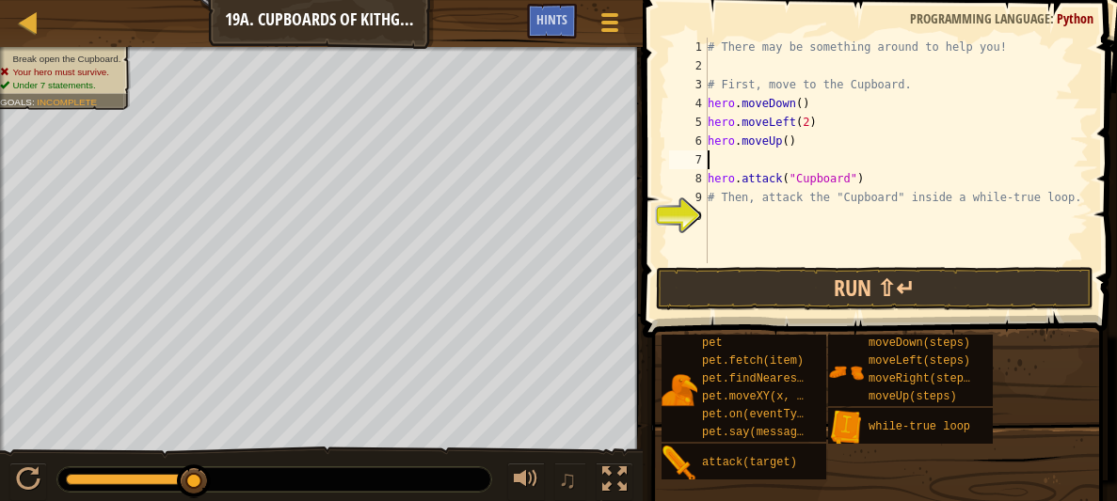
click at [788, 141] on div "# There may be something around to help you! # First, move to the Cupboard. her…" at bounding box center [896, 169] width 385 height 263
type textarea "hero.moveUp(2)"
click at [787, 157] on div "# There may be something around to help you! # First, move to the Cupboard. her…" at bounding box center [896, 169] width 385 height 263
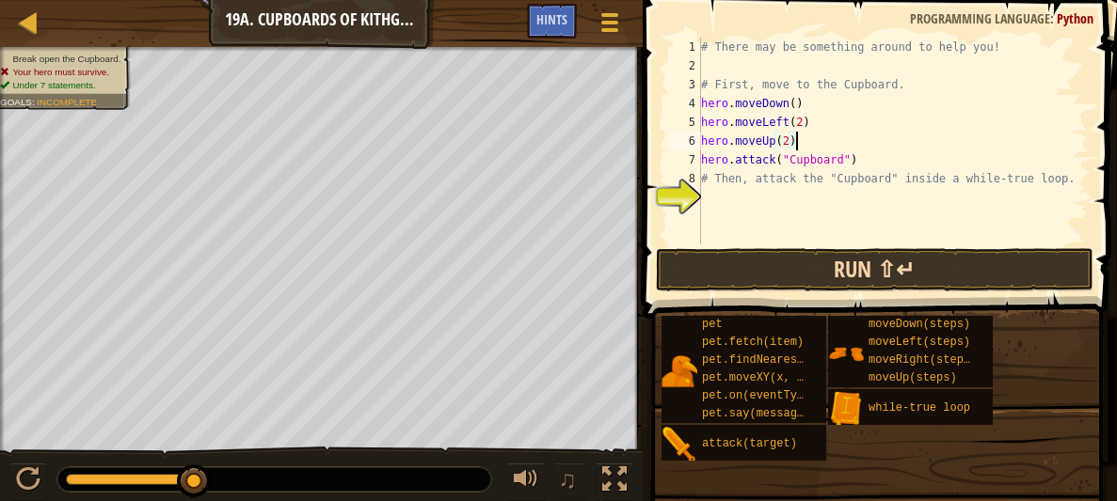
type textarea "hero.moveUp(2)"
click at [813, 264] on button "Run ⇧↵" at bounding box center [875, 269] width 438 height 43
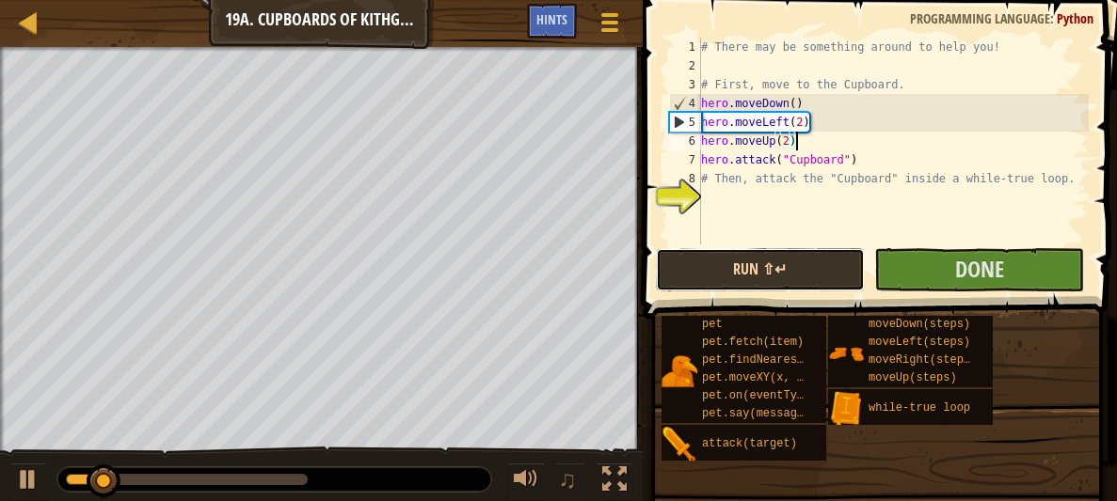
click at [813, 264] on button "Run ⇧↵" at bounding box center [761, 269] width 210 height 43
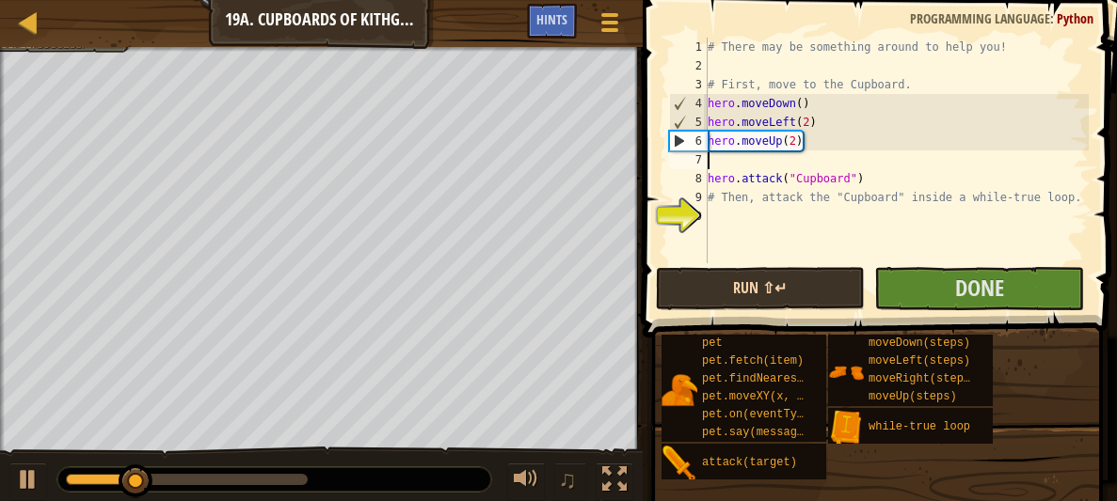
type textarea "hero.moveUp(2)"
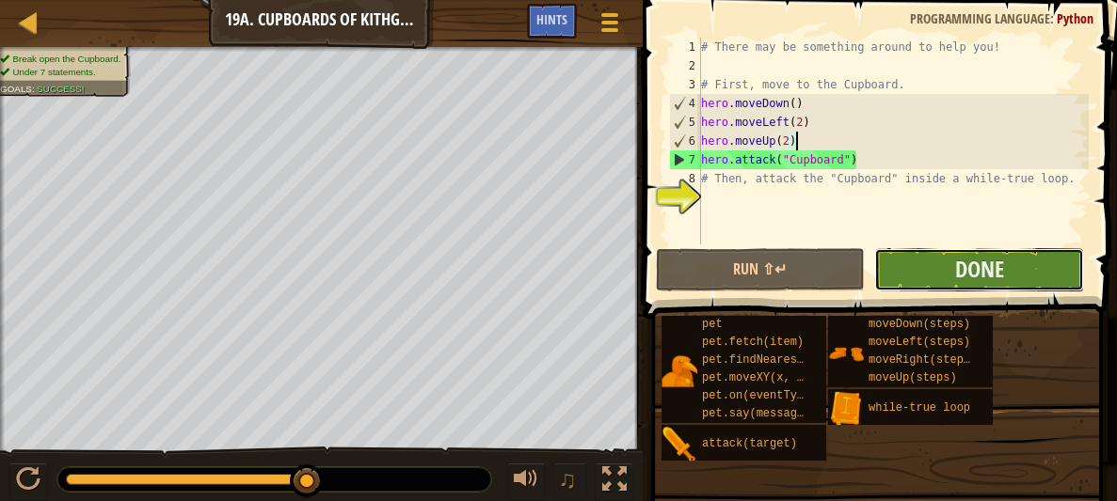
click at [950, 264] on button "Done" at bounding box center [979, 269] width 210 height 43
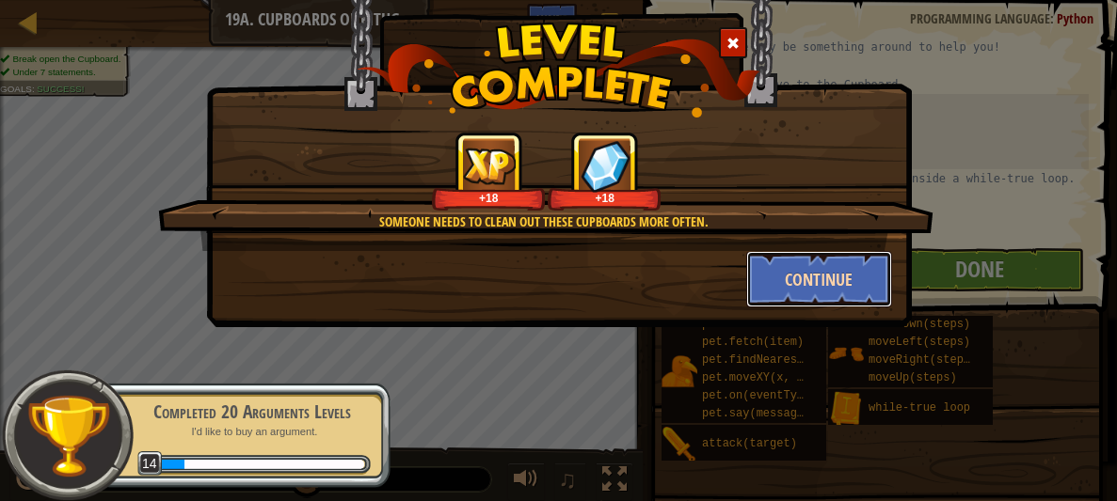
click at [771, 251] on button "Continue" at bounding box center [819, 279] width 146 height 56
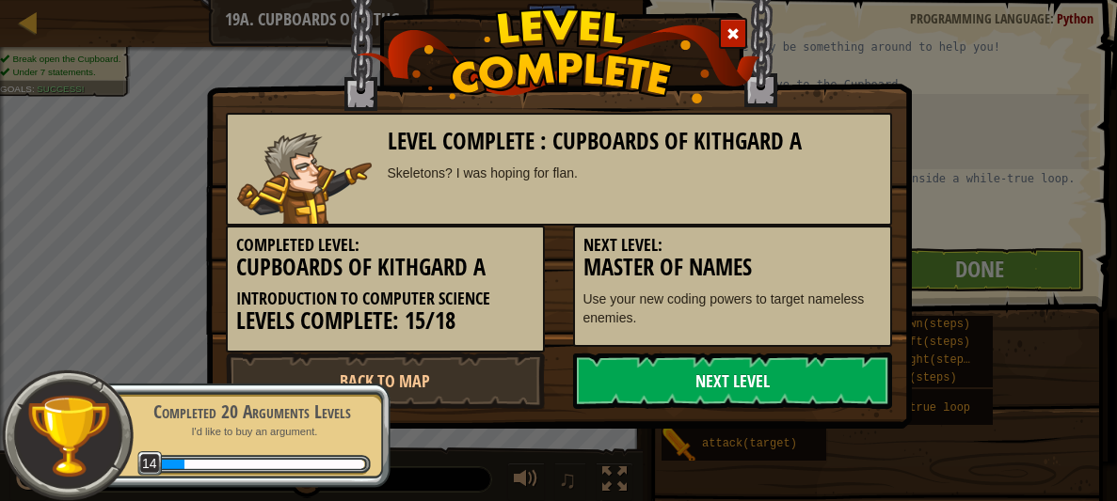
click at [724, 370] on link "Next Level" at bounding box center [732, 381] width 319 height 56
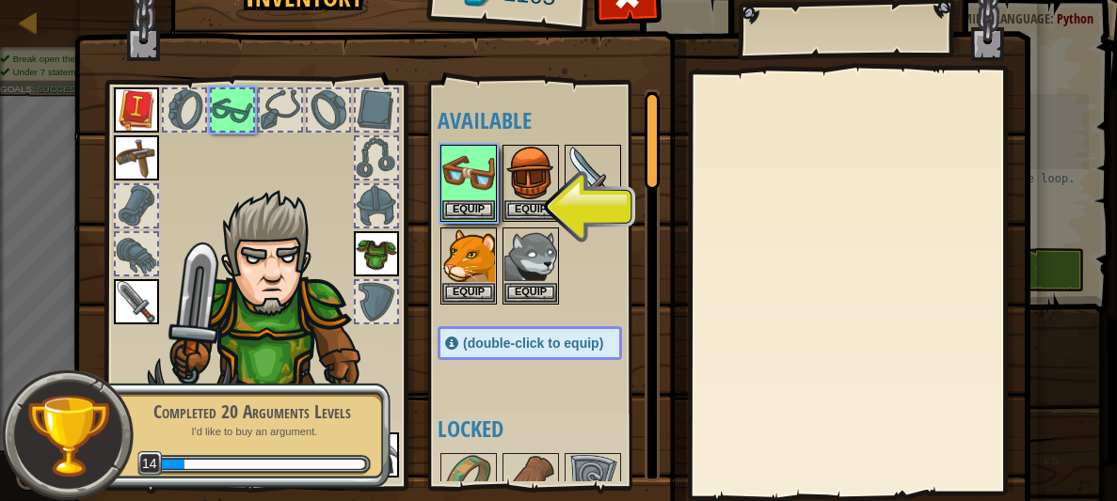
scroll to position [31, 0]
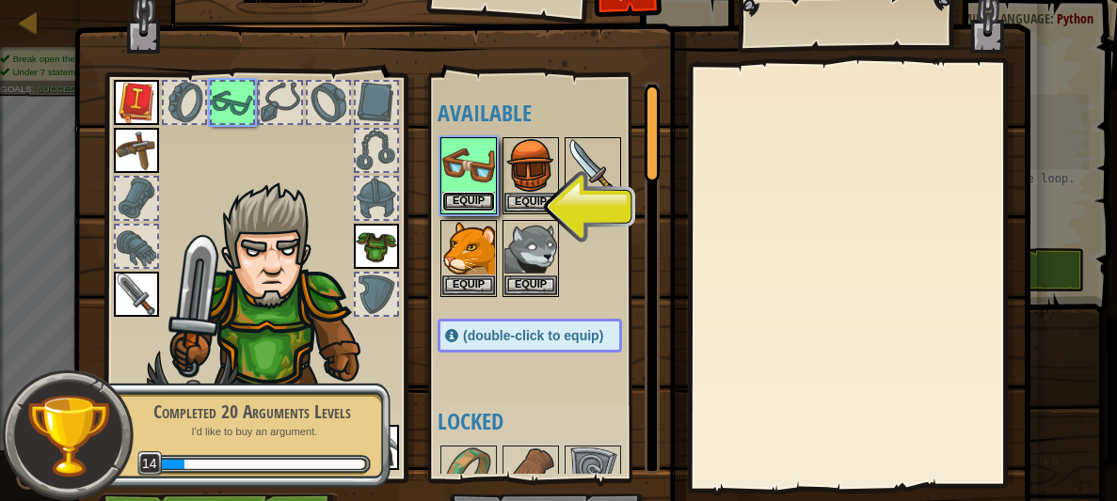
click at [486, 200] on button "Equip" at bounding box center [468, 202] width 53 height 20
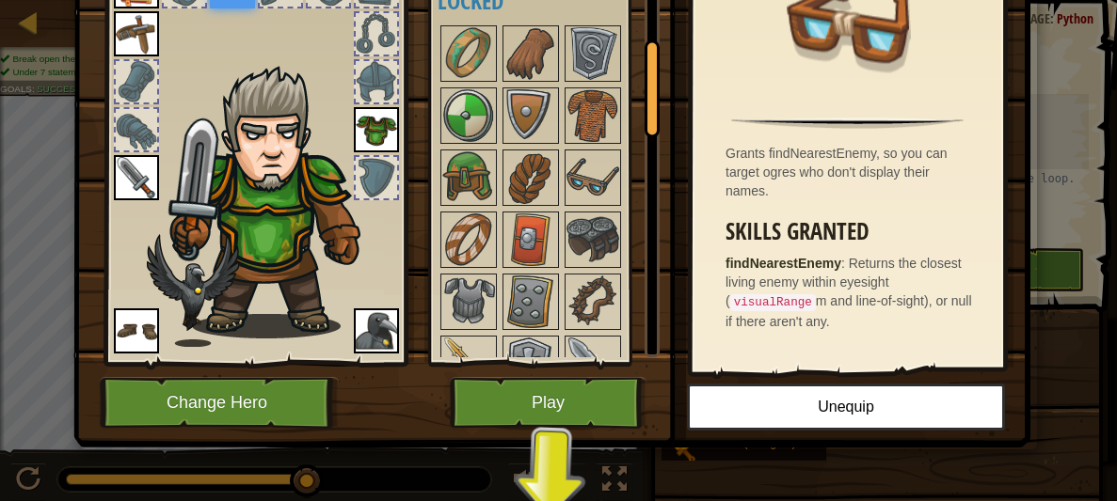
scroll to position [147, 0]
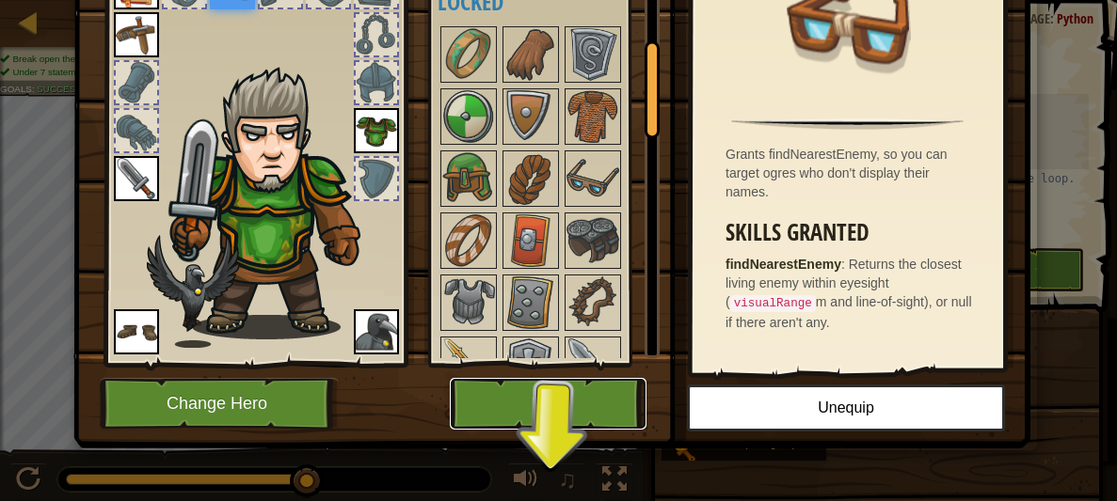
click at [626, 395] on button "Play" at bounding box center [548, 404] width 197 height 52
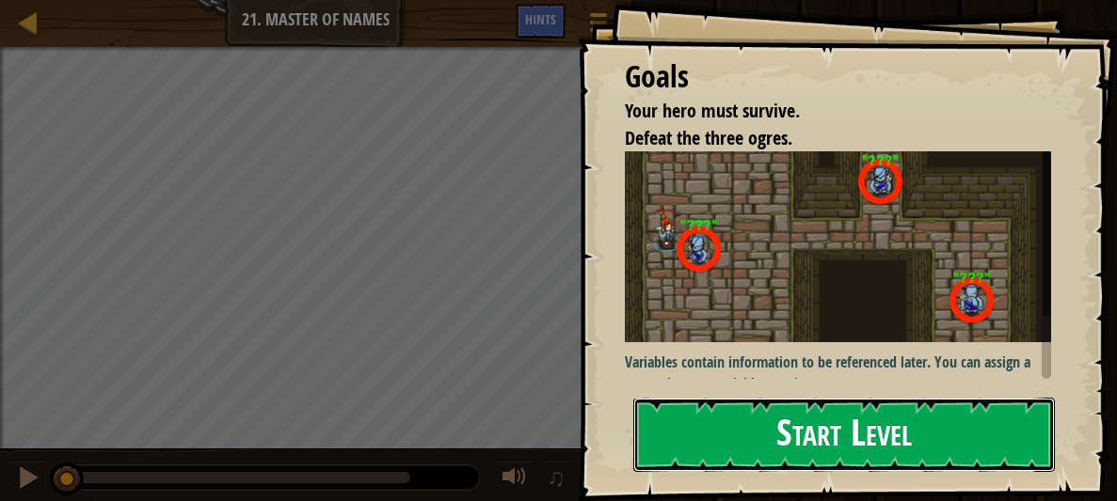
click at [734, 421] on button "Start Level" at bounding box center [844, 435] width 422 height 74
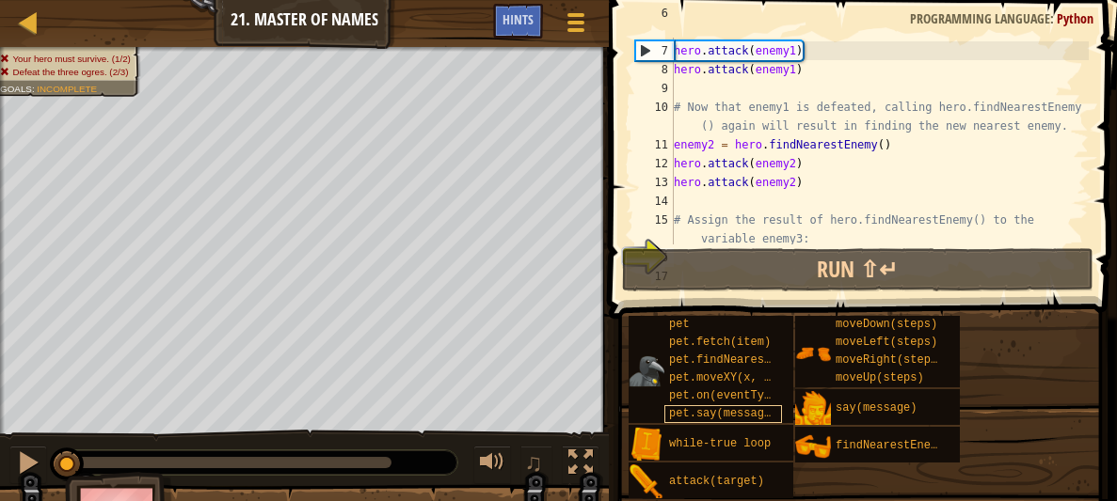
scroll to position [225, 0]
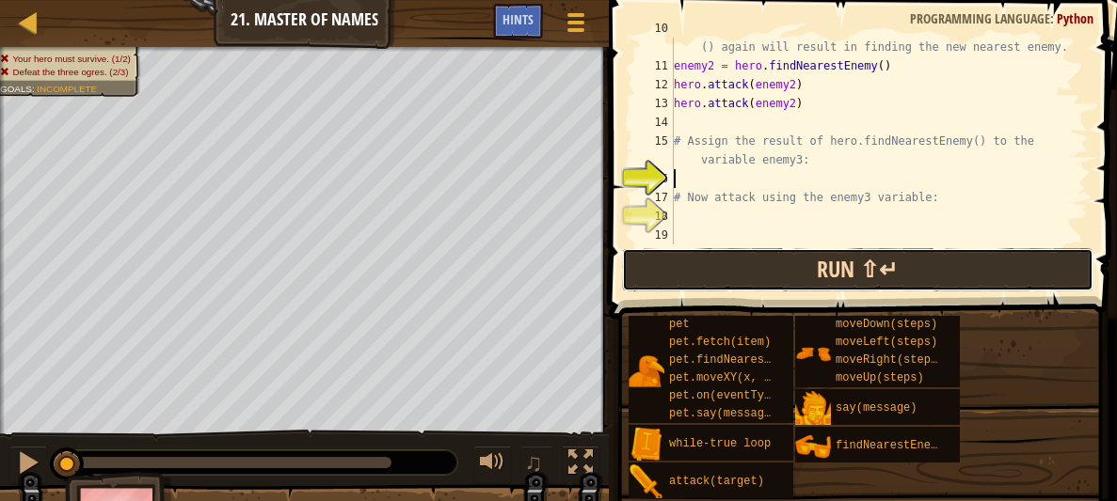
click at [692, 262] on button "Run ⇧↵" at bounding box center [857, 269] width 471 height 43
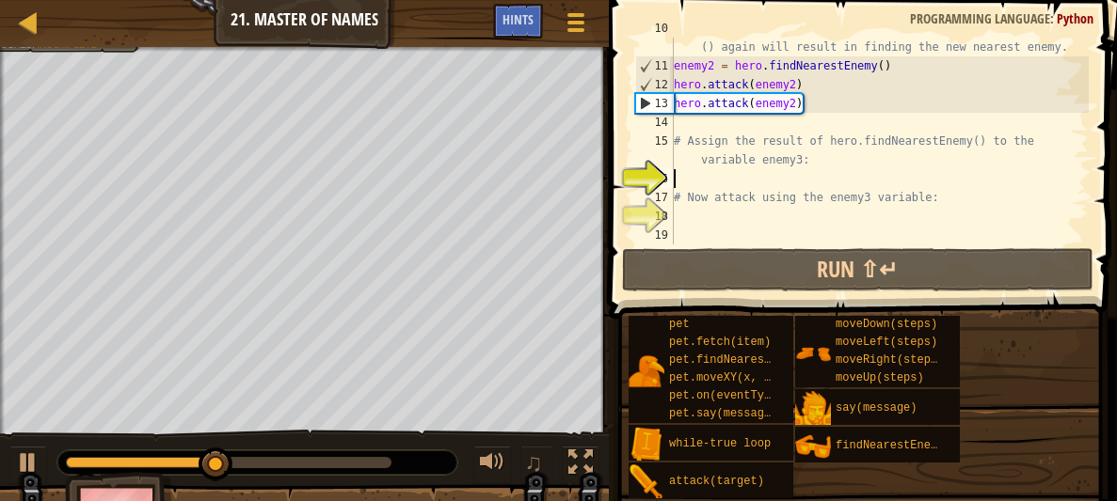
click at [712, 215] on div "# Now that enemy1 is defeated, calling hero.findNearestEnemy () again will resu…" at bounding box center [879, 150] width 419 height 263
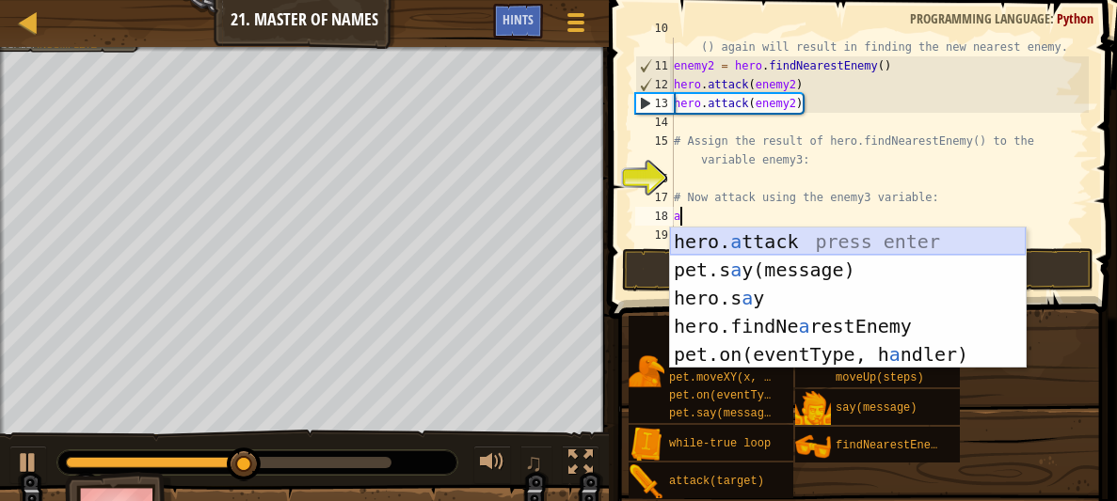
click at [747, 239] on div "hero. a ttack press enter pet.s a y(message) press enter hero.s a y press enter…" at bounding box center [848, 327] width 356 height 198
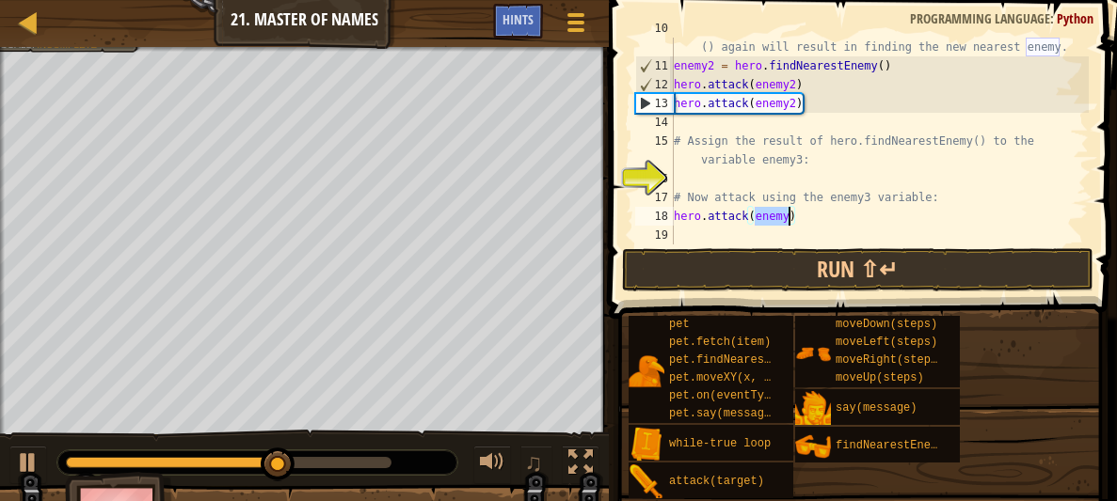
click at [789, 213] on div "# Now that enemy1 is defeated, calling hero.findNearestEnemy () again will resu…" at bounding box center [879, 141] width 419 height 207
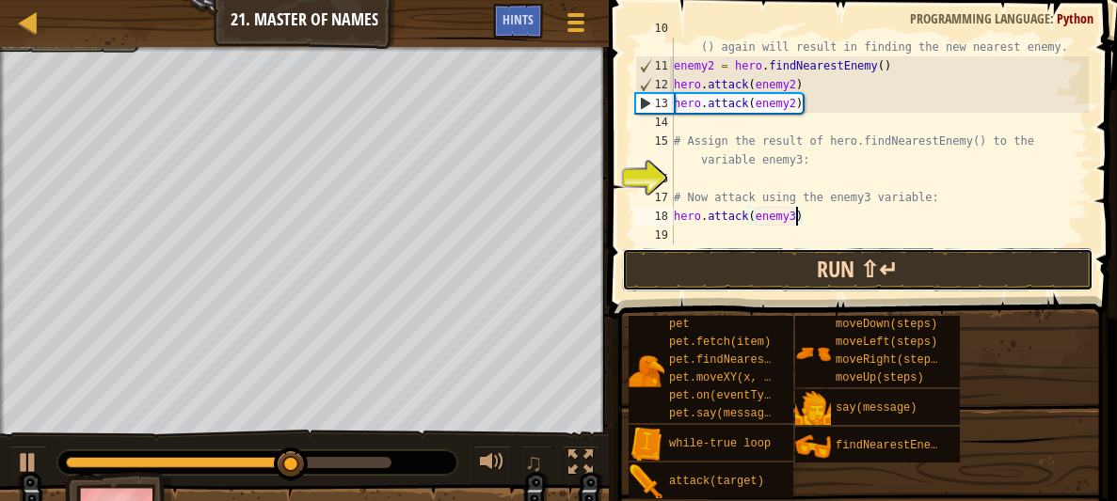
click at [791, 268] on button "Run ⇧↵" at bounding box center [857, 269] width 471 height 43
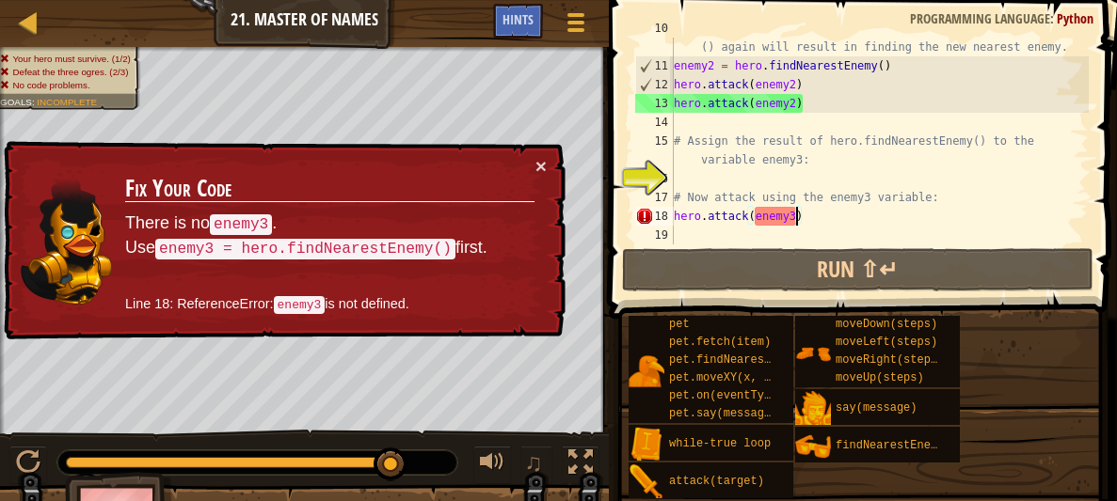
click at [745, 210] on div "# Now that enemy1 is defeated, calling hero.findNearestEnemy () again will resu…" at bounding box center [879, 150] width 419 height 263
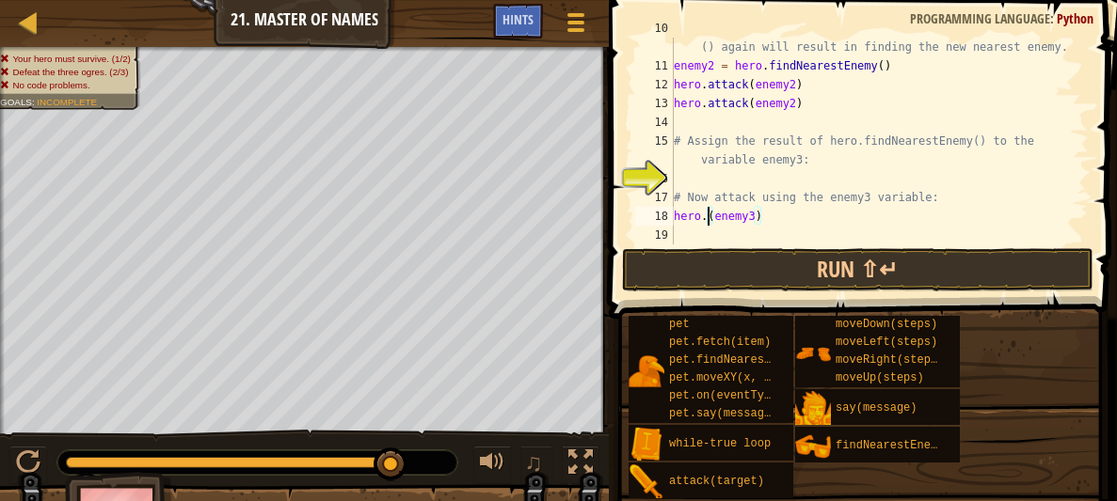
scroll to position [8, 6]
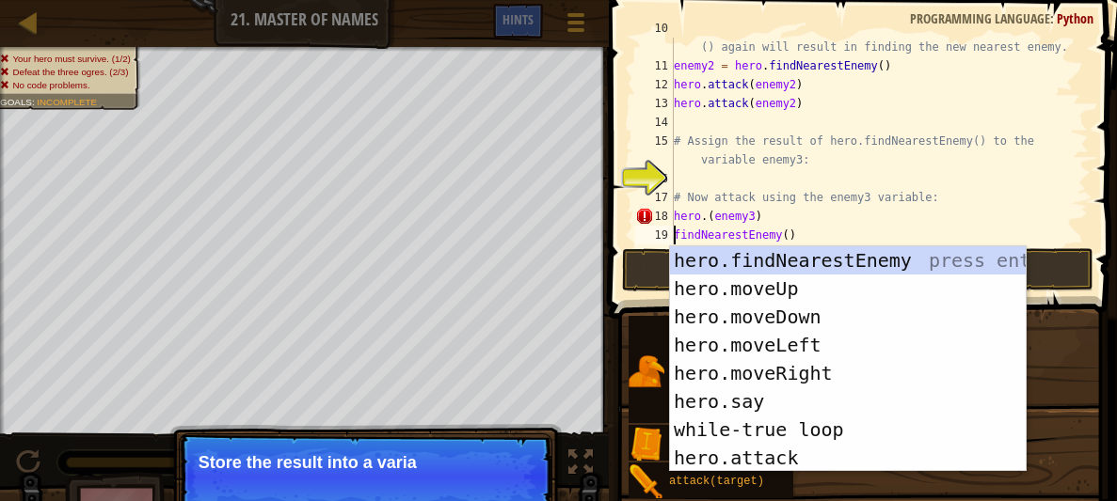
click at [761, 217] on div "# Now that enemy1 is defeated, calling hero.findNearestEnemy () again will resu…" at bounding box center [879, 150] width 419 height 263
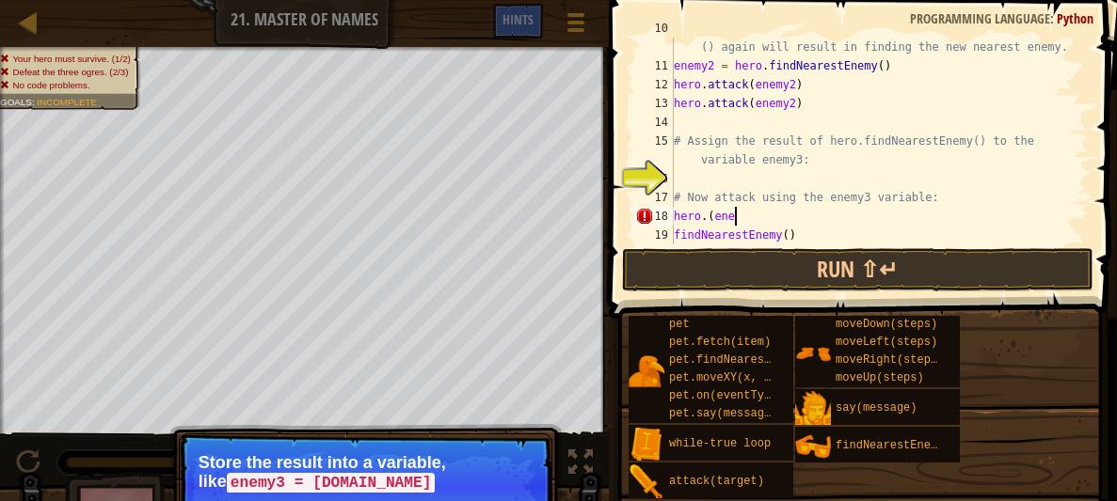
scroll to position [8, 2]
type textarea "h"
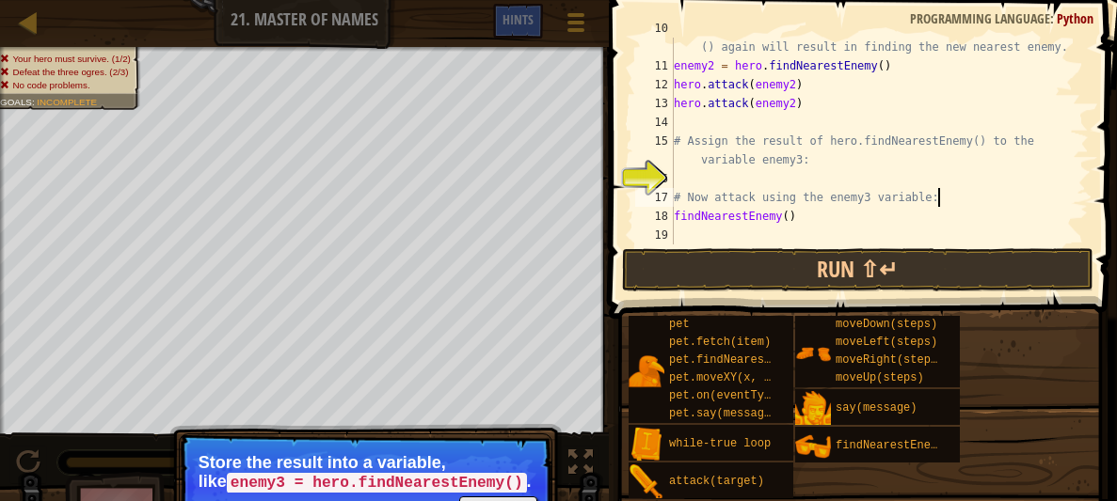
click at [790, 215] on div "# Now that enemy1 is defeated, calling hero.findNearestEnemy () again will resu…" at bounding box center [879, 150] width 419 height 263
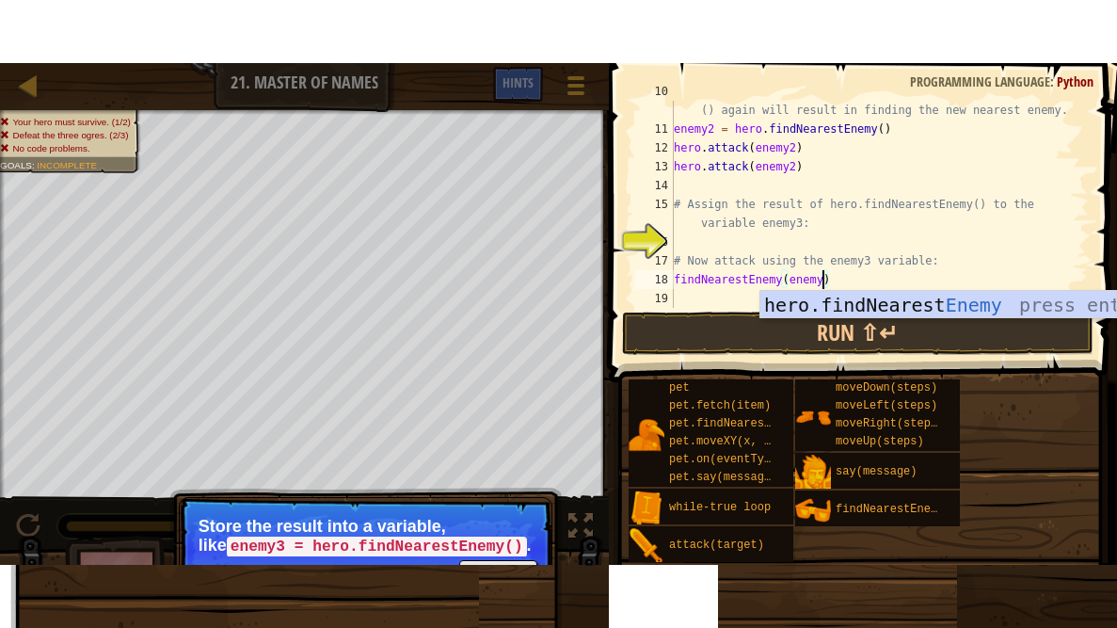
scroll to position [8, 12]
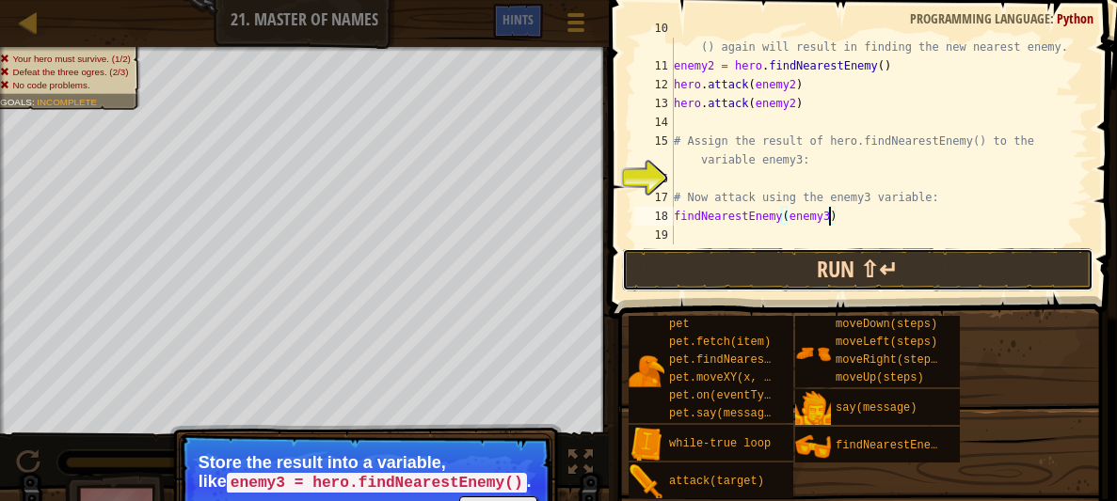
click at [792, 254] on button "Run ⇧↵" at bounding box center [857, 269] width 471 height 43
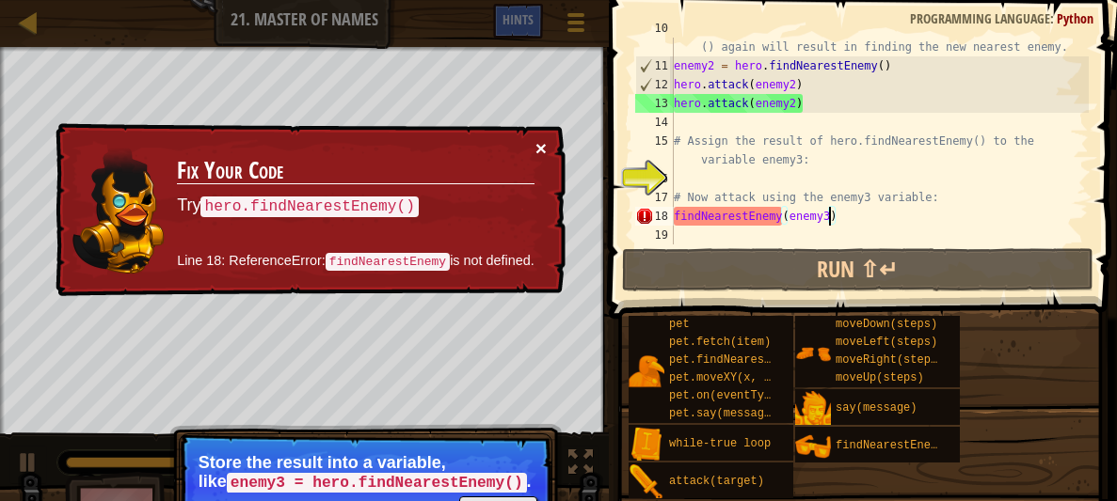
click at [540, 153] on button "×" at bounding box center [540, 148] width 11 height 20
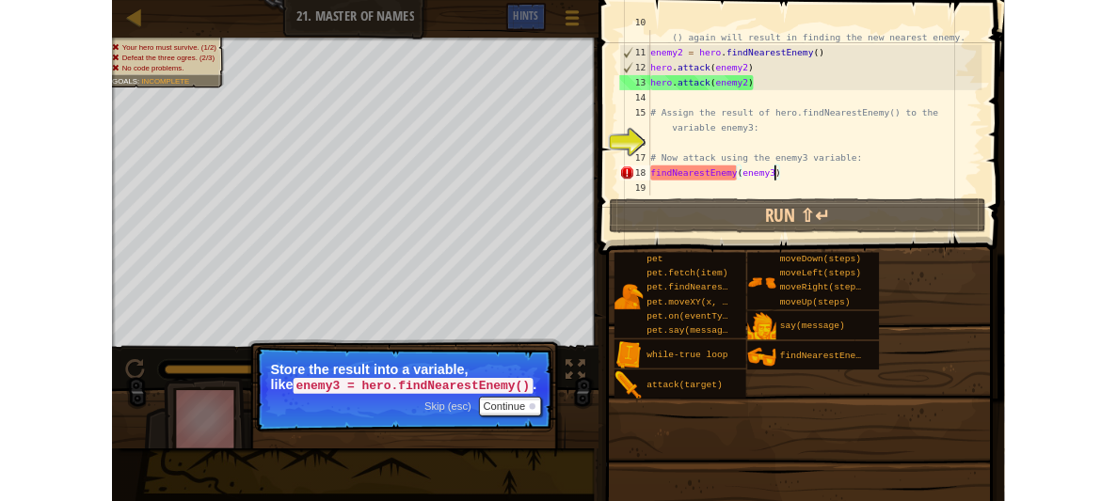
scroll to position [112, 0]
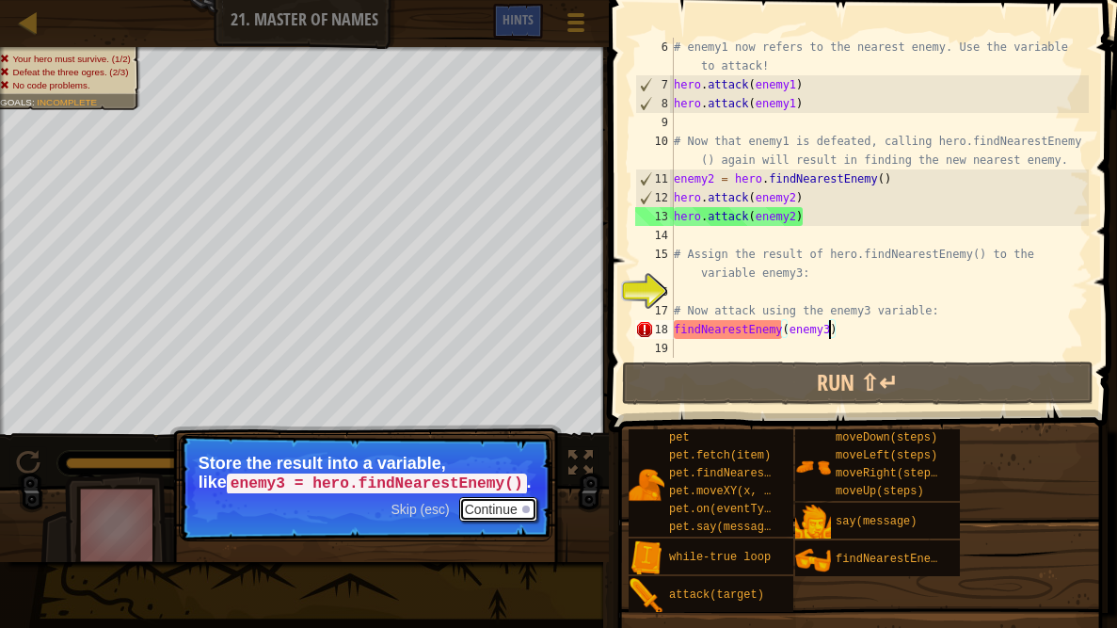
click at [508, 501] on button "Continue" at bounding box center [498, 509] width 78 height 24
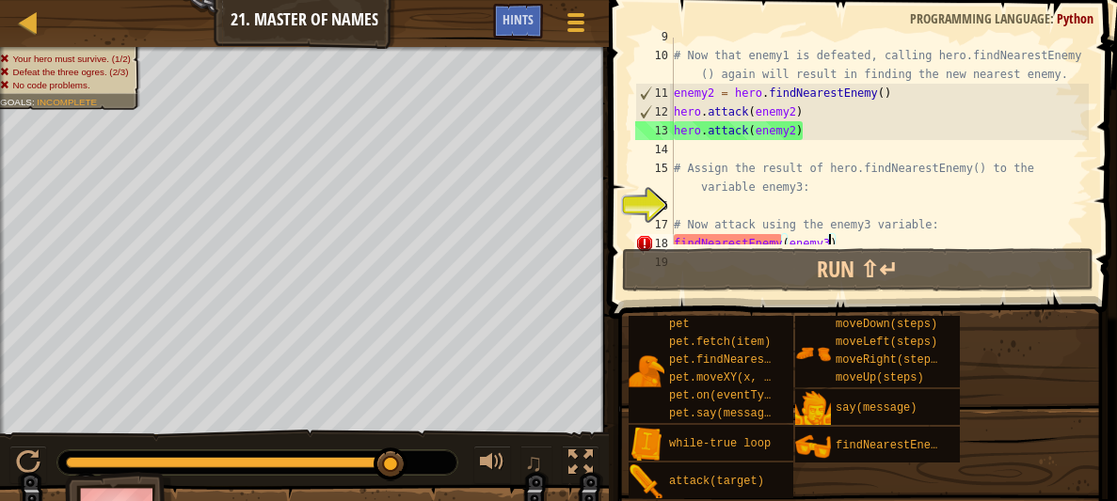
scroll to position [225, 0]
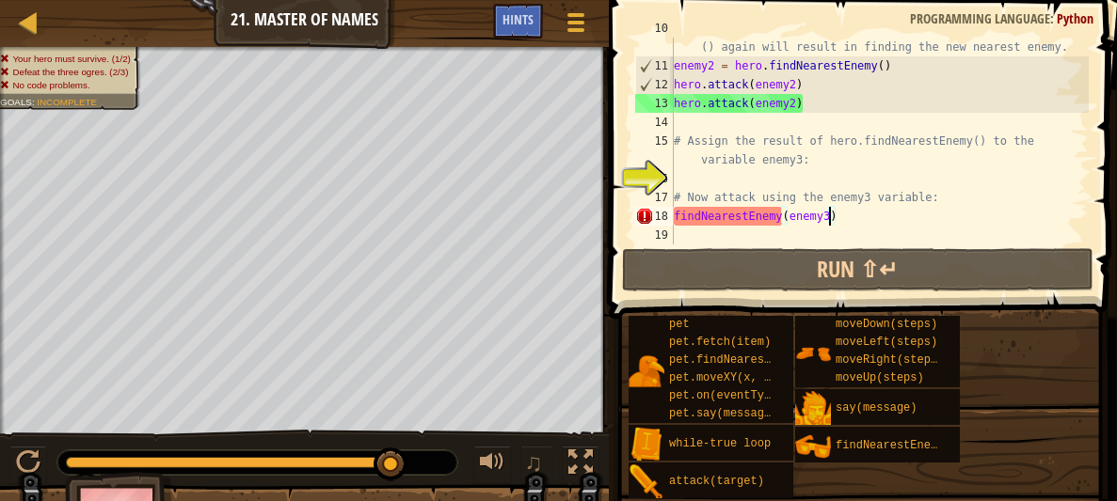
click at [839, 209] on div "# Now that enemy1 is defeated, calling hero.findNearestEnemy () again will resu…" at bounding box center [879, 150] width 419 height 263
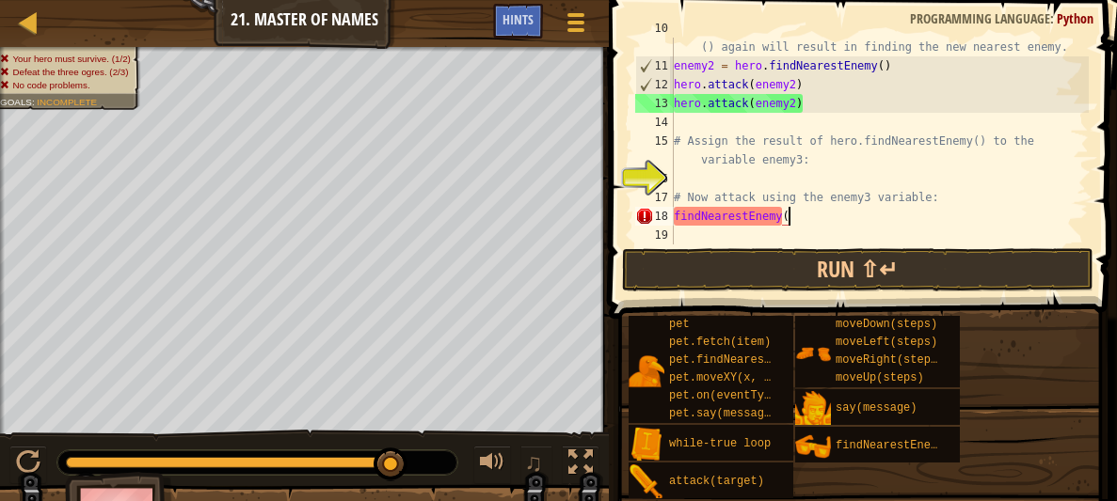
type textarea "findNearestEnemy"
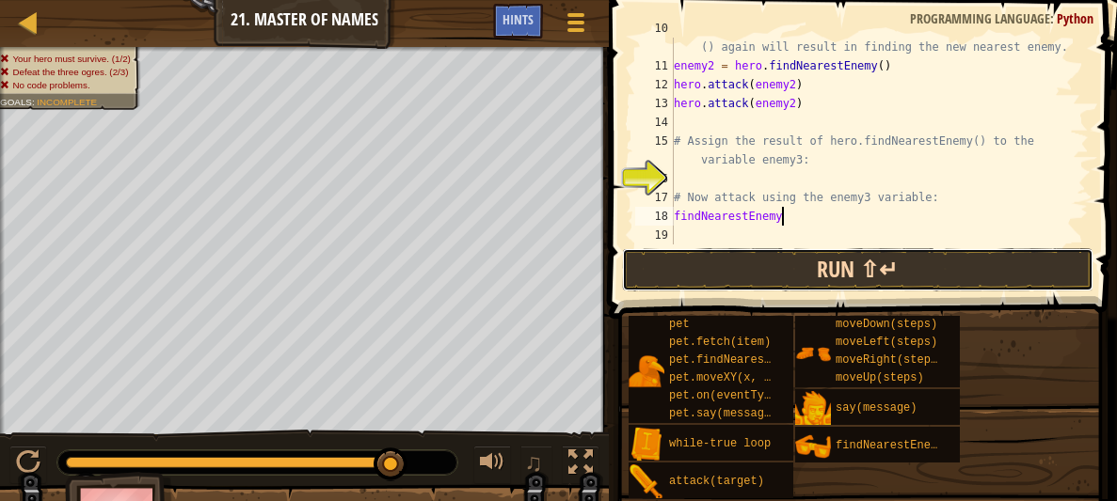
click at [832, 282] on button "Run ⇧↵" at bounding box center [857, 269] width 471 height 43
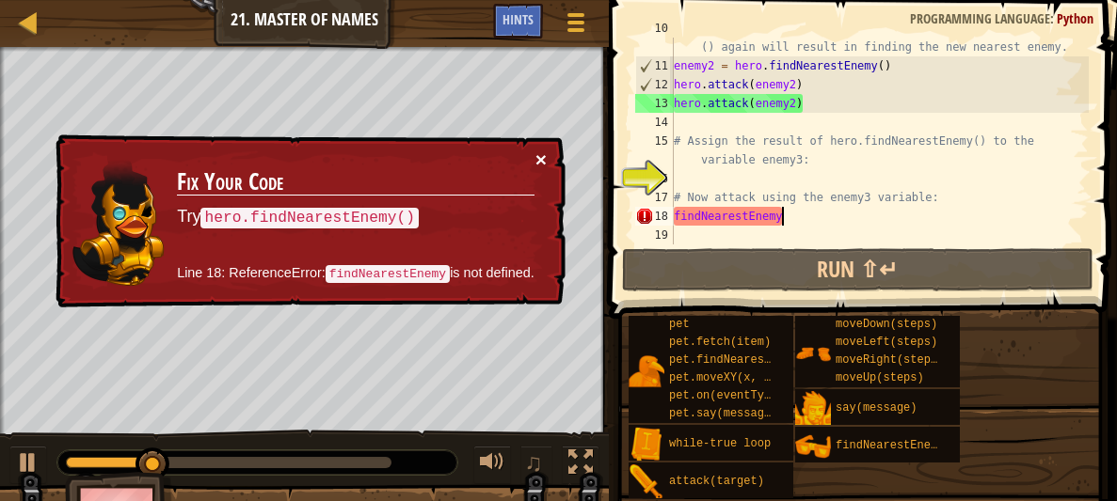
click at [544, 155] on button "×" at bounding box center [540, 160] width 11 height 20
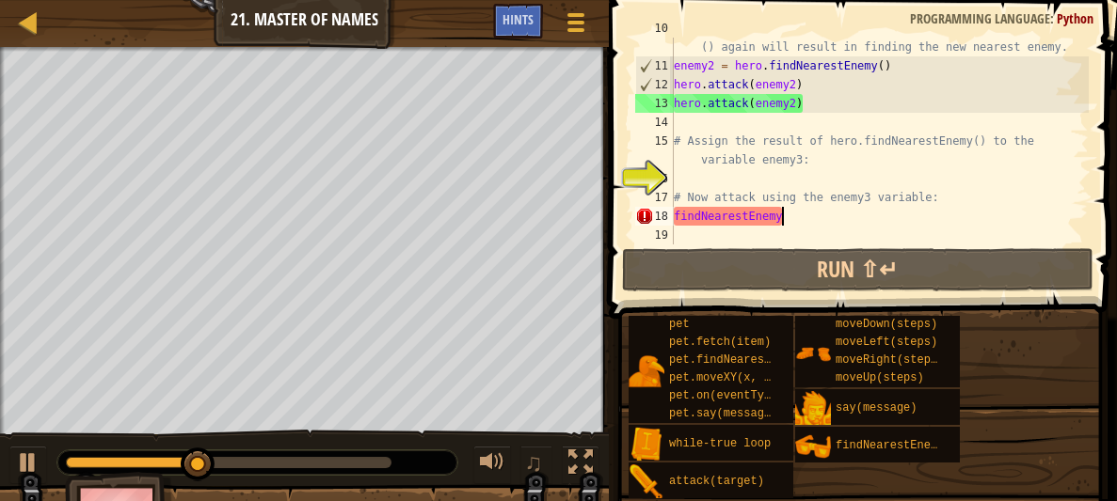
click at [705, 129] on div "# Now that enemy1 is defeated, calling hero.findNearestEnemy () again will resu…" at bounding box center [879, 150] width 419 height 263
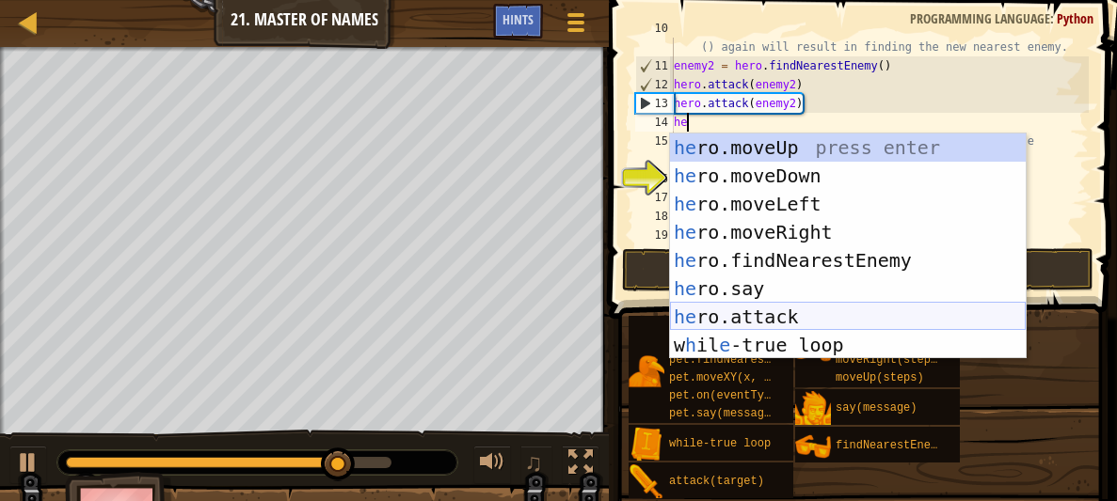
click at [766, 307] on div "he ro.moveUp press enter he ro.moveDown press enter he ro.moveLeft press enter …" at bounding box center [848, 275] width 356 height 282
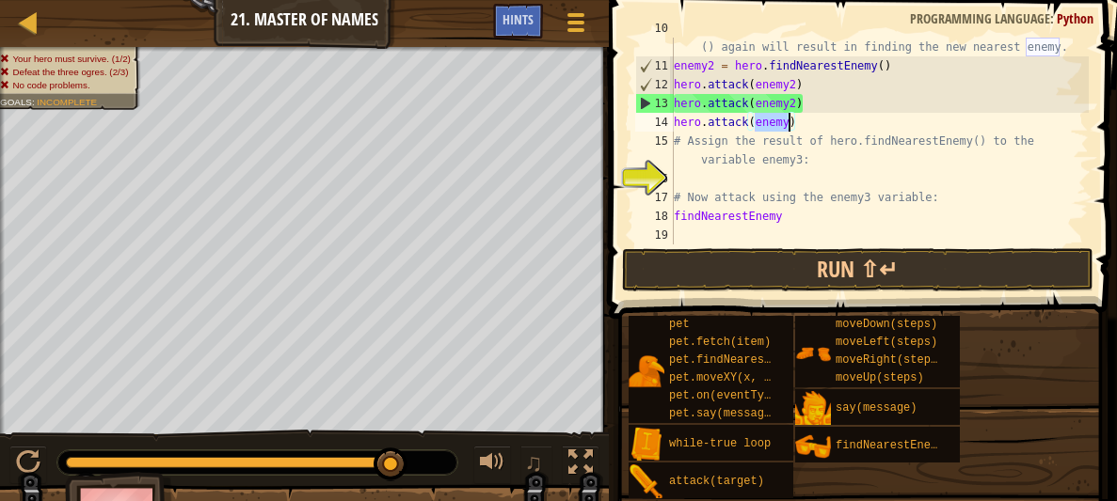
click at [788, 116] on div "# Now that enemy1 is defeated, calling hero.findNearestEnemy () again will resu…" at bounding box center [879, 141] width 419 height 207
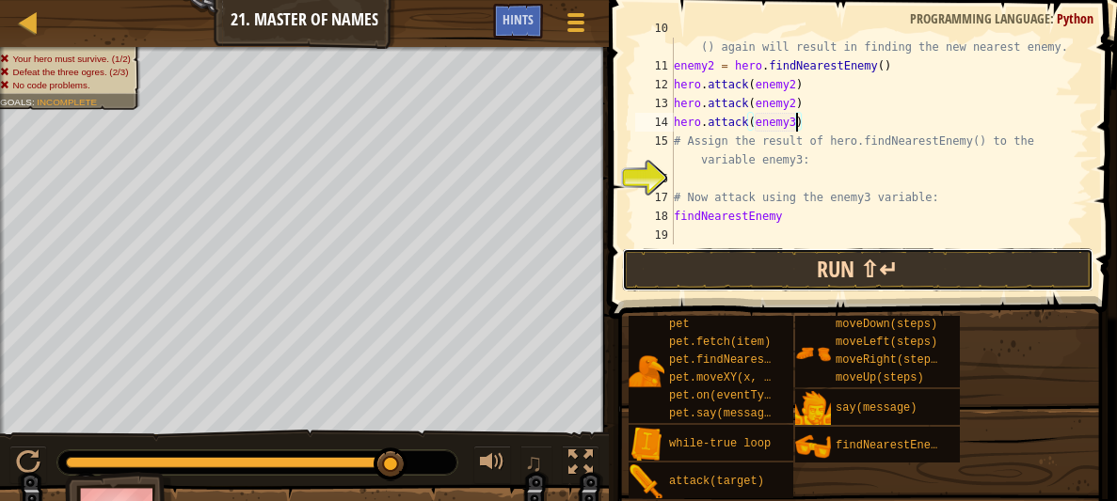
click at [763, 262] on button "Run ⇧↵" at bounding box center [857, 269] width 471 height 43
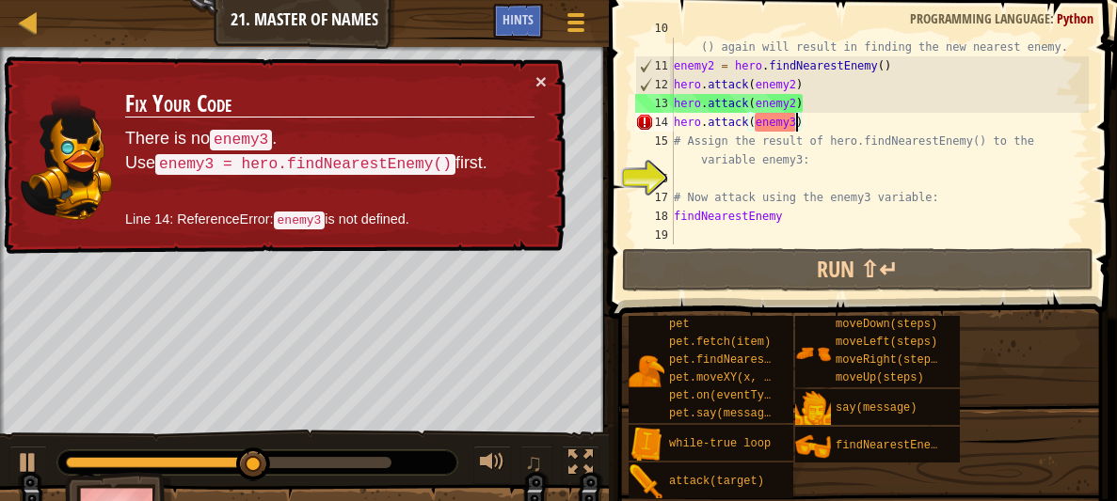
click at [813, 131] on div "# Now that enemy1 is defeated, calling hero.findNearestEnemy () again will resu…" at bounding box center [879, 150] width 419 height 263
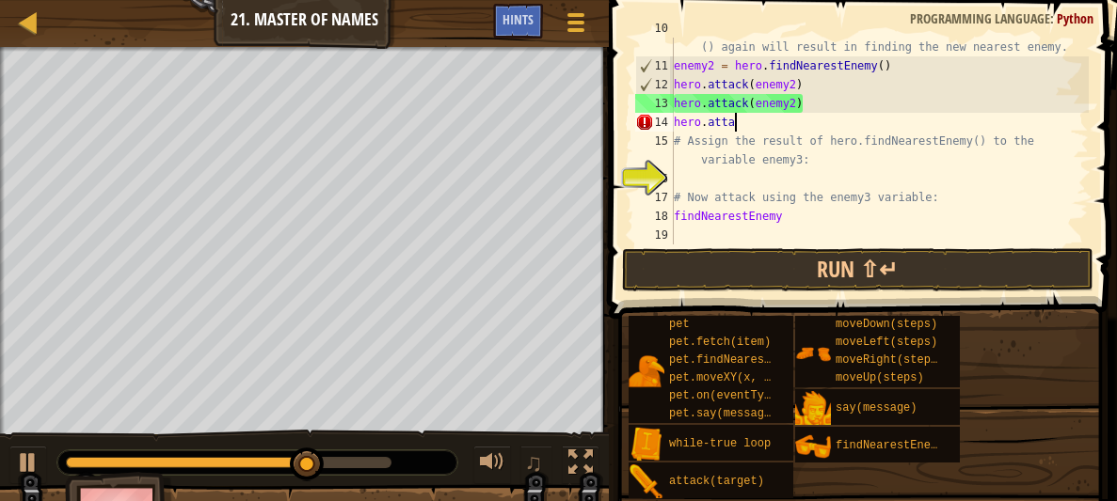
scroll to position [8, 2]
type textarea "h"
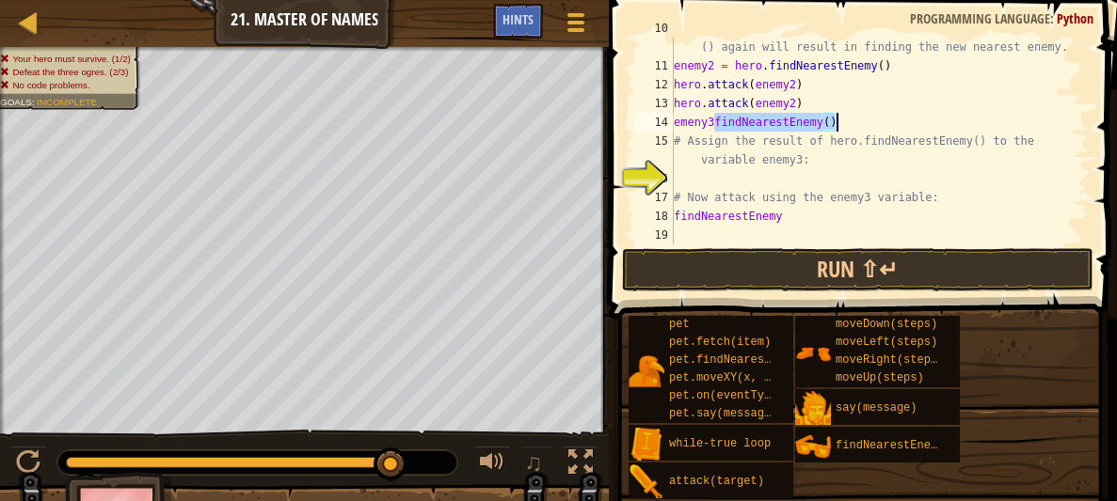
click at [712, 119] on div "# Now that enemy1 is defeated, calling hero.findNearestEnemy () again will resu…" at bounding box center [879, 141] width 419 height 207
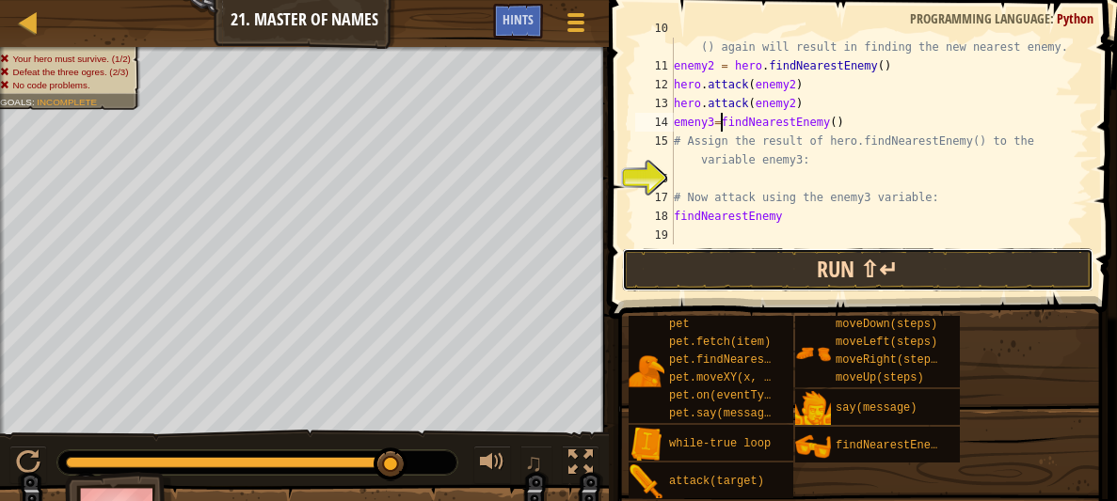
click at [730, 254] on button "Run ⇧↵" at bounding box center [857, 269] width 471 height 43
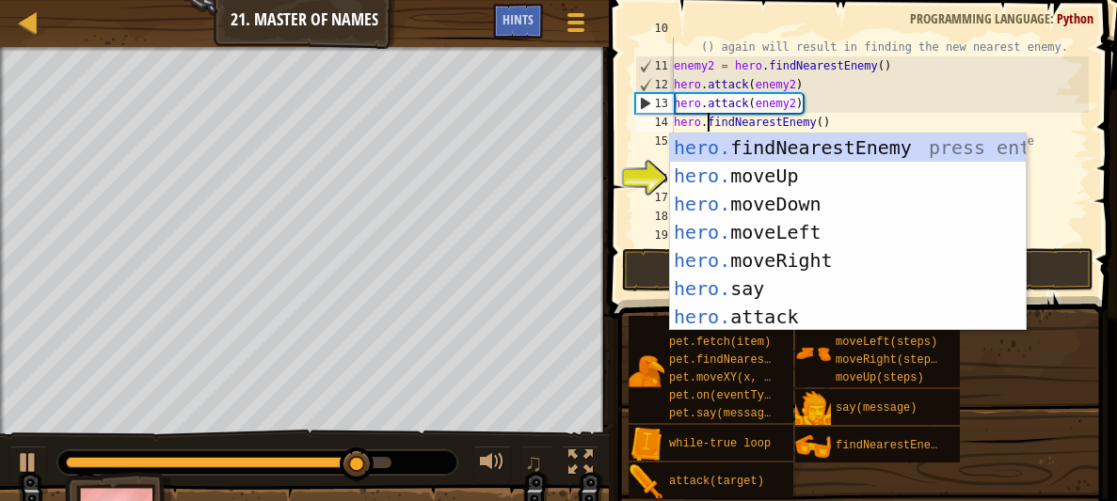
scroll to position [8, 3]
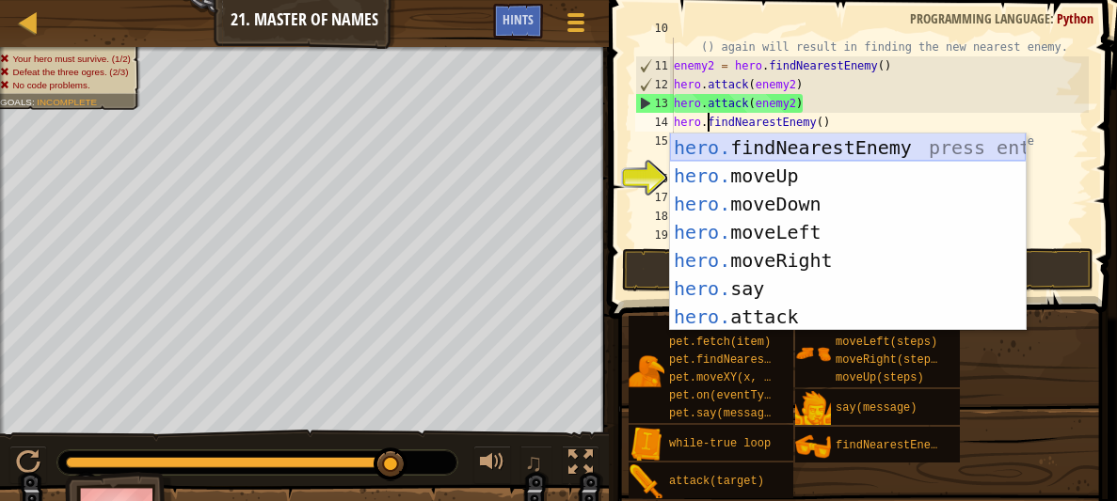
click at [805, 159] on div "hero. findNearestEnemy press enter hero. moveUp press enter hero. moveDown pres…" at bounding box center [848, 261] width 356 height 254
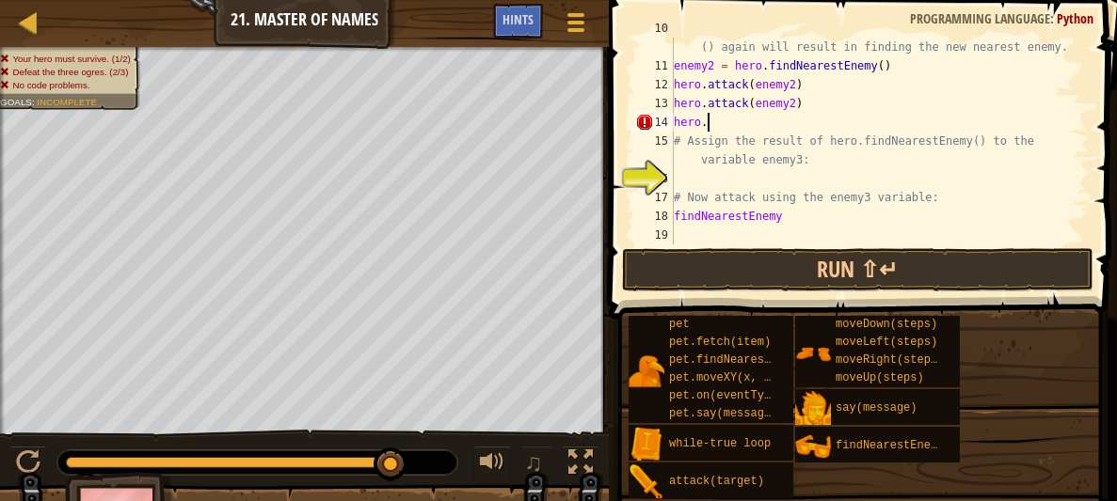
type textarea "hero.f"
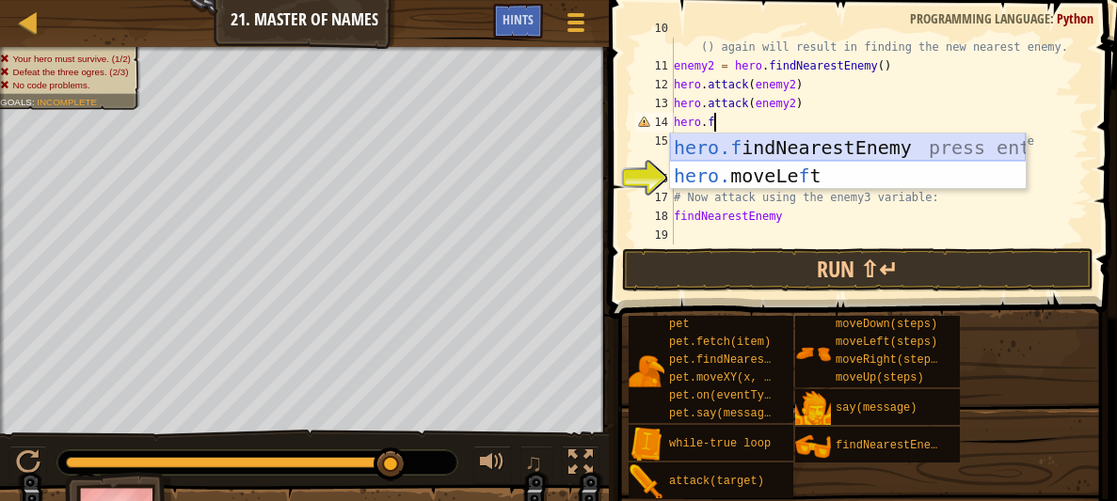
click at [729, 145] on div "hero.f indNearestEnemy press enter hero. moveLe f t press enter" at bounding box center [848, 190] width 356 height 113
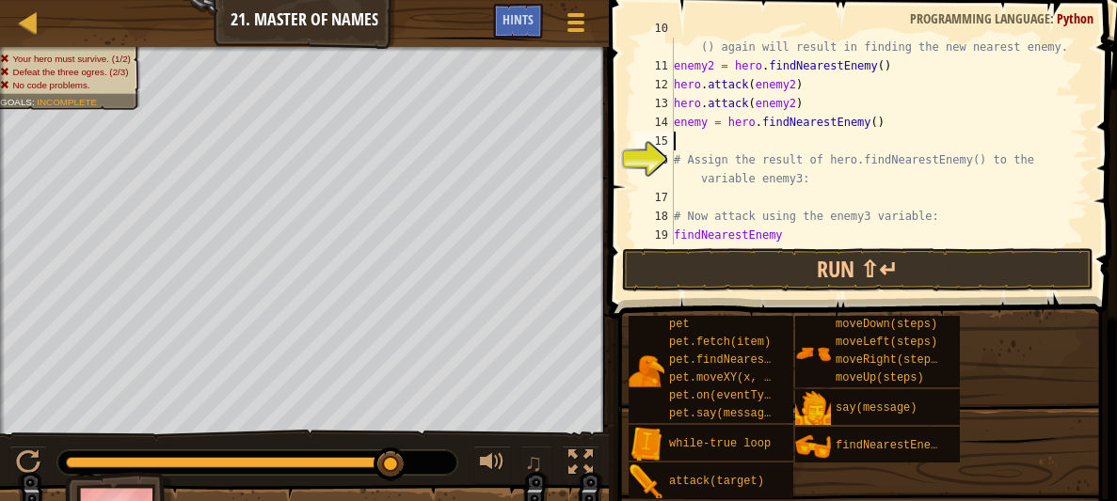
scroll to position [8, 0]
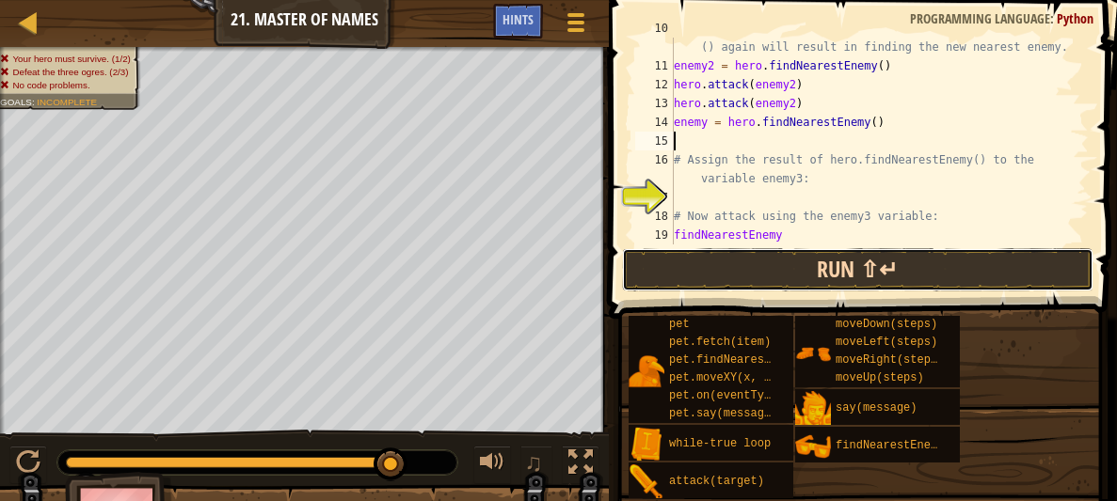
click at [784, 257] on button "Run ⇧↵" at bounding box center [857, 269] width 471 height 43
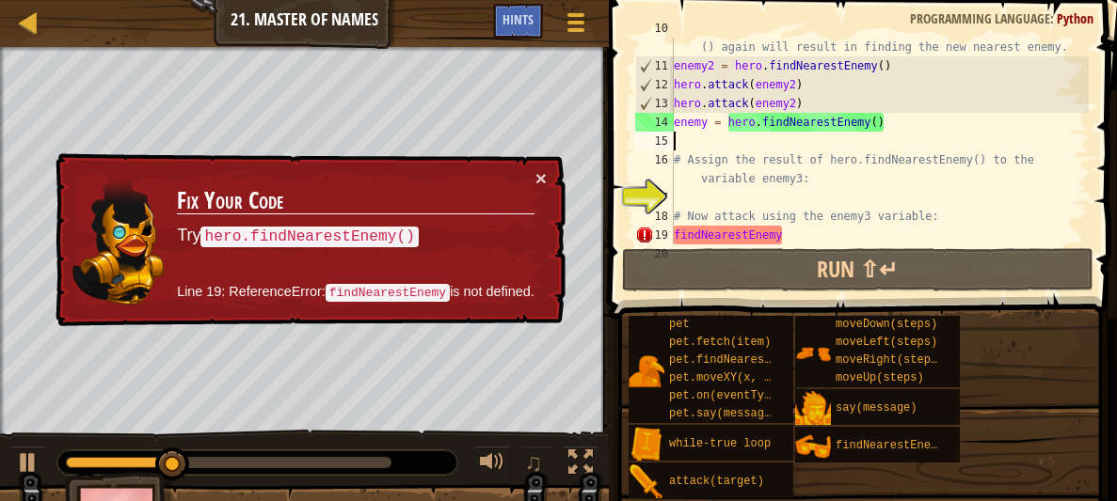
click at [393, 293] on code "findNearestEnemy" at bounding box center [388, 293] width 124 height 18
click at [537, 179] on button "×" at bounding box center [540, 178] width 11 height 20
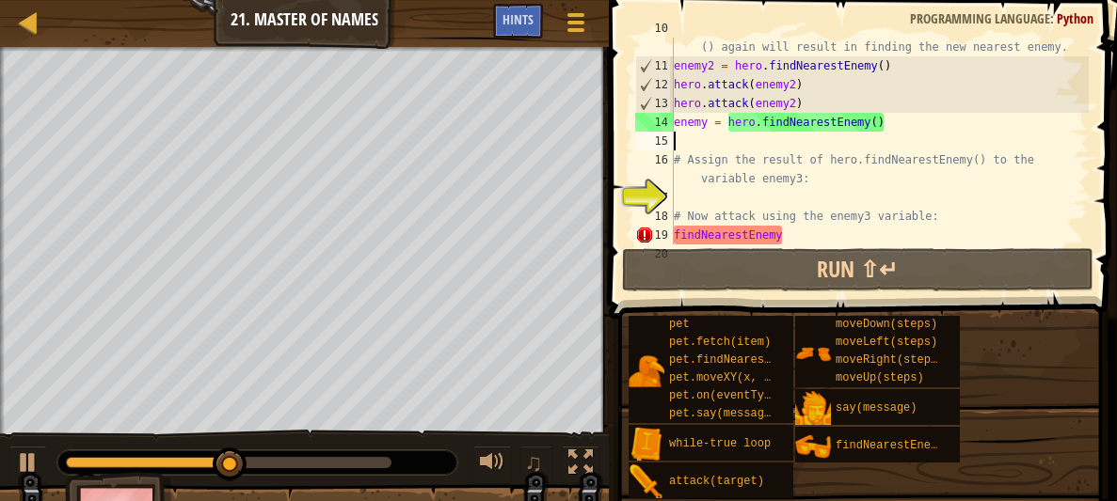
click at [773, 235] on div "# Now that enemy1 is defeated, calling hero.findNearestEnemy () again will resu…" at bounding box center [879, 150] width 419 height 263
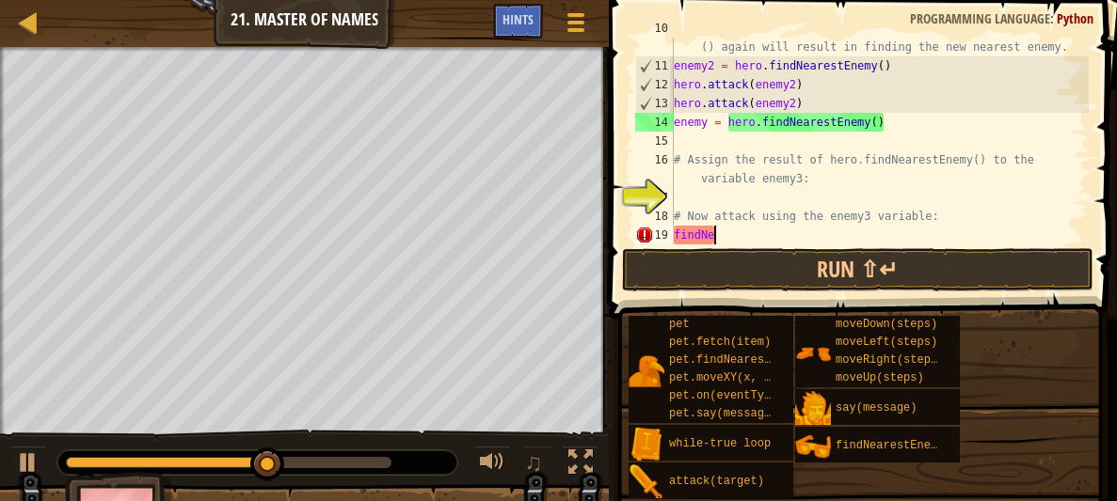
type textarea "f"
type textarea "# Now attack using the enemy3 variable:"
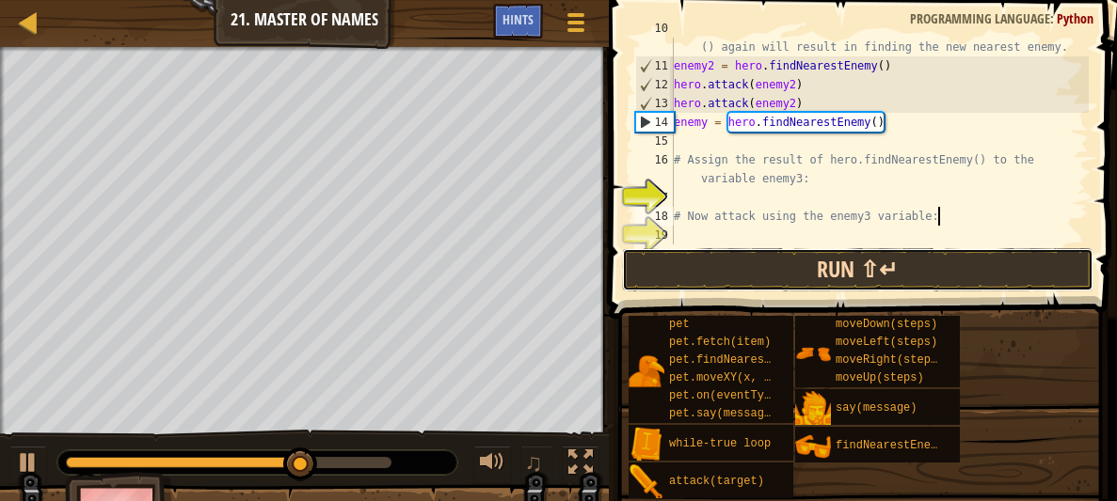
click at [766, 269] on button "Run ⇧↵" at bounding box center [857, 269] width 471 height 43
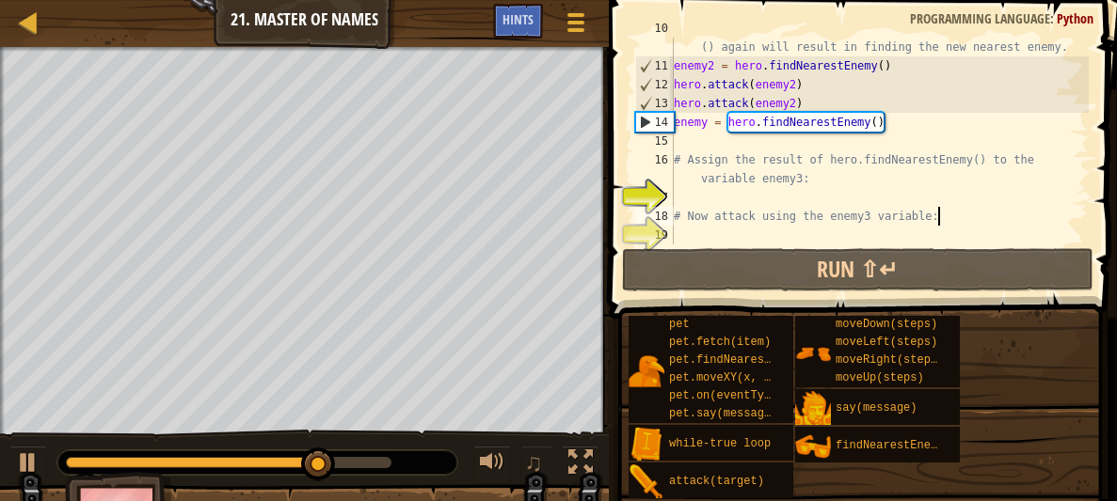
click at [724, 199] on div "# Now that enemy1 is defeated, calling hero.findNearestEnemy () again will resu…" at bounding box center [879, 150] width 419 height 263
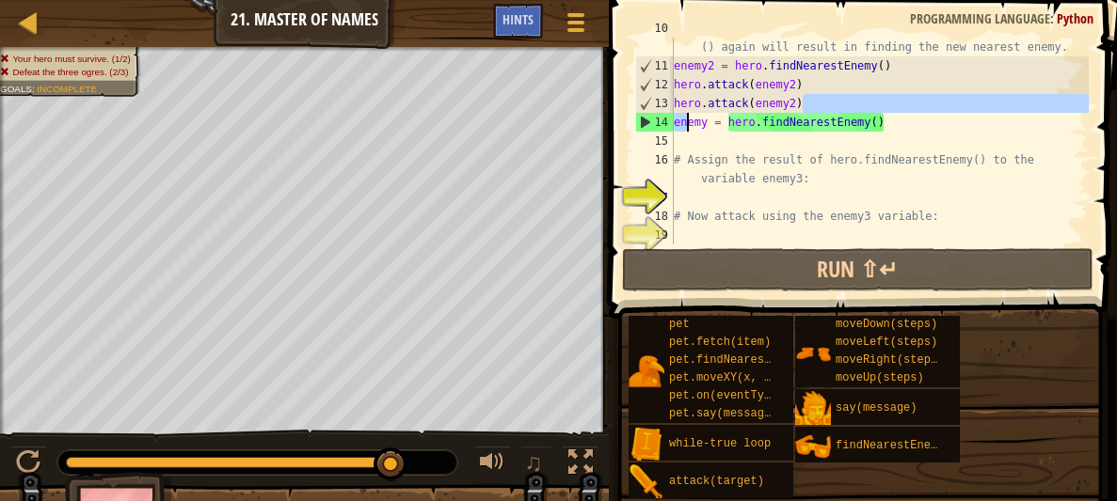
drag, startPoint x: 898, startPoint y: 112, endPoint x: 689, endPoint y: 121, distance: 209.1
click at [689, 121] on div "# Now that enemy1 is defeated, calling hero.findNearestEnemy () again will resu…" at bounding box center [879, 150] width 419 height 263
click at [935, 122] on div "# Now that enemy1 is defeated, calling hero.findNearestEnemy () again will resu…" at bounding box center [879, 150] width 419 height 263
type textarea "enemy = hero.findNearestEnemy()"
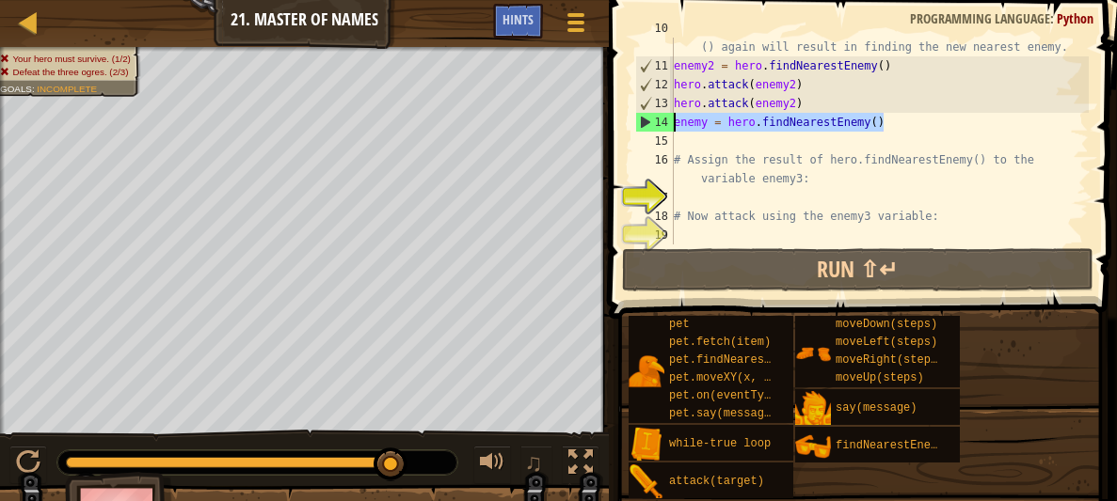
drag, startPoint x: 894, startPoint y: 127, endPoint x: 669, endPoint y: 125, distance: 224.9
click at [669, 125] on div "enemy = hero.findNearestEnemy() 10 11 12 13 14 15 16 17 18 19 # Now that enemy1…" at bounding box center [859, 141] width 457 height 207
click at [725, 202] on div "# Now that enemy1 is defeated, calling hero.findNearestEnemy () again will resu…" at bounding box center [879, 150] width 419 height 263
paste textarea "enemy = hero.findNearestEnemy()"
type textarea "enemy = hero.findNearestEnemy()"
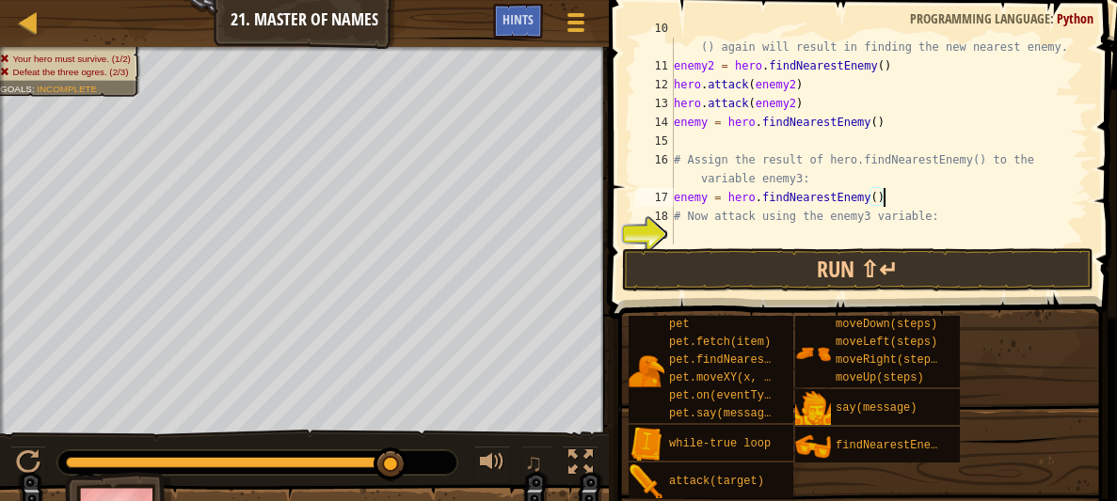
click at [725, 231] on div "# Now that enemy1 is defeated, calling hero.findNearestEnemy () again will resu…" at bounding box center [879, 150] width 419 height 263
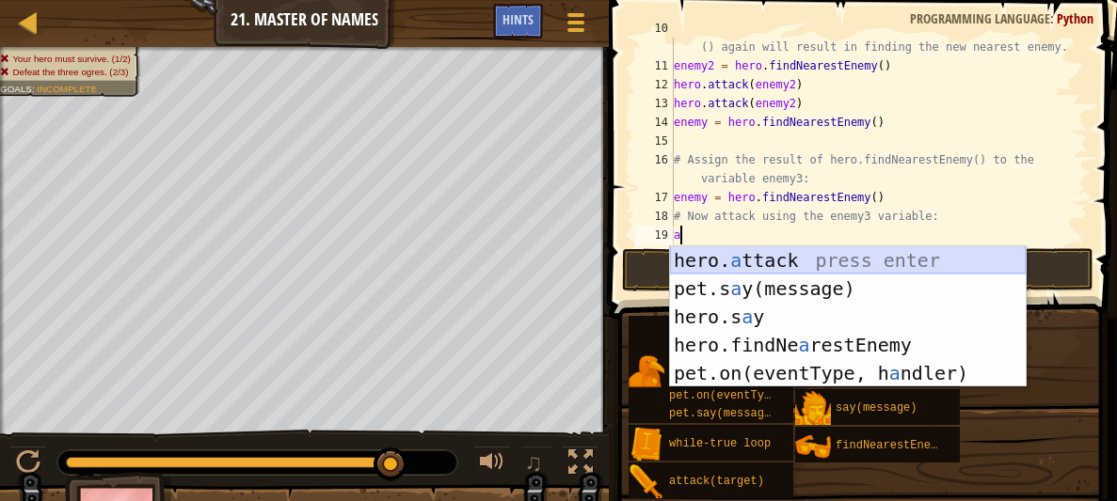
click at [740, 248] on div "hero. a ttack press enter pet.s a y(message) press enter hero.s a y press enter…" at bounding box center [848, 346] width 356 height 198
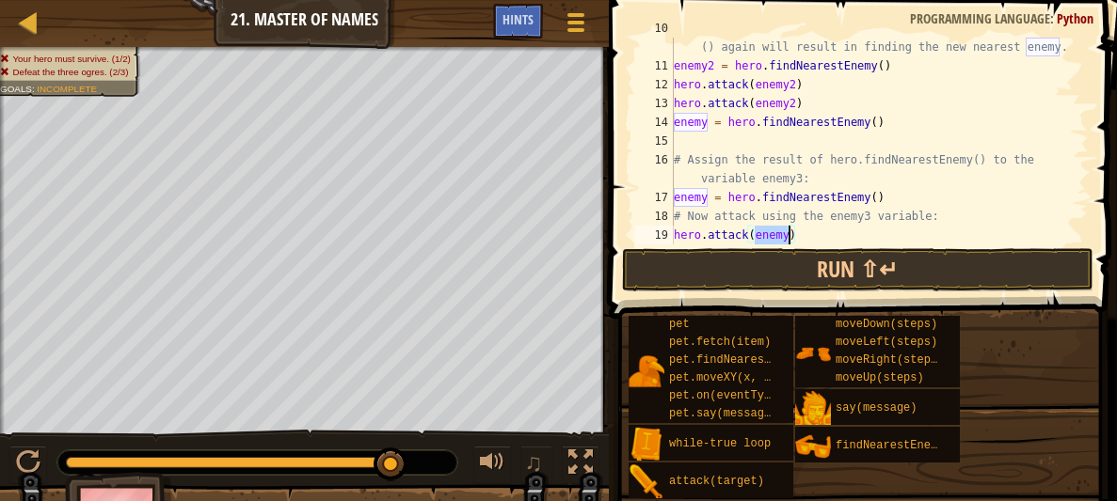
click at [784, 229] on div "# Now that enemy1 is defeated, calling hero.findNearestEnemy () again will resu…" at bounding box center [879, 141] width 419 height 207
click at [788, 230] on div "# Now that enemy1 is defeated, calling hero.findNearestEnemy () again will resu…" at bounding box center [879, 150] width 419 height 263
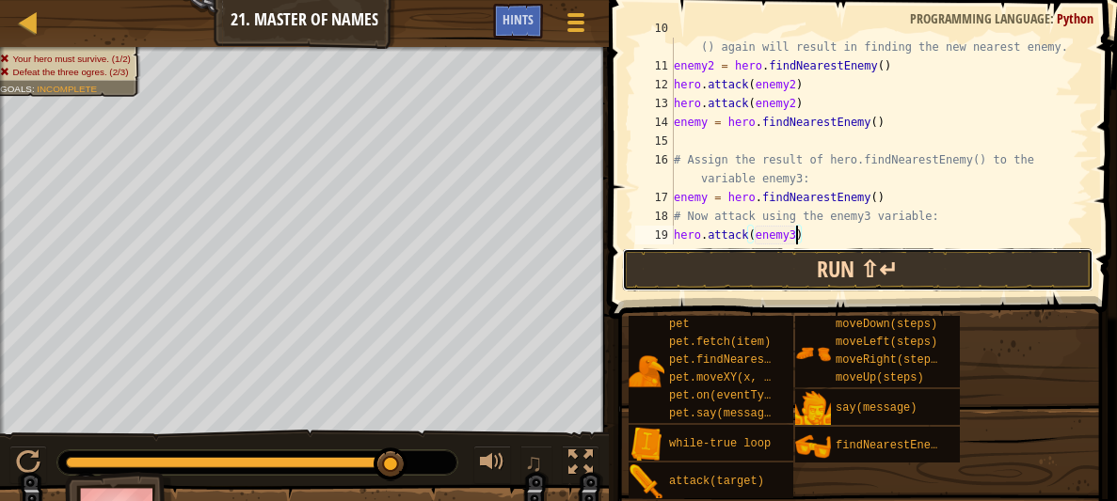
click at [797, 258] on button "Run ⇧↵" at bounding box center [857, 269] width 471 height 43
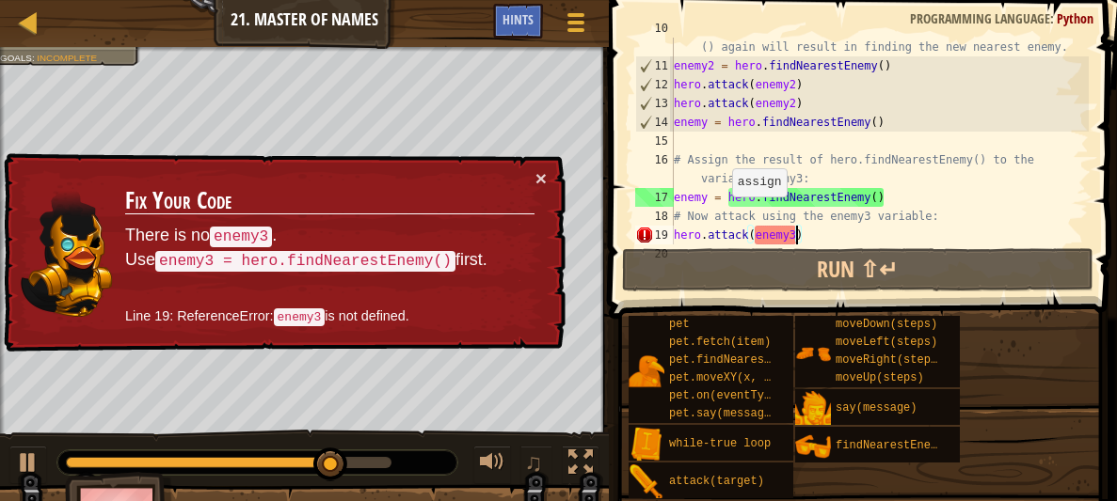
click at [723, 197] on div "# Now that enemy1 is defeated, calling hero.findNearestEnemy () again will resu…" at bounding box center [879, 150] width 419 height 263
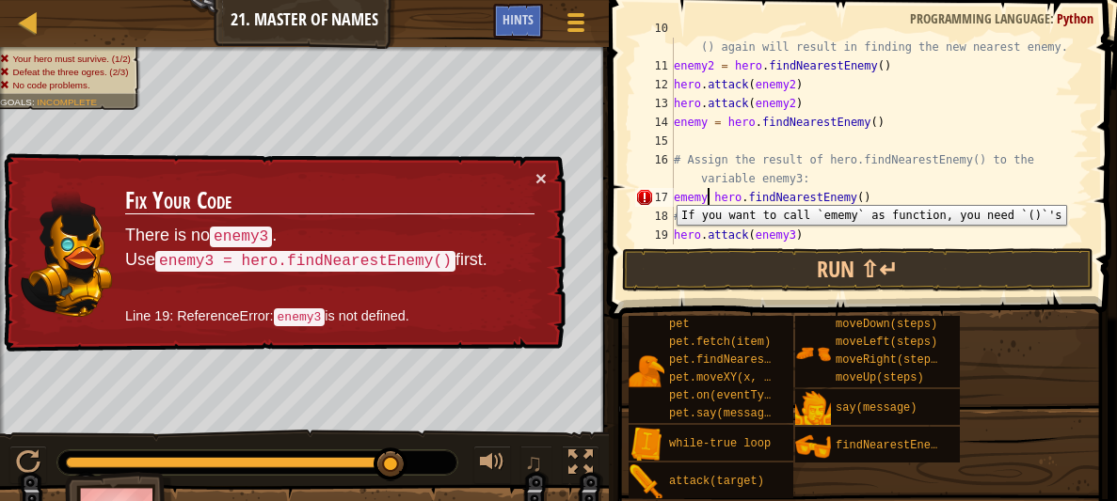
scroll to position [8, 4]
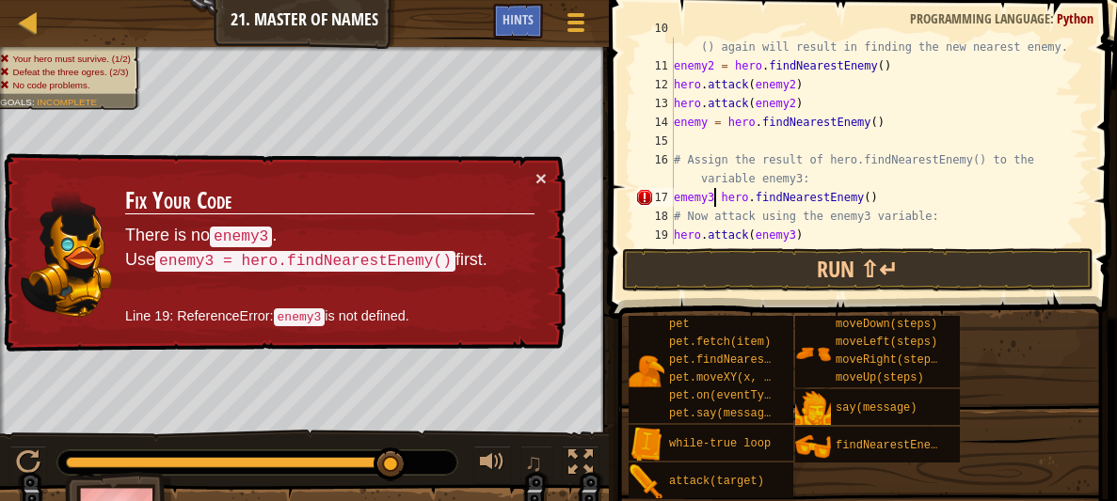
click at [686, 195] on div "# Now that enemy1 is defeated, calling hero.findNearestEnemy () again will resu…" at bounding box center [879, 150] width 419 height 263
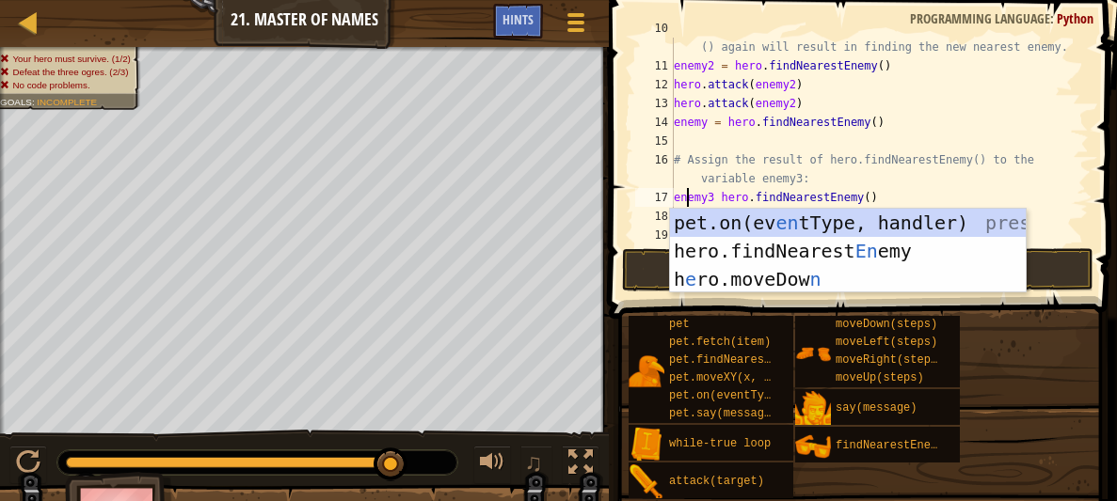
scroll to position [8, 0]
click at [703, 211] on div "pet.on(ev en tType, handler) press enter hero.findNearest En emy press enter h …" at bounding box center [848, 279] width 356 height 141
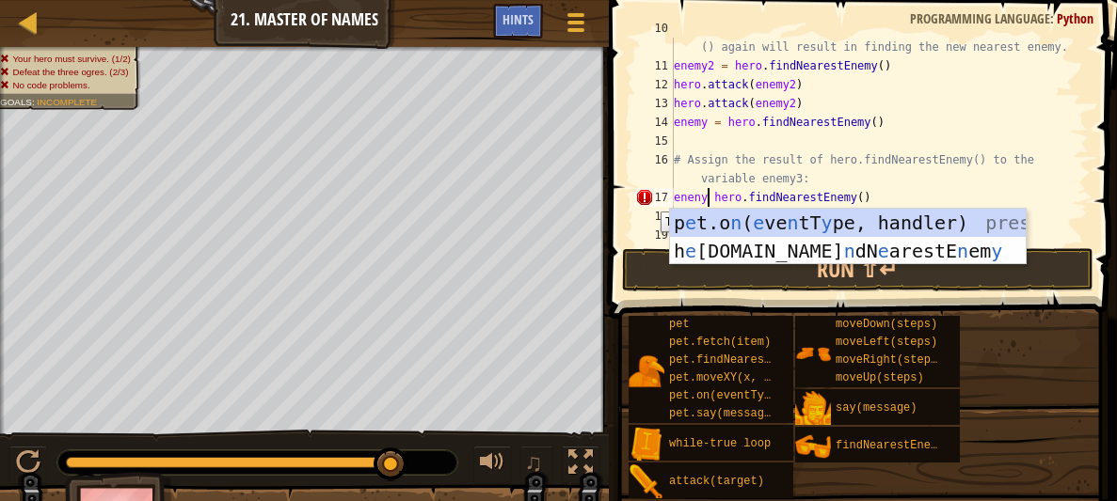
scroll to position [8, 4]
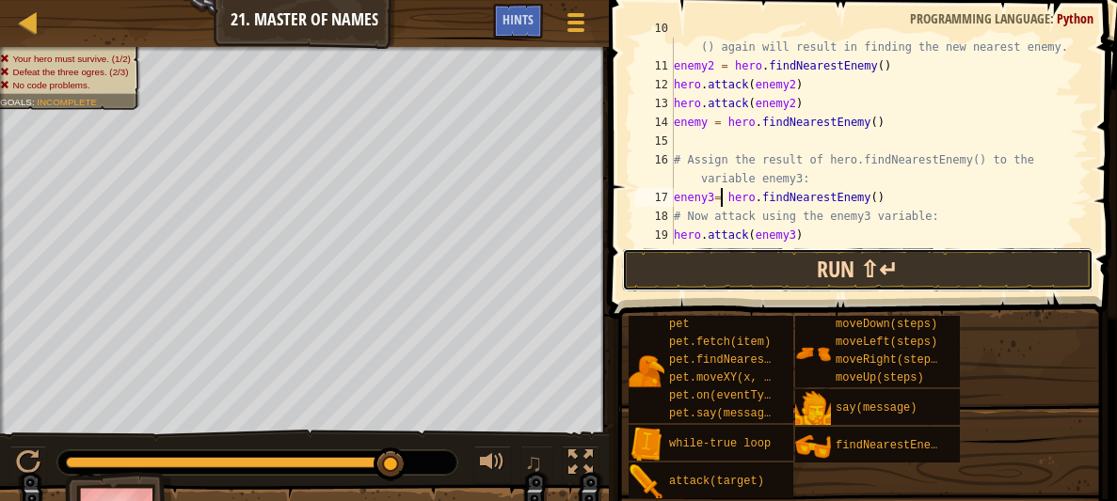
click at [664, 252] on button "Run ⇧↵" at bounding box center [857, 269] width 471 height 43
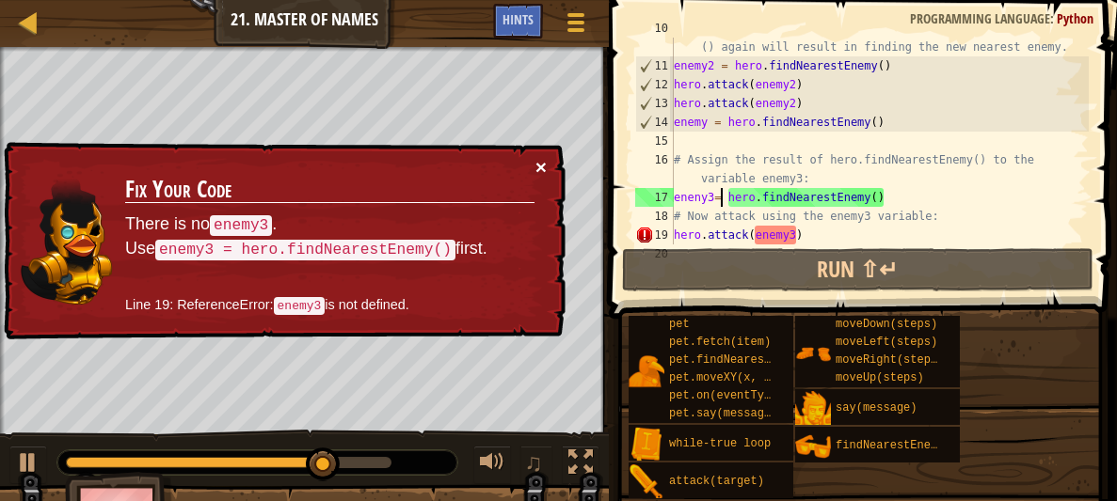
click at [535, 157] on button "×" at bounding box center [540, 167] width 11 height 20
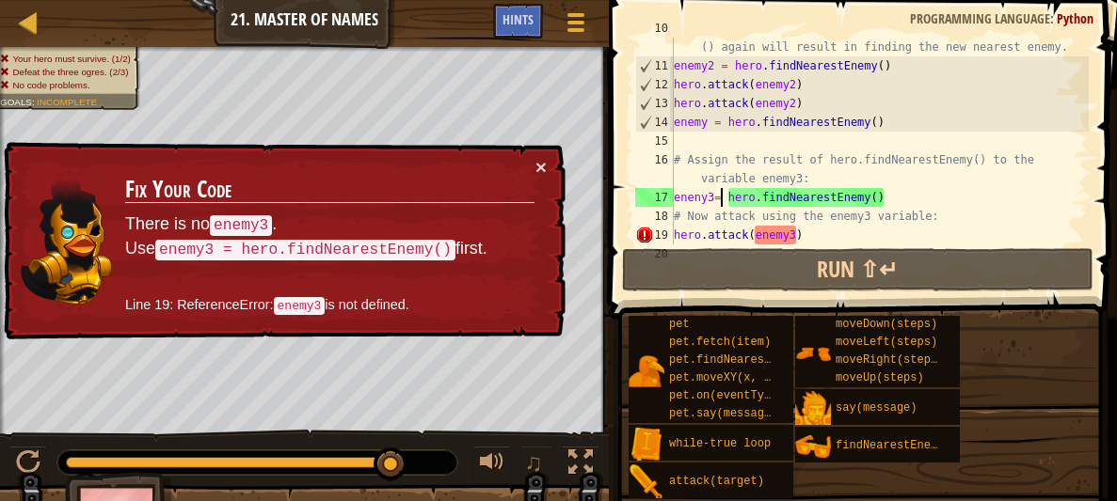
click at [815, 230] on div "# Now that enemy1 is defeated, calling hero.findNearestEnemy () again will resu…" at bounding box center [879, 150] width 419 height 263
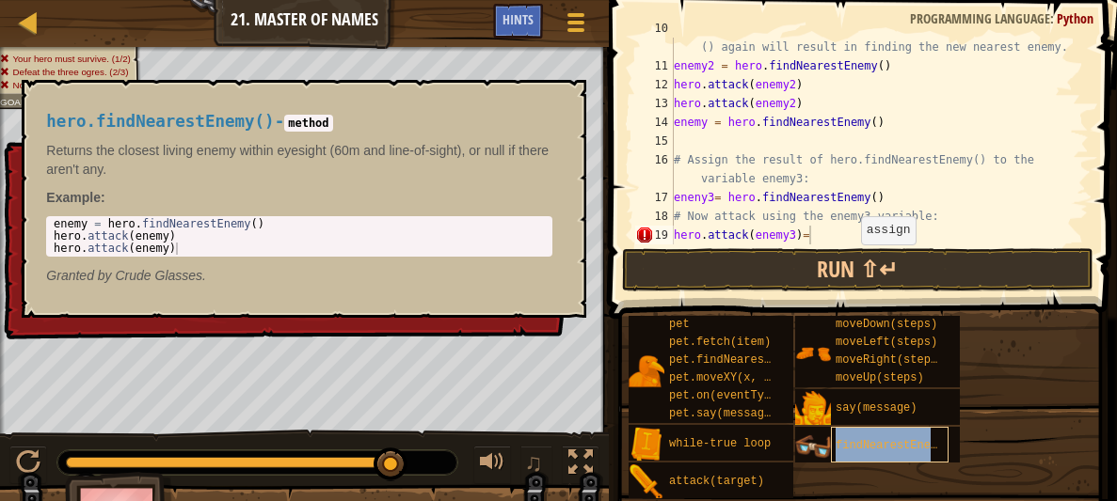
scroll to position [244, 0]
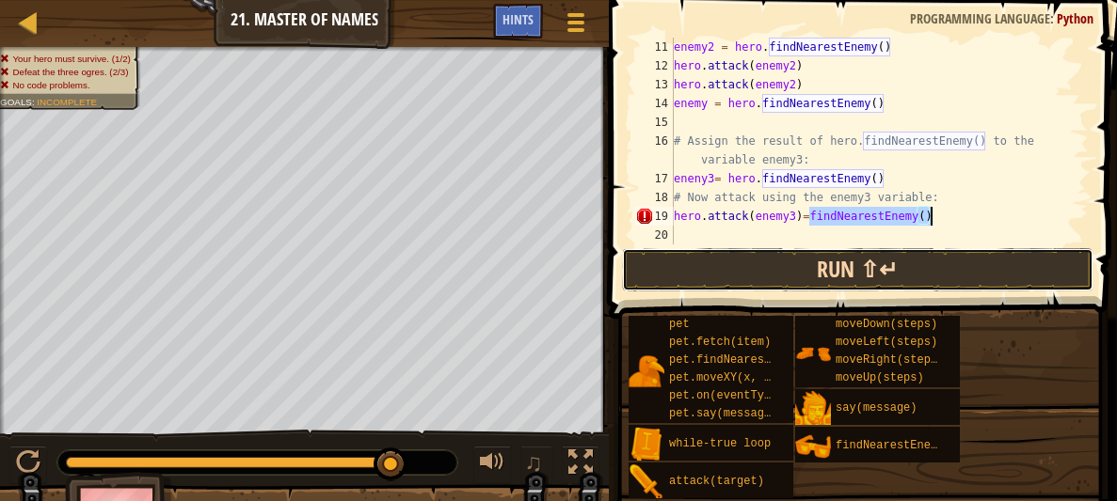
click at [811, 276] on button "Run ⇧↵" at bounding box center [857, 269] width 471 height 43
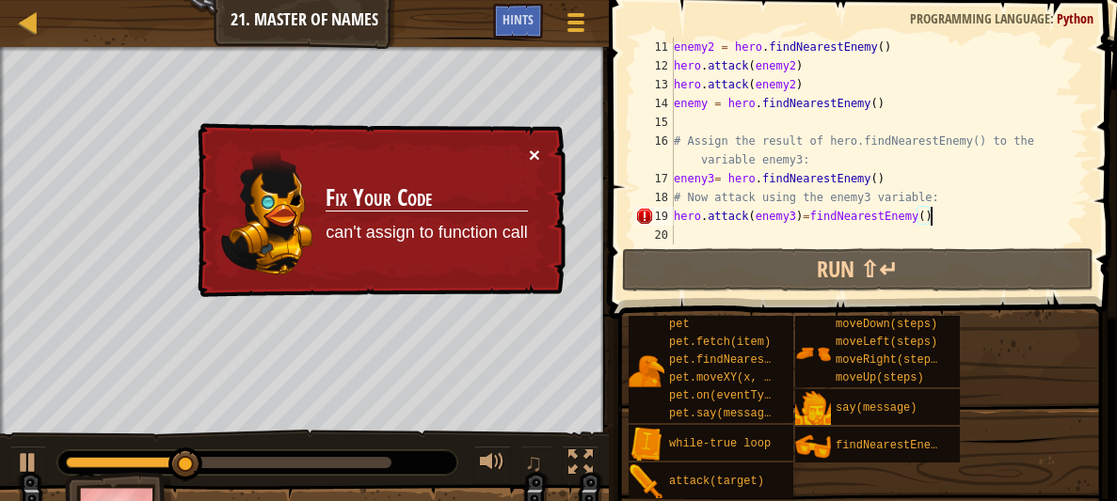
click at [539, 162] on button "×" at bounding box center [534, 155] width 11 height 20
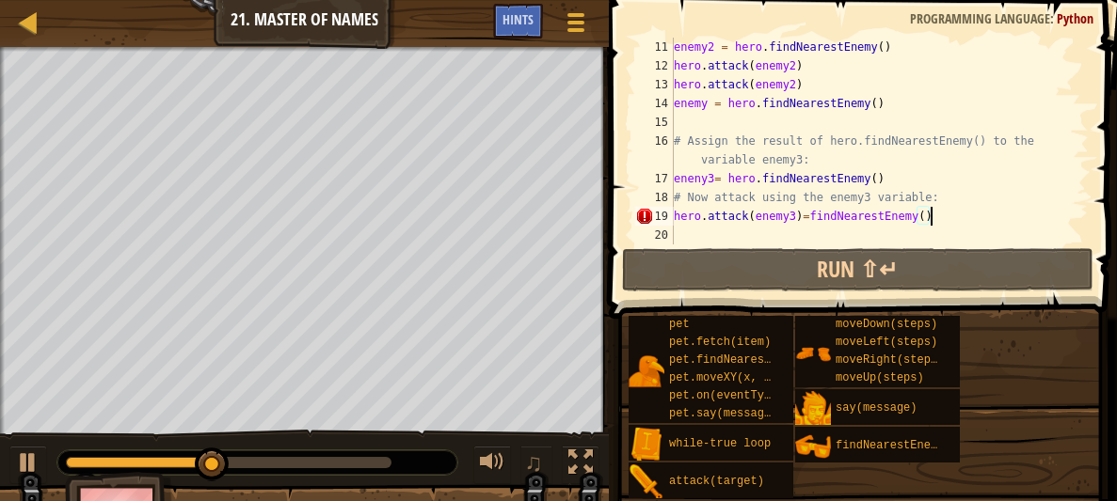
click at [925, 218] on div "enemy2 = hero . findNearestEnemy ( ) hero . attack ( enemy2 ) hero . attack ( e…" at bounding box center [879, 160] width 419 height 245
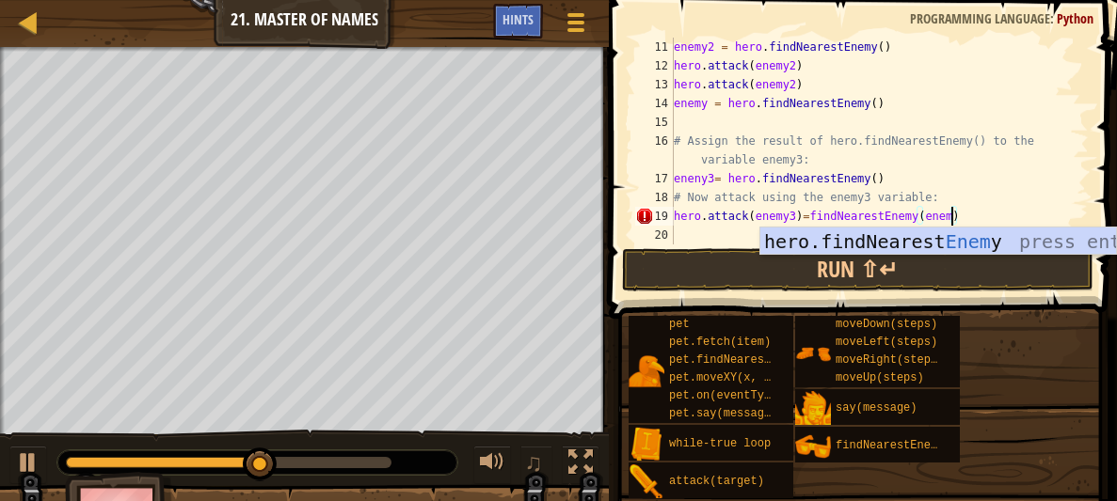
scroll to position [8, 24]
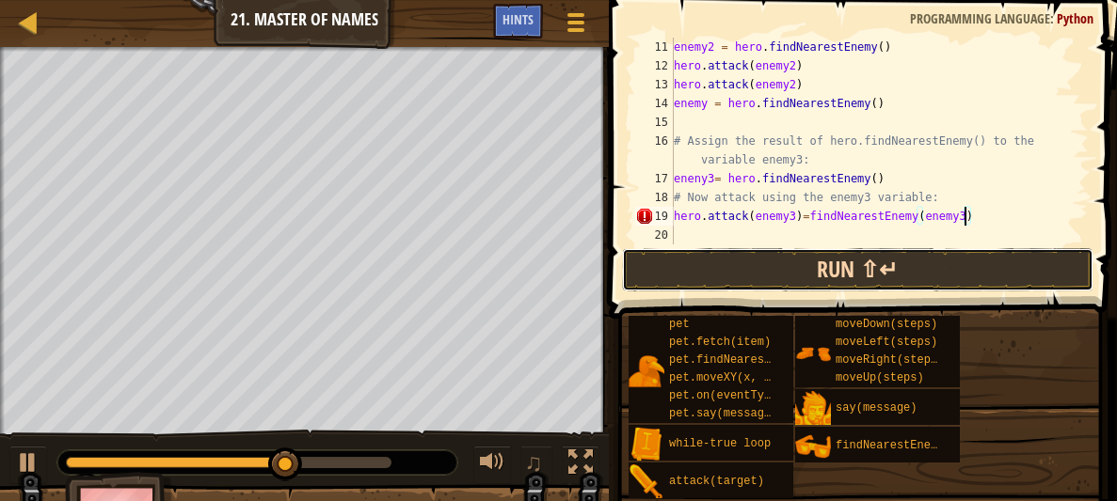
click at [914, 284] on button "Run ⇧↵" at bounding box center [857, 269] width 471 height 43
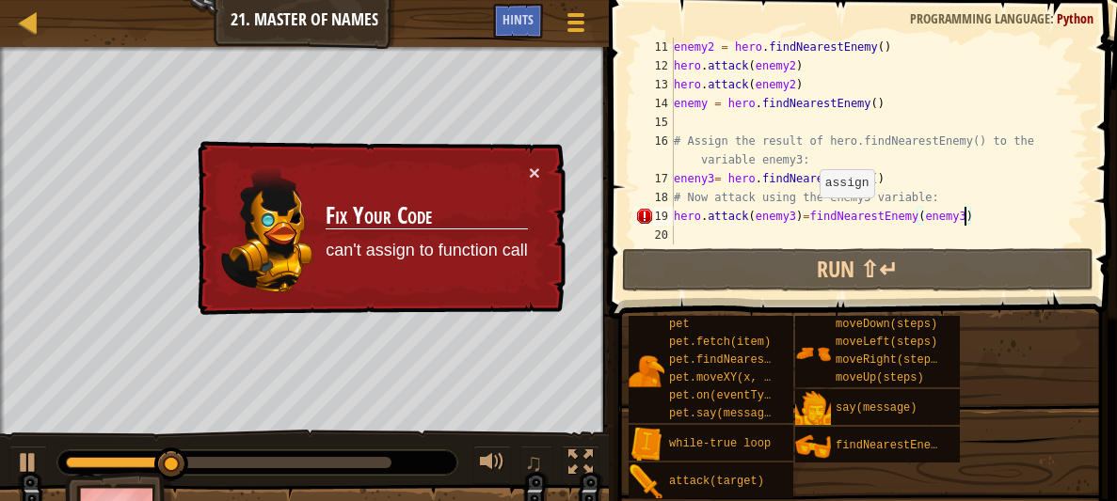
click at [811, 216] on div "enemy2 = hero . findNearestEnemy ( ) hero . attack ( enemy2 ) hero . attack ( e…" at bounding box center [879, 160] width 419 height 245
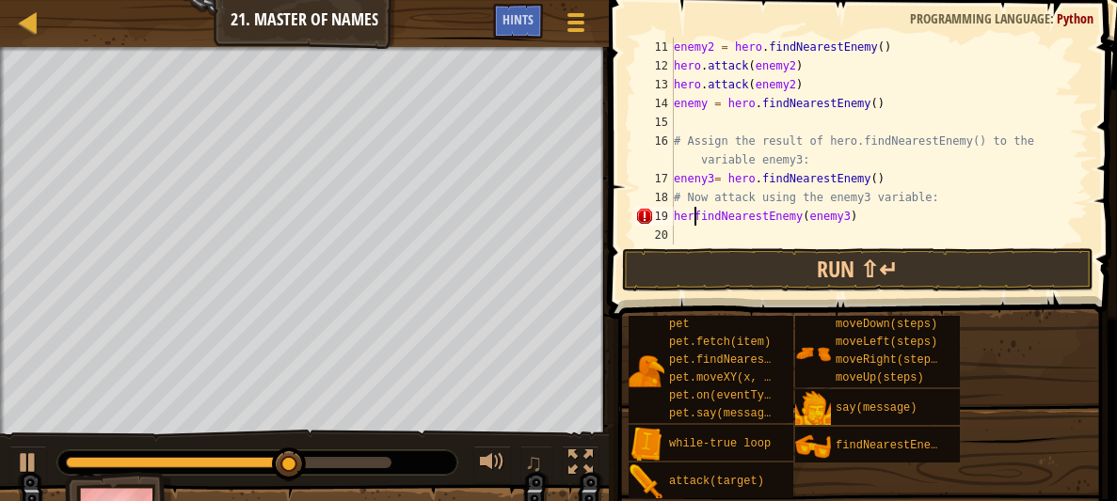
scroll to position [8, 12]
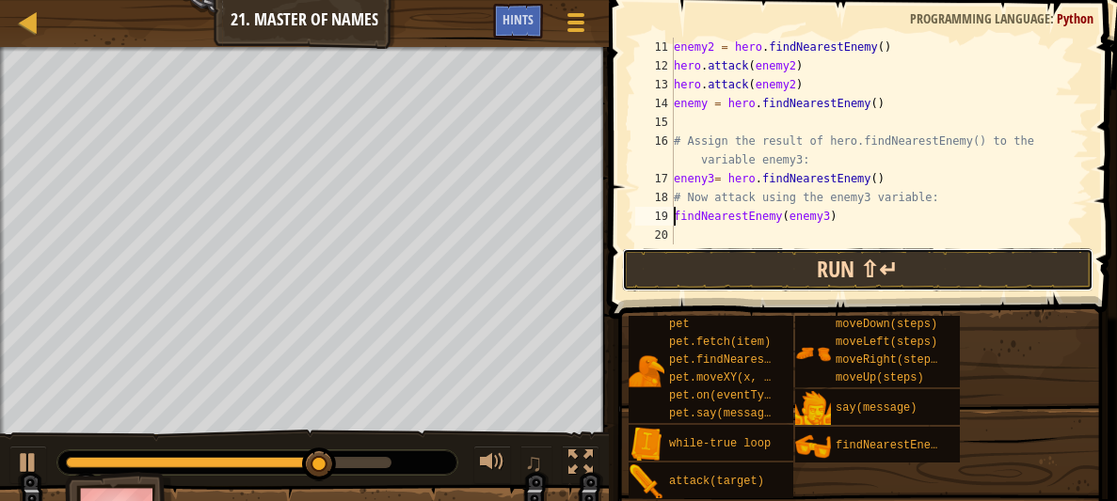
click at [744, 269] on button "Run ⇧↵" at bounding box center [857, 269] width 471 height 43
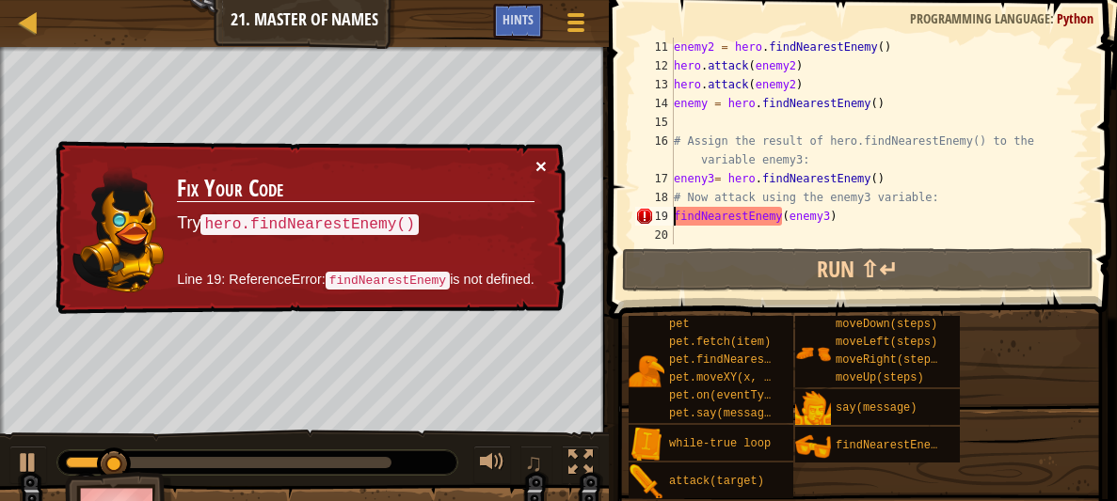
click at [546, 167] on button "×" at bounding box center [540, 166] width 11 height 20
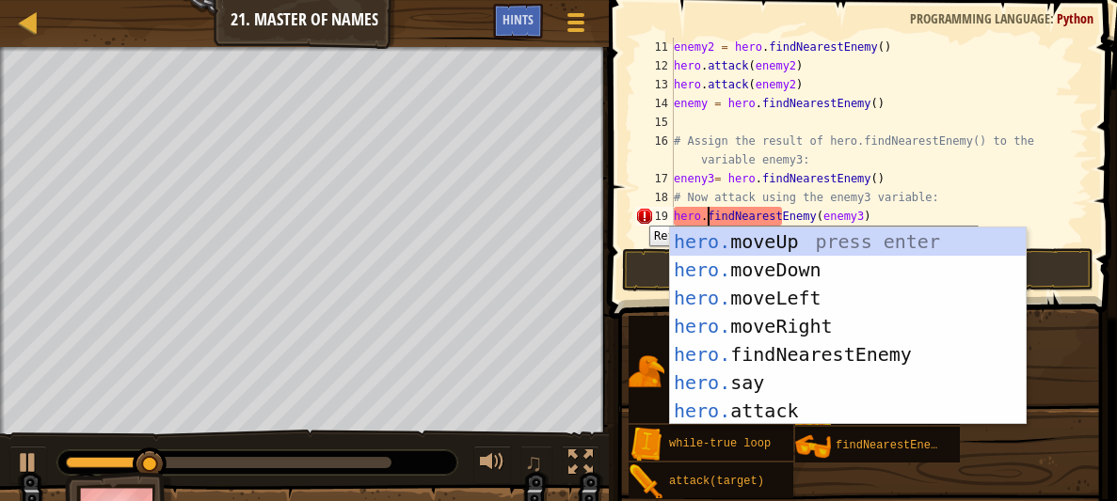
scroll to position [8, 3]
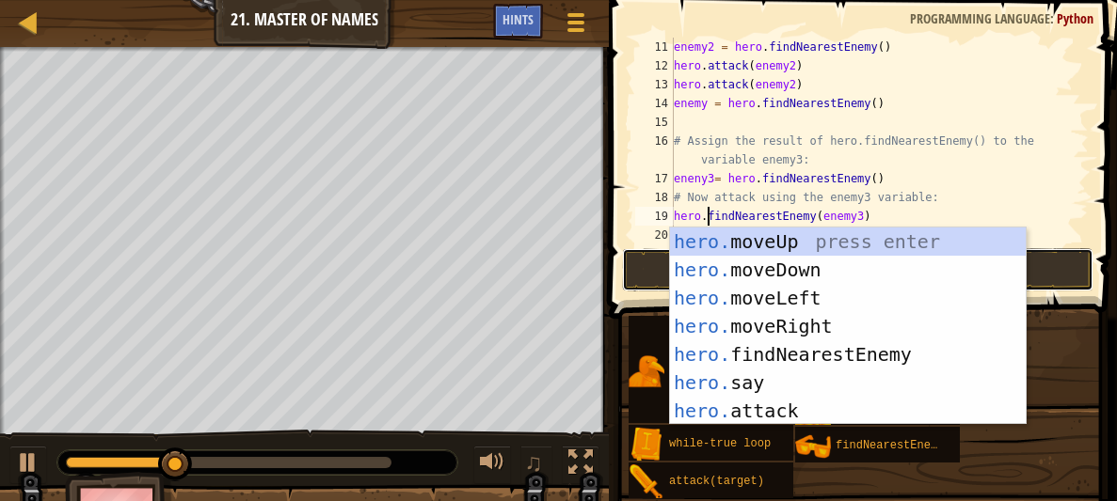
click at [651, 275] on button "Run ⇧↵" at bounding box center [857, 269] width 471 height 43
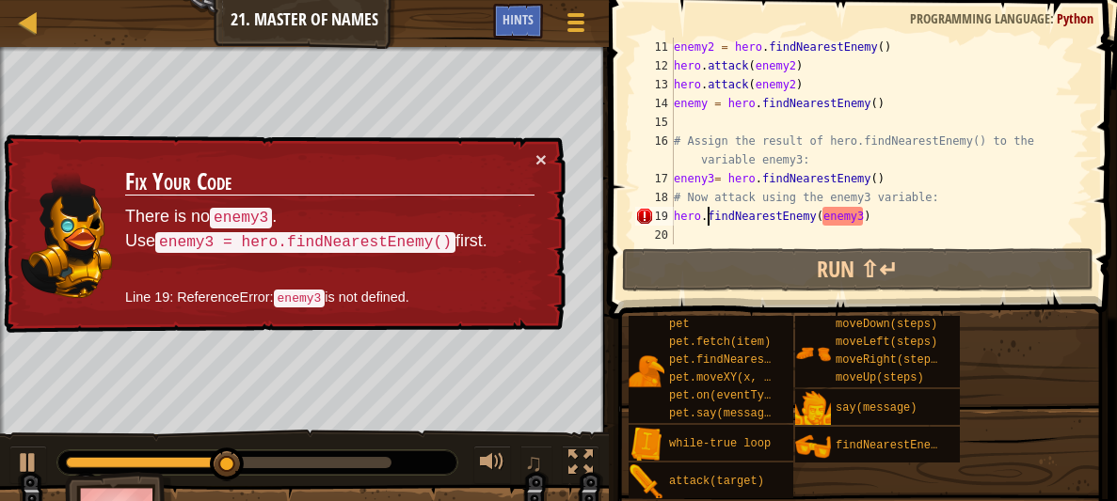
click at [860, 216] on div "enemy2 = hero . findNearestEnemy ( ) hero . attack ( enemy2 ) hero . attack ( e…" at bounding box center [879, 160] width 419 height 245
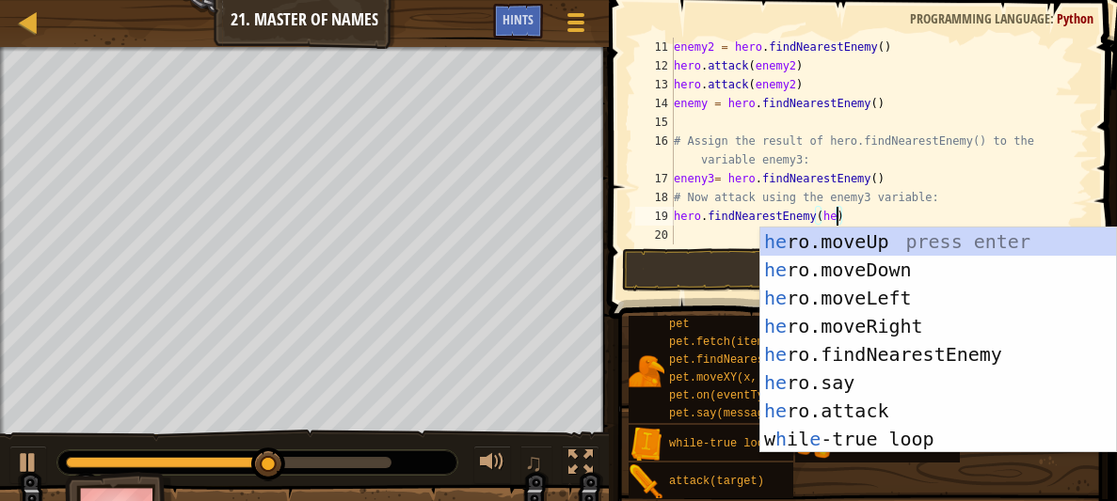
scroll to position [8, 12]
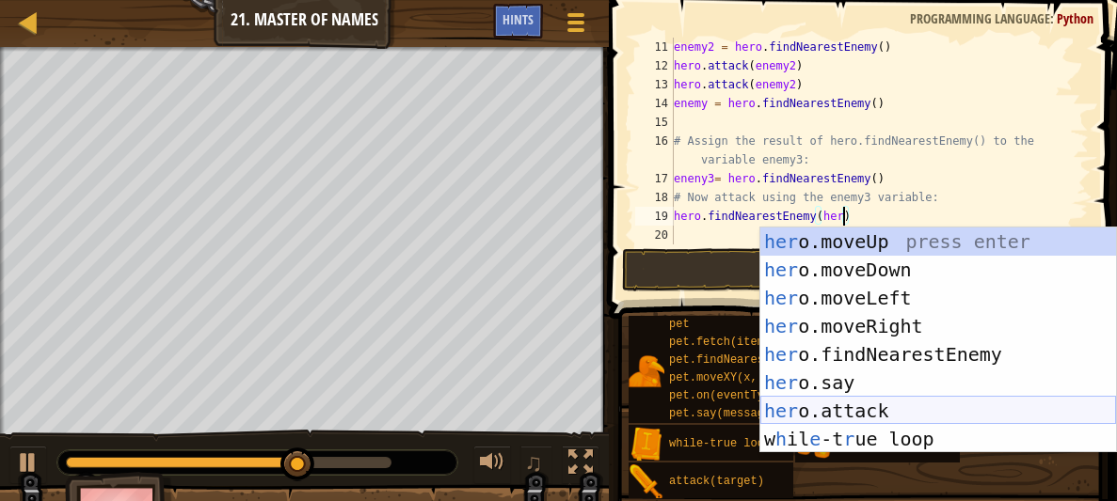
click at [872, 416] on div "her o.moveUp press enter her o.moveDown press enter her o.moveLeft press enter …" at bounding box center [938, 369] width 356 height 282
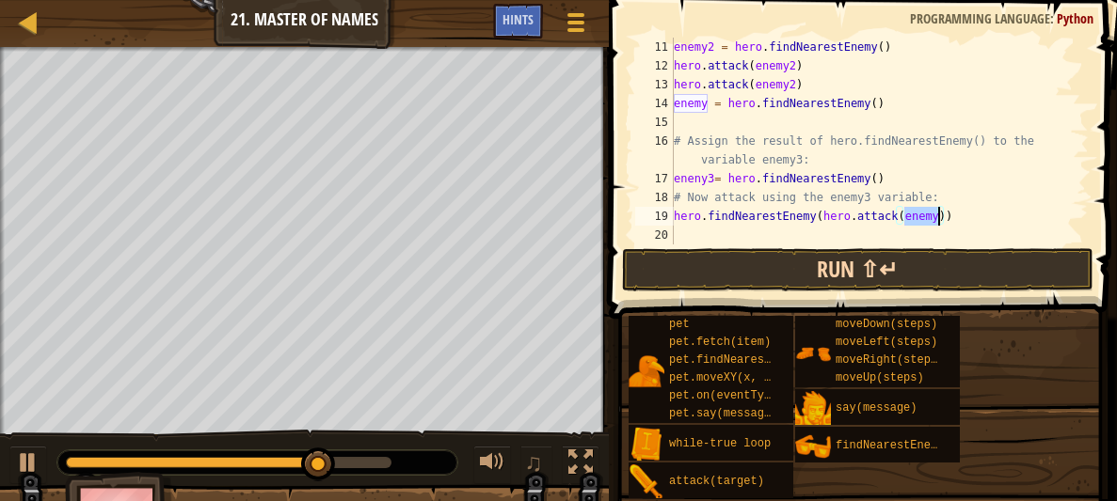
type textarea "hero.findNearestEnemy(hero.attack(enemy))"
click at [878, 279] on button "Run ⇧↵" at bounding box center [857, 269] width 471 height 43
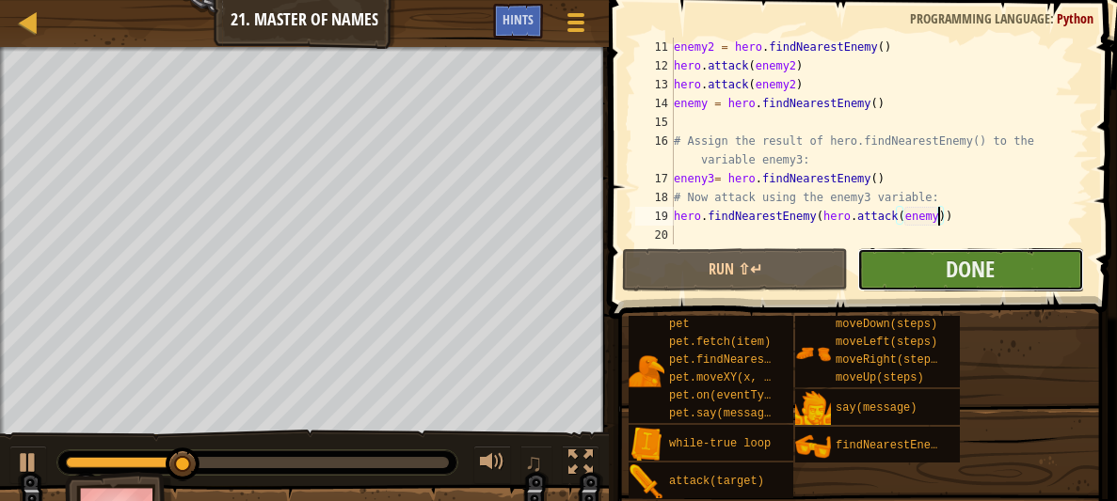
click at [890, 275] on button "Done" at bounding box center [970, 269] width 226 height 43
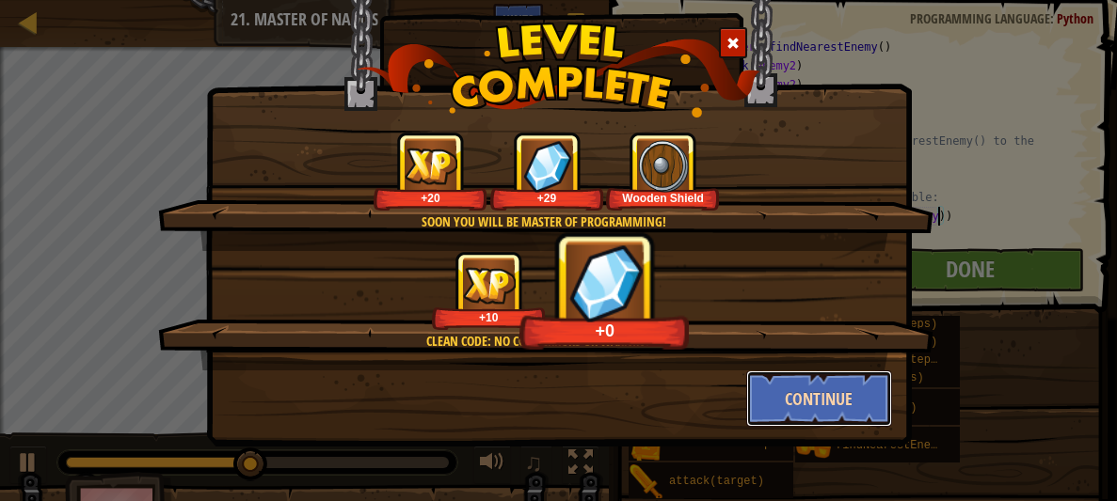
click at [812, 385] on button "Continue" at bounding box center [819, 399] width 146 height 56
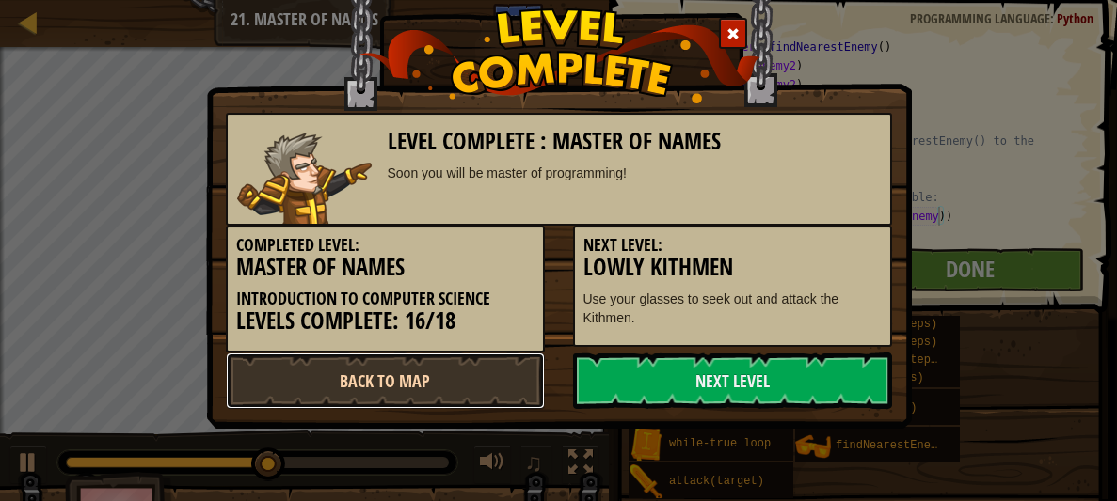
click at [490, 366] on link "Back to Map" at bounding box center [385, 381] width 319 height 56
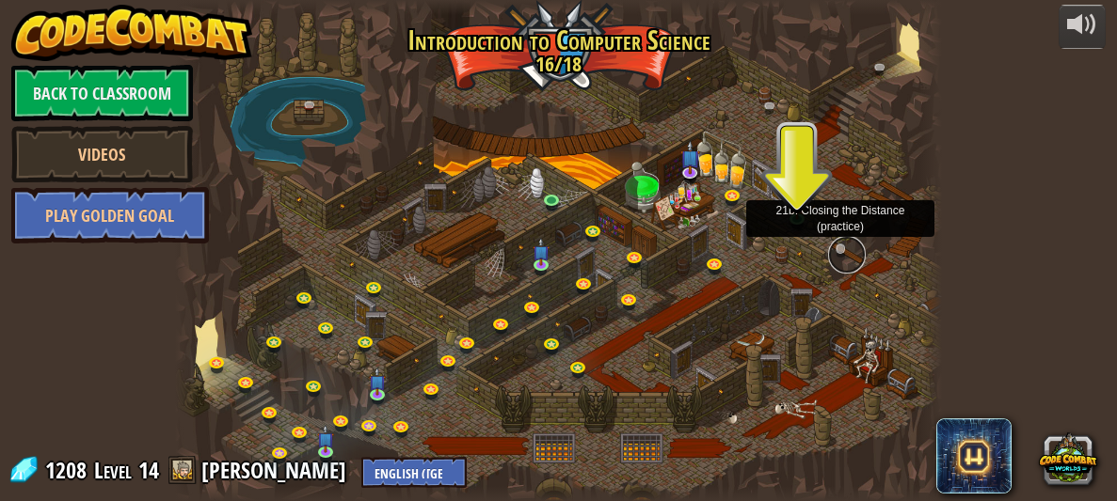
click at [836, 256] on link at bounding box center [847, 255] width 38 height 38
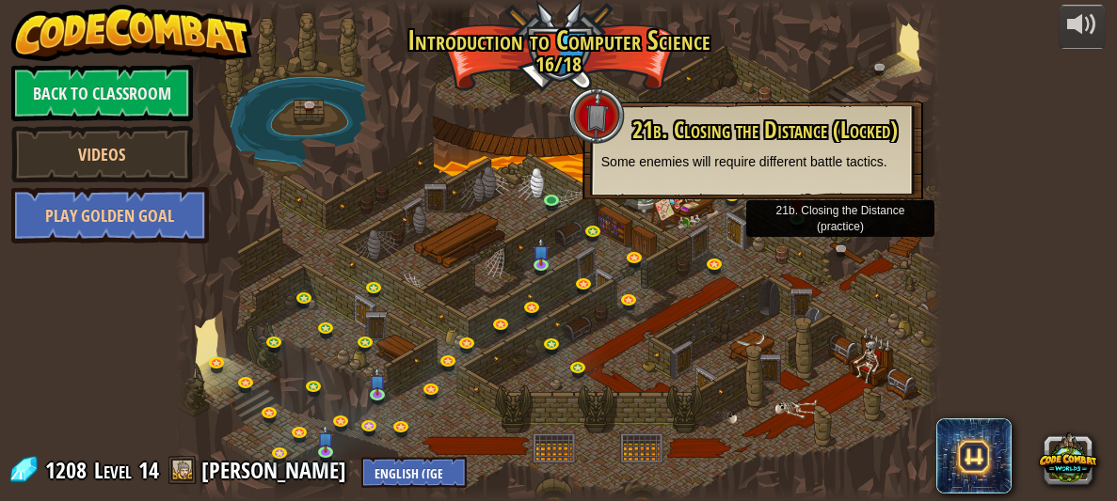
click at [875, 231] on div at bounding box center [558, 250] width 767 height 501
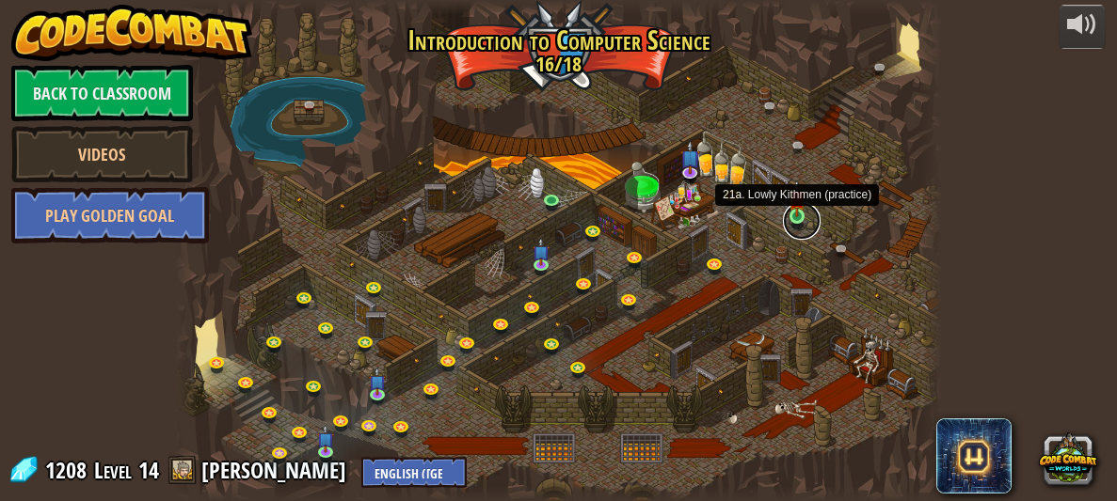
click at [806, 216] on link at bounding box center [802, 221] width 38 height 38
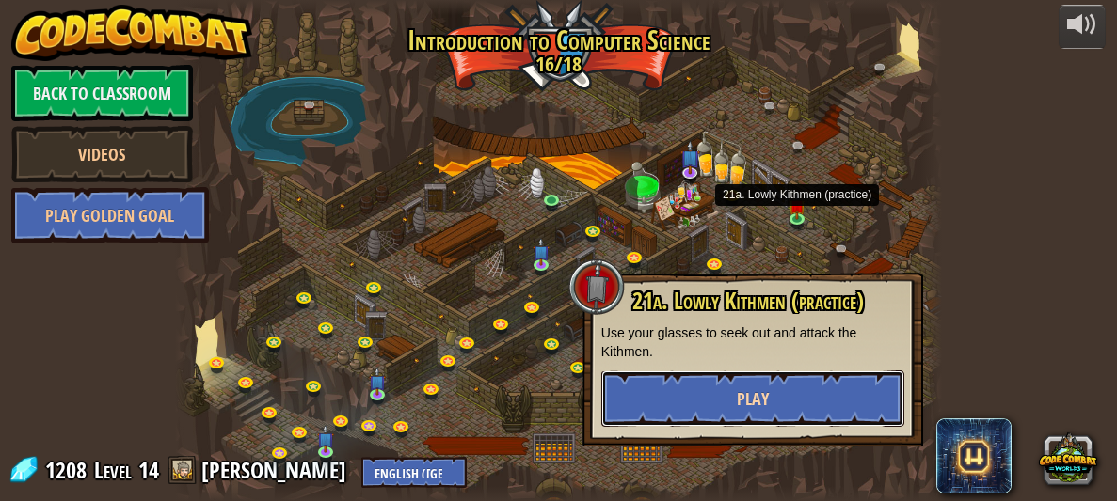
click at [786, 391] on button "Play" at bounding box center [752, 399] width 303 height 56
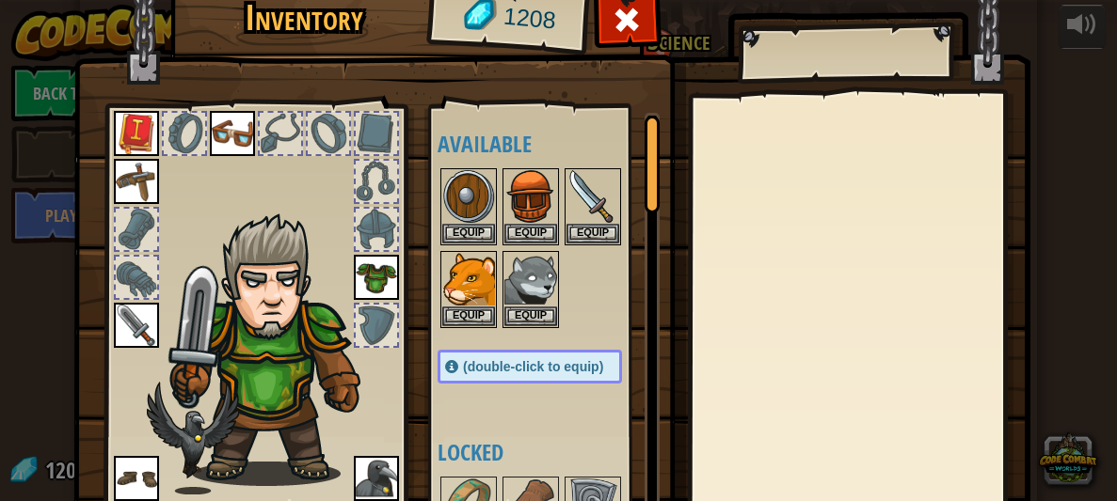
scroll to position [148, 0]
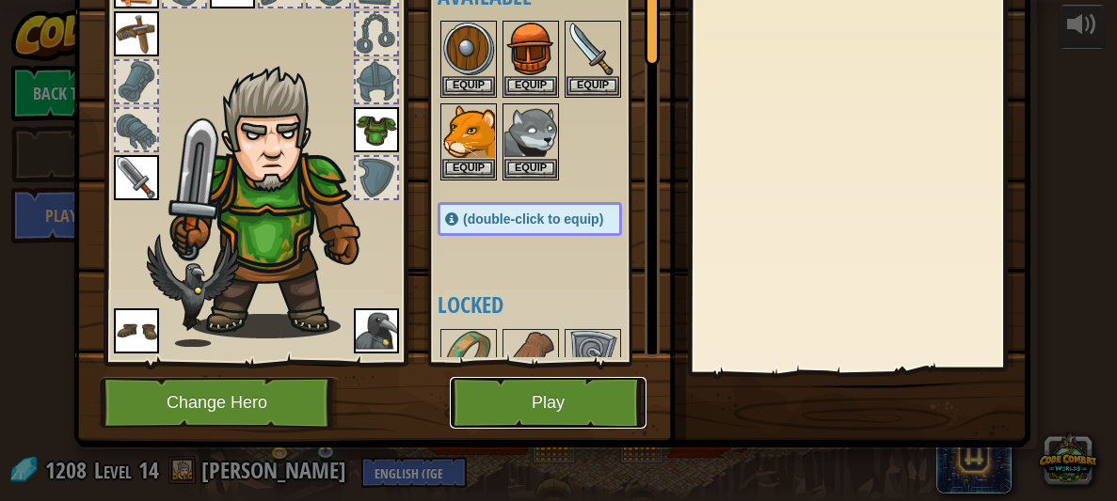
click at [563, 390] on button "Play" at bounding box center [548, 403] width 197 height 52
